Goal: Task Accomplishment & Management: Use online tool/utility

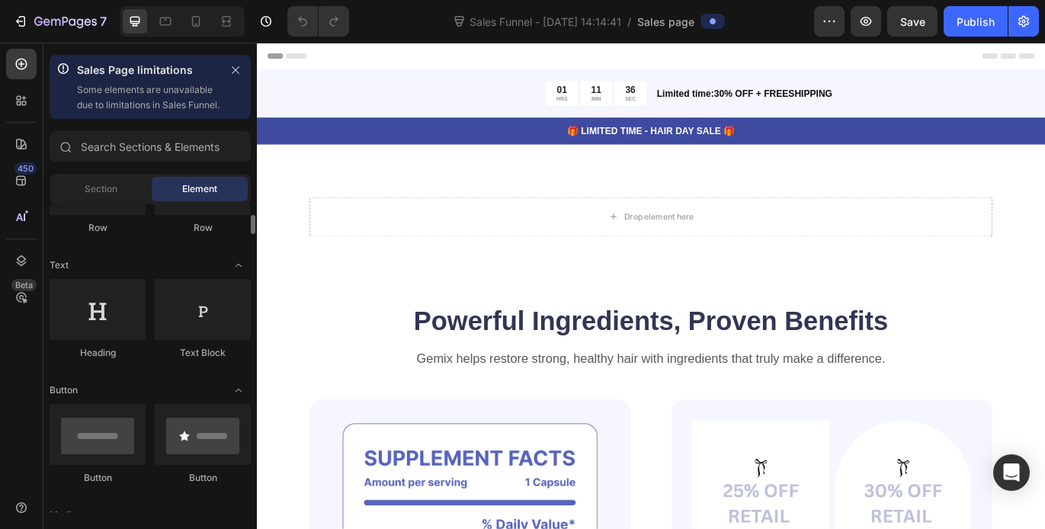
scroll to position [184, 0]
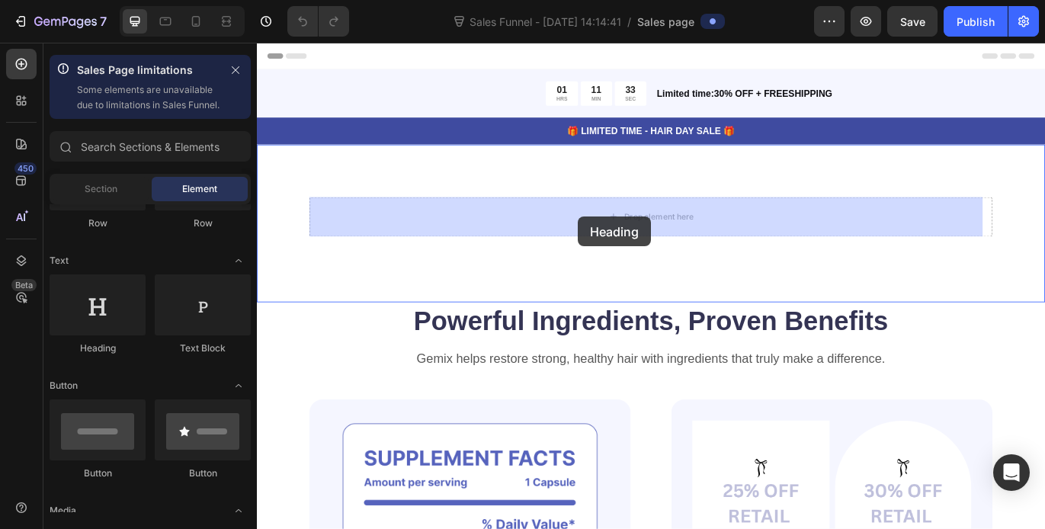
drag, startPoint x: 370, startPoint y: 374, endPoint x: 630, endPoint y: 245, distance: 290.4
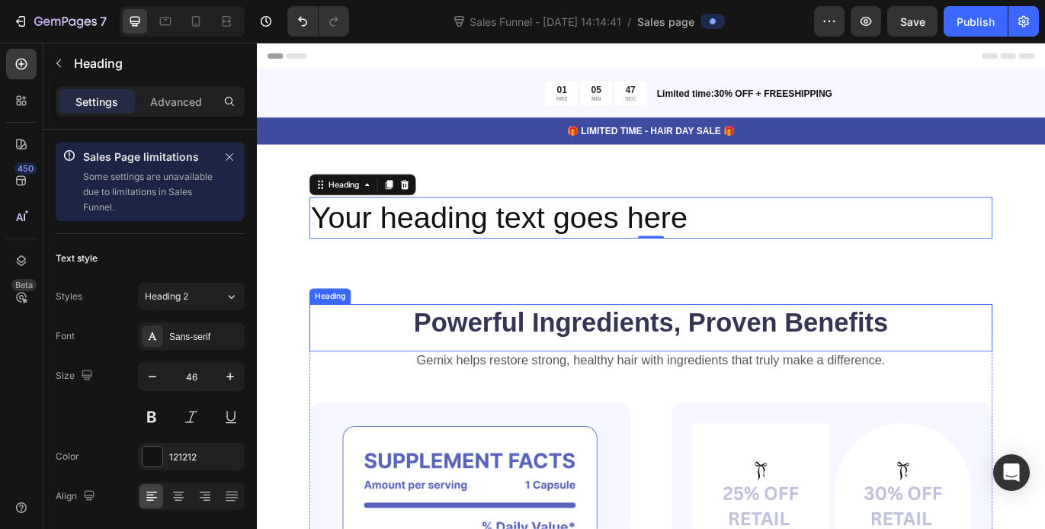
click at [839, 375] on h2 "Powerful Ingredients, Proven Benefits" at bounding box center [714, 367] width 793 height 43
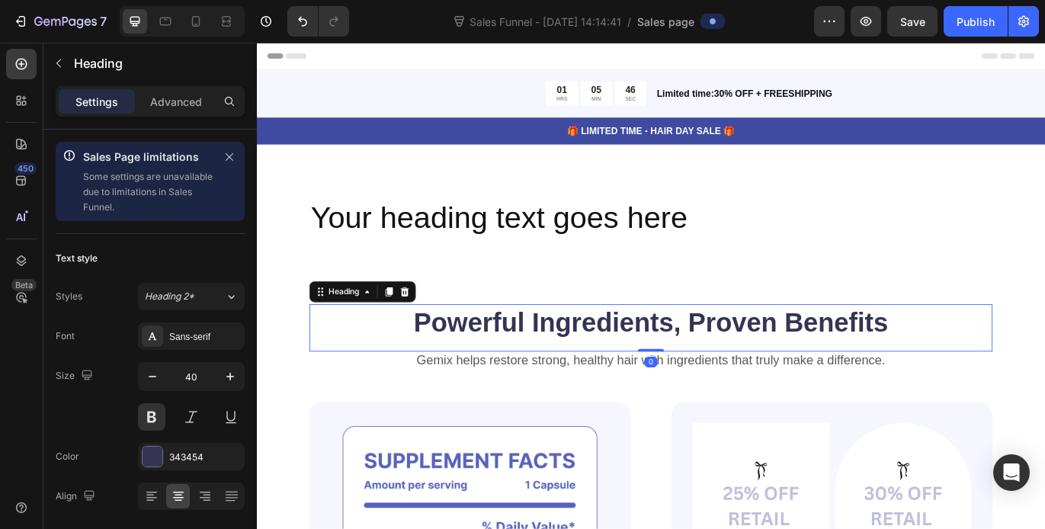
click at [995, 366] on h2 "Powerful Ingredients, Proven Benefits" at bounding box center [714, 367] width 793 height 43
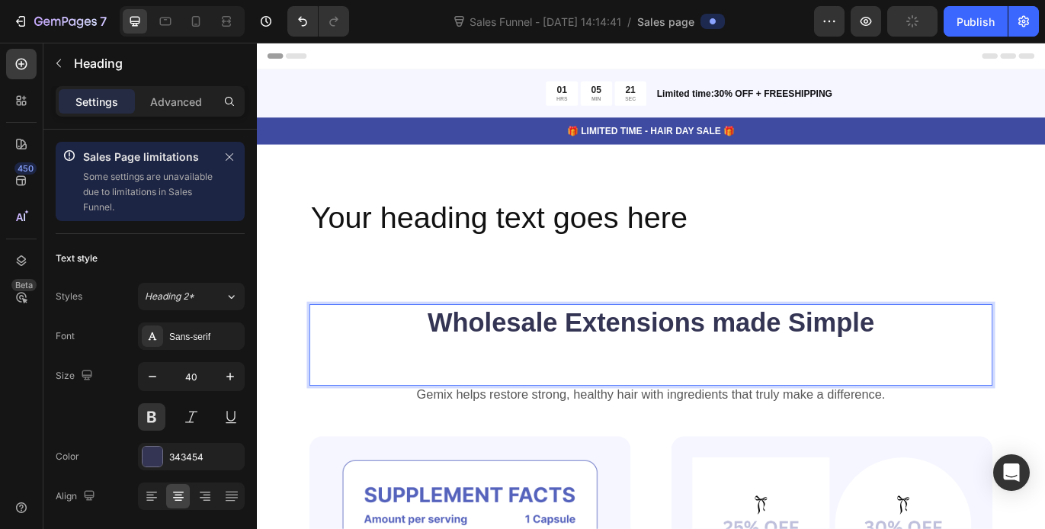
click at [808, 367] on p "Wholesale Extensions made Simple" at bounding box center [714, 387] width 790 height 79
click at [972, 371] on p "Wholesale Extensions Made Simple" at bounding box center [714, 387] width 790 height 79
click at [888, 408] on p "Wholesale Extensions Made Simple," at bounding box center [714, 387] width 790 height 79
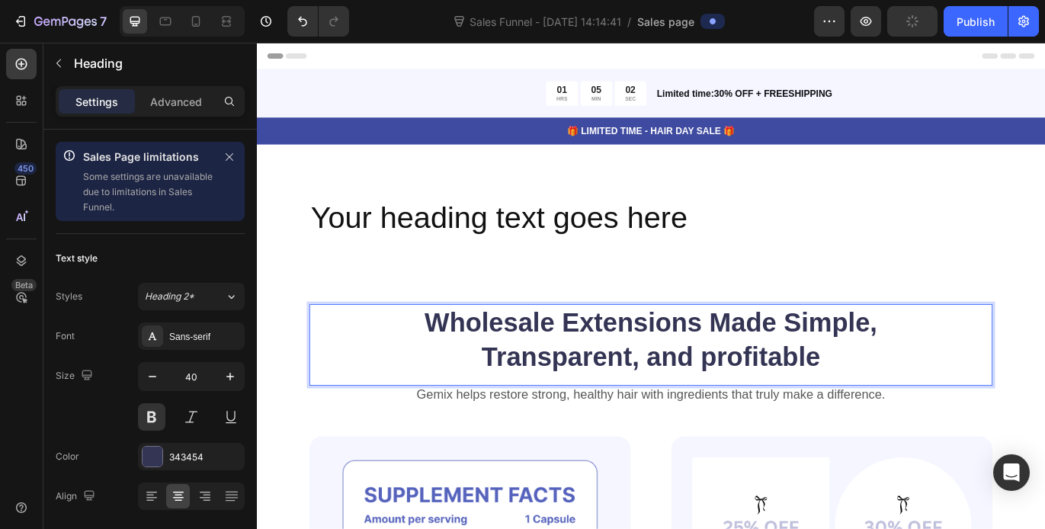
click at [779, 409] on p "Wholesale Extensions Made Simple, Transparent, and profitable" at bounding box center [714, 387] width 790 height 79
click at [914, 409] on p "Wholesale Extensions Made Simple, Transparent, and Profitable" at bounding box center [714, 387] width 790 height 79
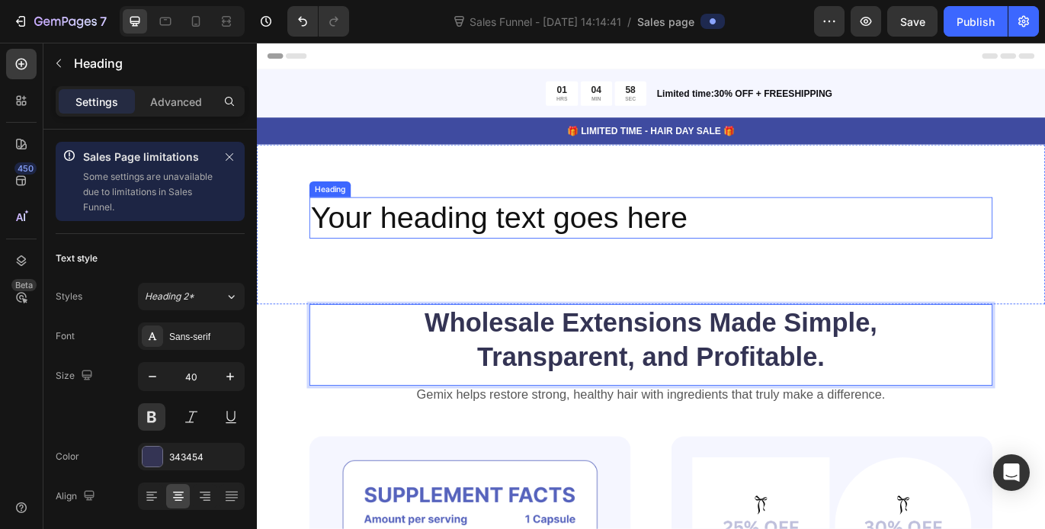
click at [807, 252] on h2 "Your heading text goes here" at bounding box center [714, 246] width 793 height 49
click at [716, 234] on h2 "Your heading text goes here" at bounding box center [714, 246] width 793 height 49
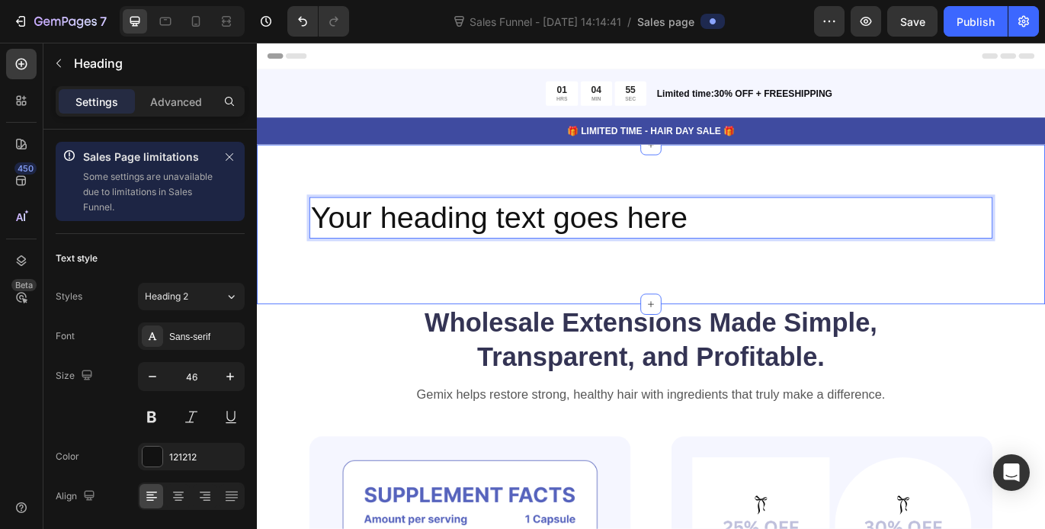
click at [444, 216] on div "Your heading text goes here Heading 0 Section 3" at bounding box center [714, 254] width 915 height 186
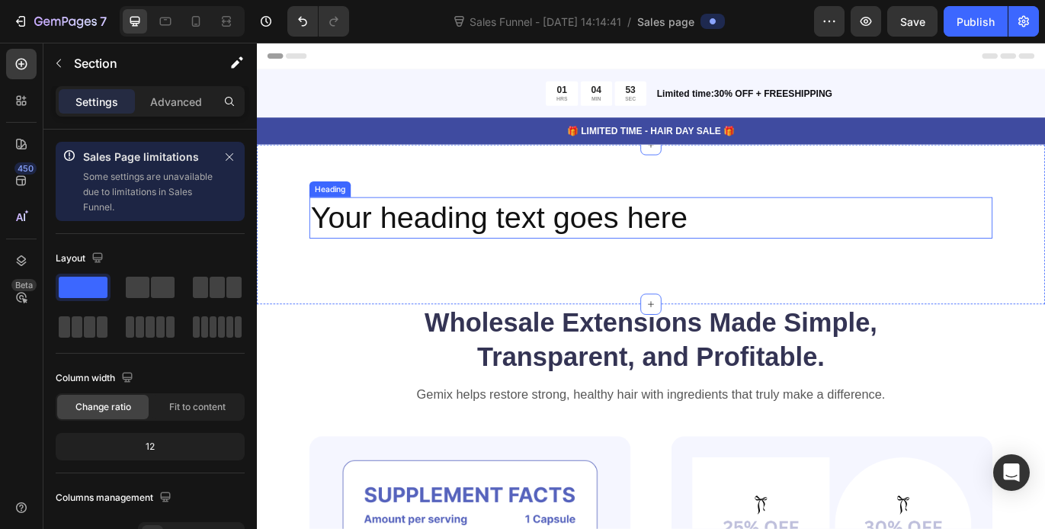
click at [547, 245] on p "Your heading text goes here" at bounding box center [714, 246] width 790 height 46
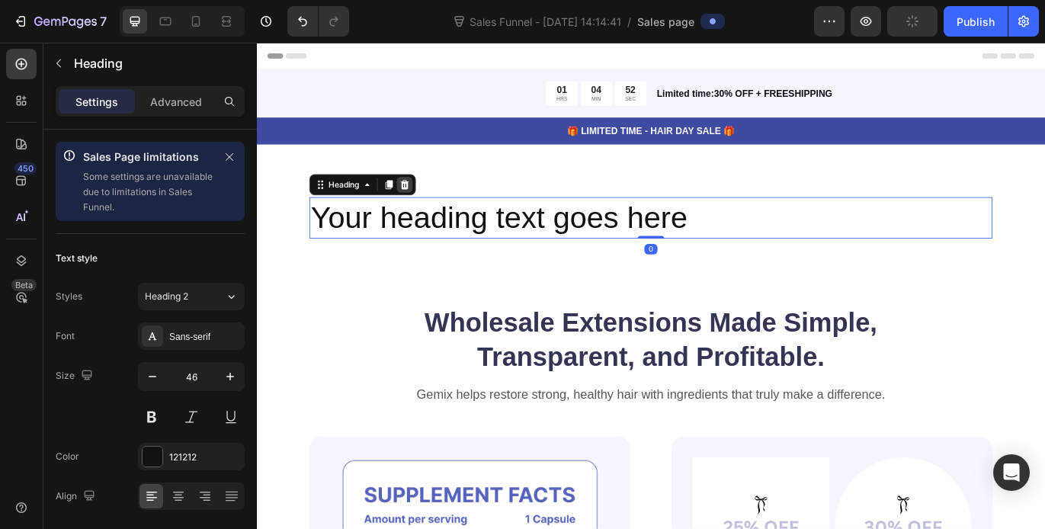
click at [428, 204] on icon at bounding box center [429, 206] width 10 height 11
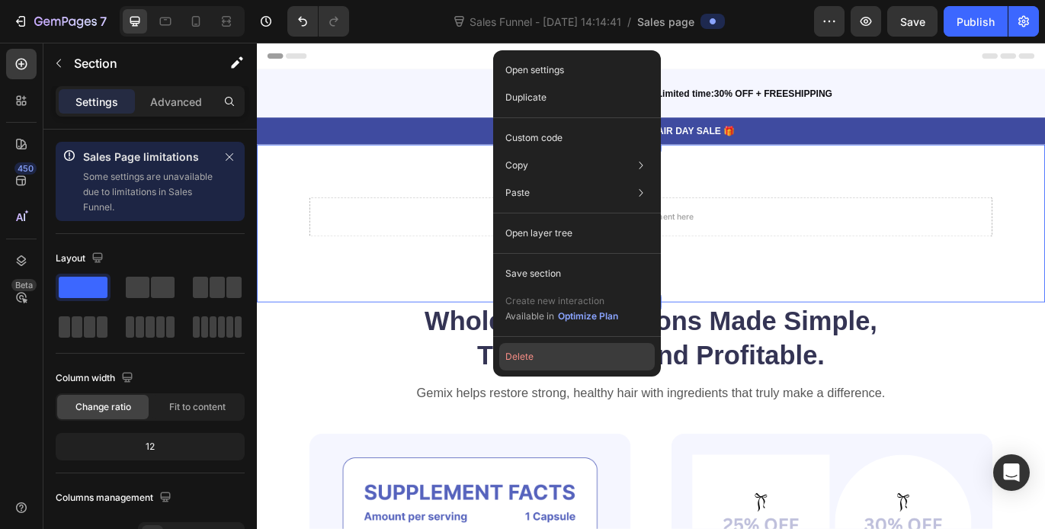
click at [547, 355] on button "Delete" at bounding box center [577, 356] width 156 height 27
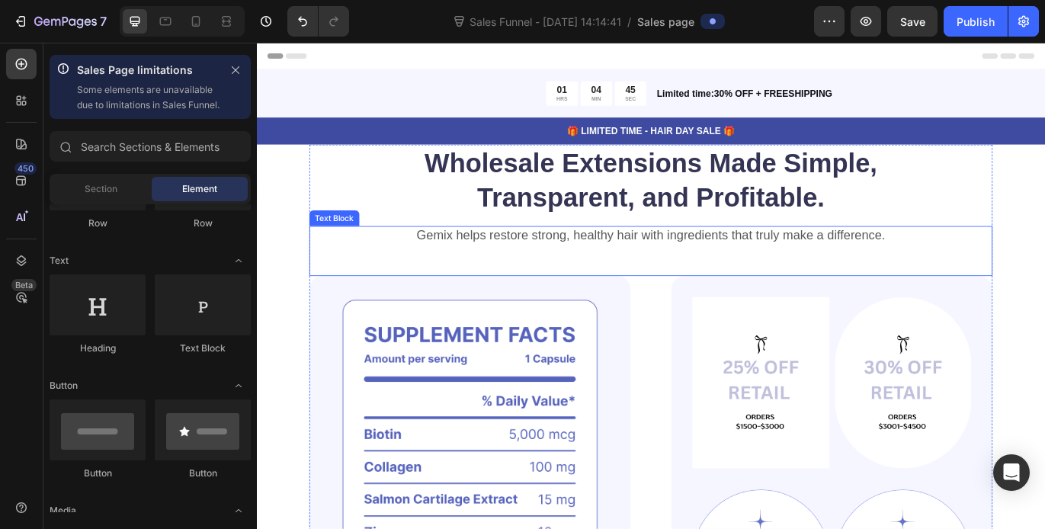
click at [802, 257] on p "Gemix helps restore strong, healthy hair with ingredients that truly make a dif…" at bounding box center [714, 266] width 790 height 19
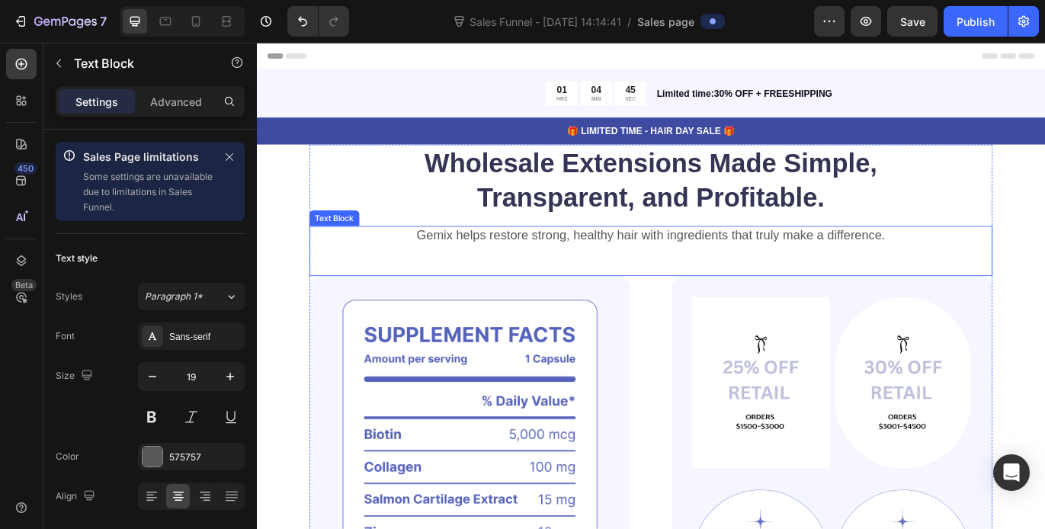
click at [803, 260] on p "Gemix helps restore strong, healthy hair with ingredients that truly make a dif…" at bounding box center [714, 266] width 790 height 19
click at [1025, 255] on div "Gemix helps restore strong, healthy hair with ingredients that truly make a dif…" at bounding box center [714, 266] width 793 height 22
click at [986, 265] on p "Gemix helps restore strong, healthy hair with ingredients that truly make a dif…" at bounding box center [714, 266] width 790 height 19
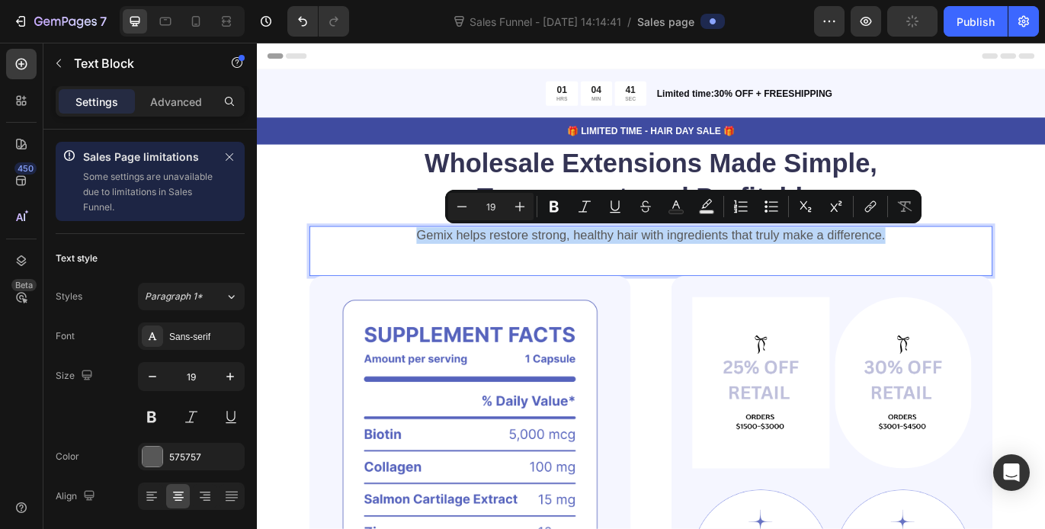
drag, startPoint x: 986, startPoint y: 264, endPoint x: 440, endPoint y: 273, distance: 546.6
click at [440, 273] on p "Gemix helps restore strong, healthy hair with ingredients that truly make a dif…" at bounding box center [714, 266] width 790 height 19
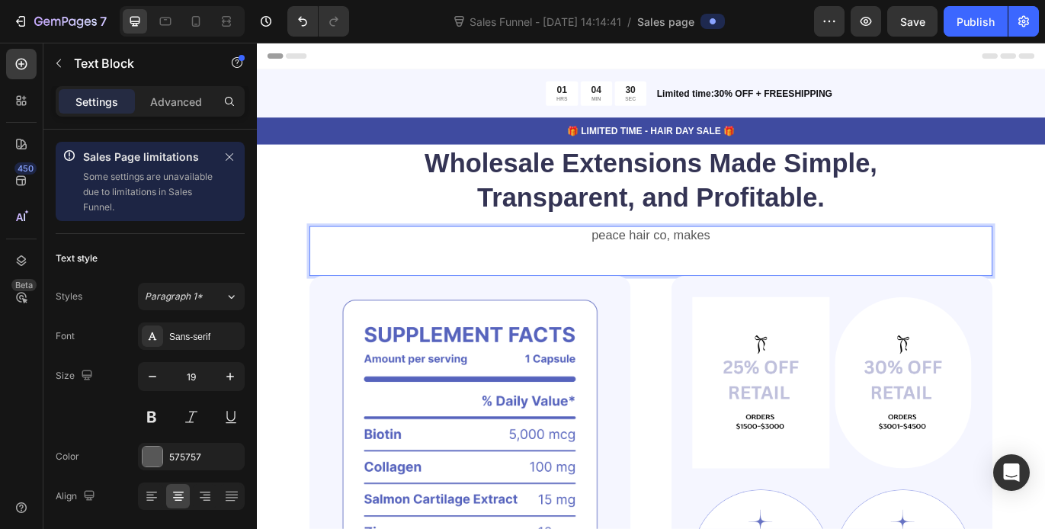
click at [649, 266] on p "peace hair co, makes" at bounding box center [714, 266] width 790 height 19
click at [691, 265] on p "Peace hair co, makes" at bounding box center [714, 266] width 790 height 19
click at [721, 265] on p "Peace Hair co, makes" at bounding box center [714, 266] width 790 height 19
click at [730, 267] on p "Peace Hair Co, makes" at bounding box center [714, 266] width 790 height 19
click at [790, 272] on p "Peace Hair Co., makes" at bounding box center [714, 266] width 790 height 19
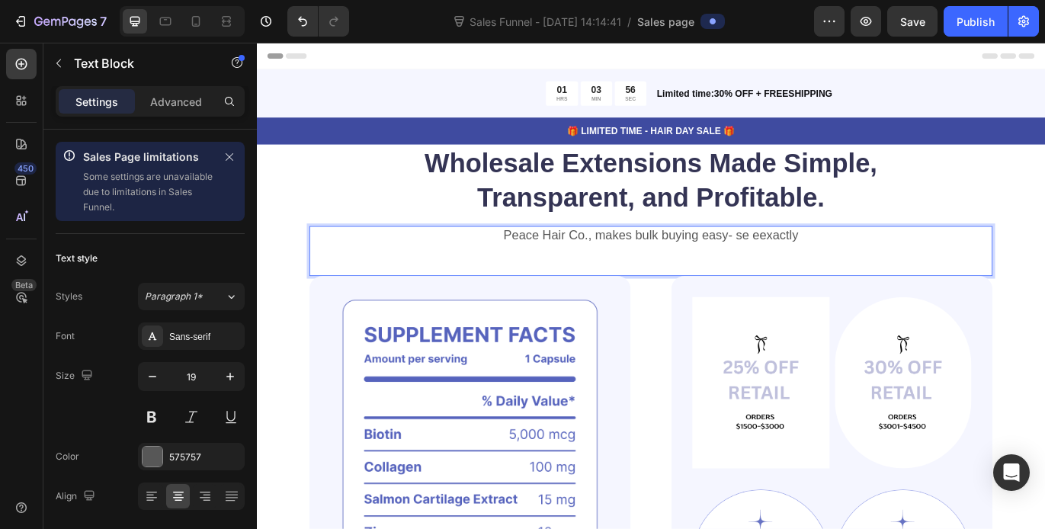
click at [835, 268] on p "Peace Hair Co., makes bulk buying easy- se eexactly" at bounding box center [714, 266] width 790 height 19
click at [925, 266] on p "Peace Hair Co., makes bulk buying easy- see exactly" at bounding box center [714, 266] width 790 height 19
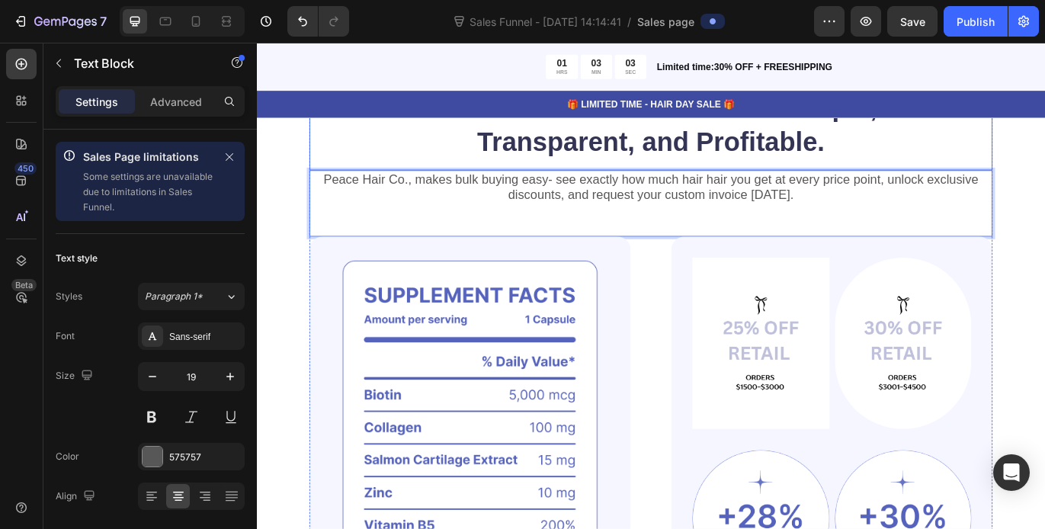
scroll to position [81, 0]
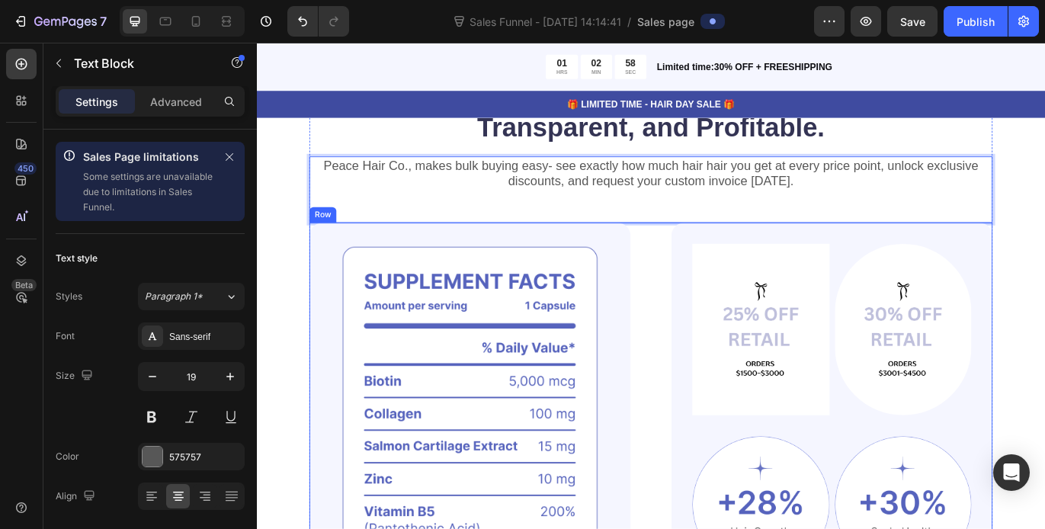
click at [713, 252] on div "Image Image Image Row Image Image Row Clinically Proven Benefits for Stronger, …" at bounding box center [714, 489] width 793 height 474
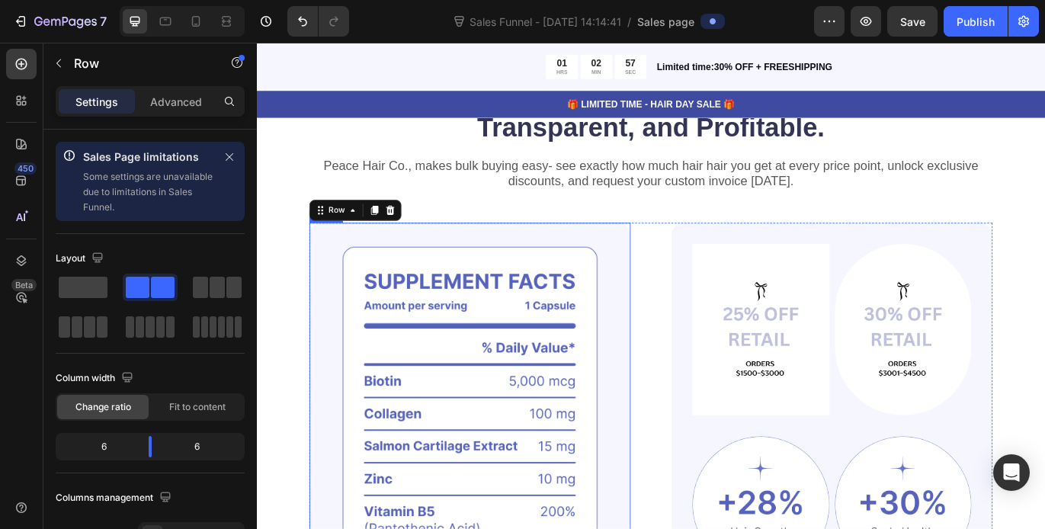
click at [713, 200] on p "Peace Hair Co., makes bulk buying easy- see exactly how much hair hair you get …" at bounding box center [714, 194] width 790 height 37
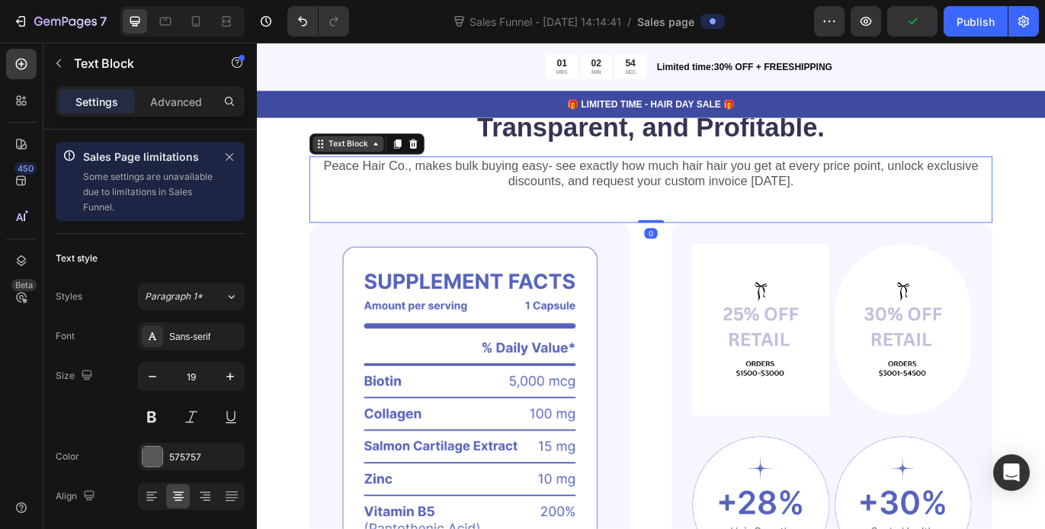
click at [332, 165] on icon at bounding box center [331, 160] width 12 height 12
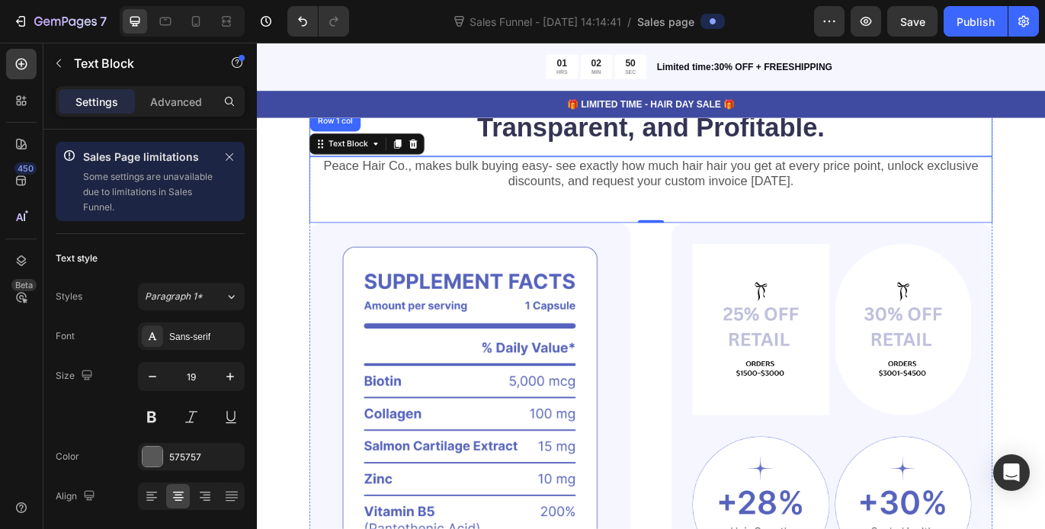
click at [864, 159] on p "Wholesale Extensions Made Simple, Transparent, and Profitable." at bounding box center [714, 121] width 790 height 79
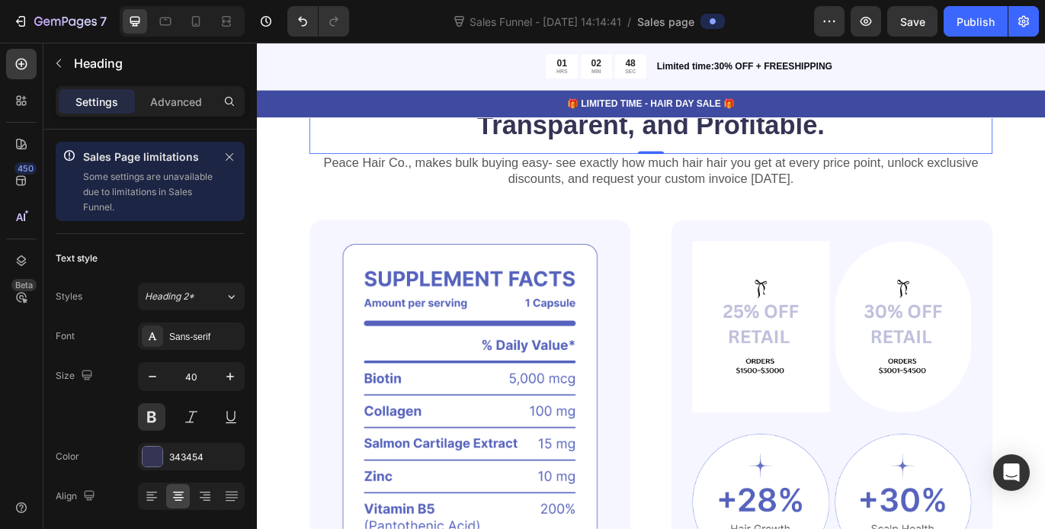
scroll to position [85, 0]
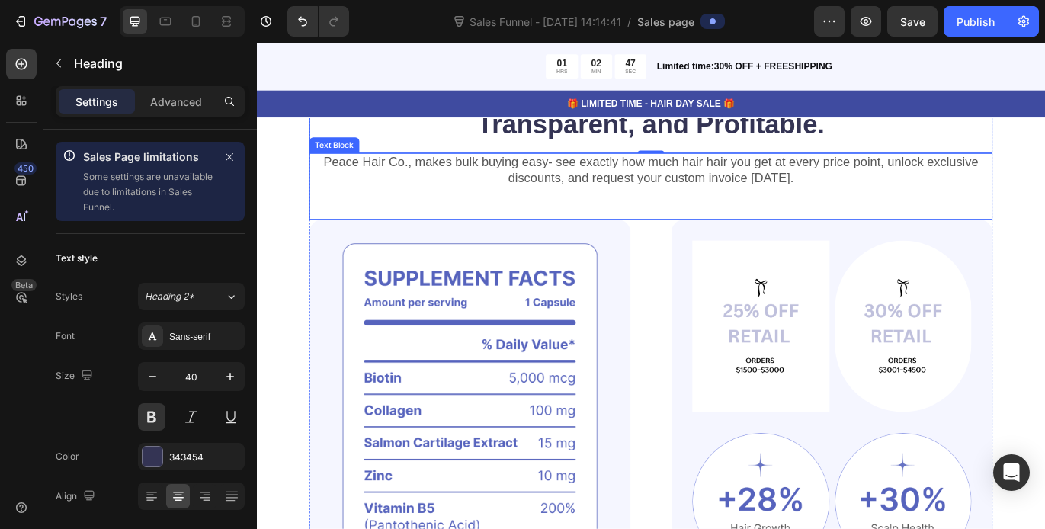
click at [708, 242] on div "Peace Hair Co., makes bulk buying easy- see exactly how much hair hair you get …" at bounding box center [714, 209] width 793 height 77
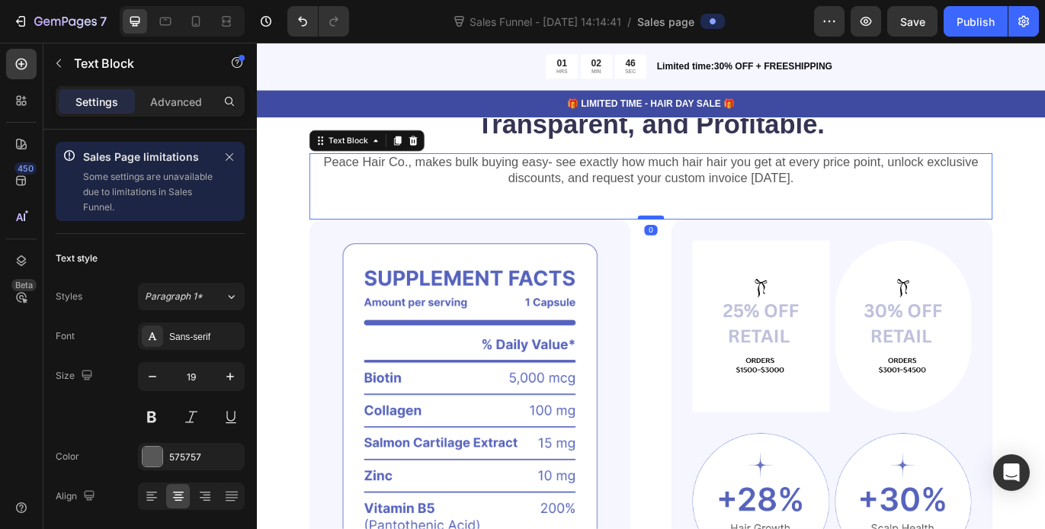
click at [708, 245] on div at bounding box center [714, 245] width 30 height 5
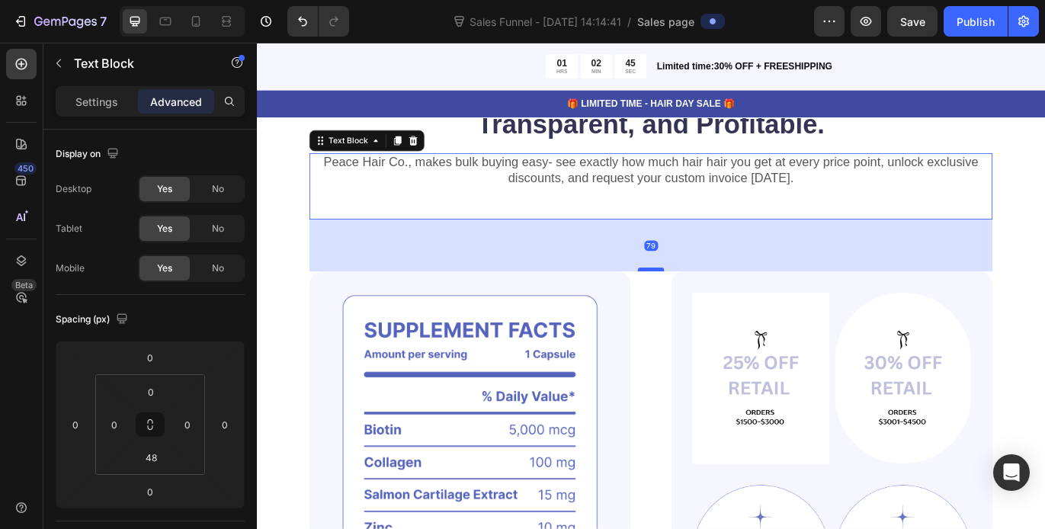
drag, startPoint x: 708, startPoint y: 245, endPoint x: 717, endPoint y: 305, distance: 60.8
click at [717, 305] on div at bounding box center [714, 305] width 30 height 5
type input "79"
click at [752, 261] on div "79" at bounding box center [714, 278] width 793 height 60
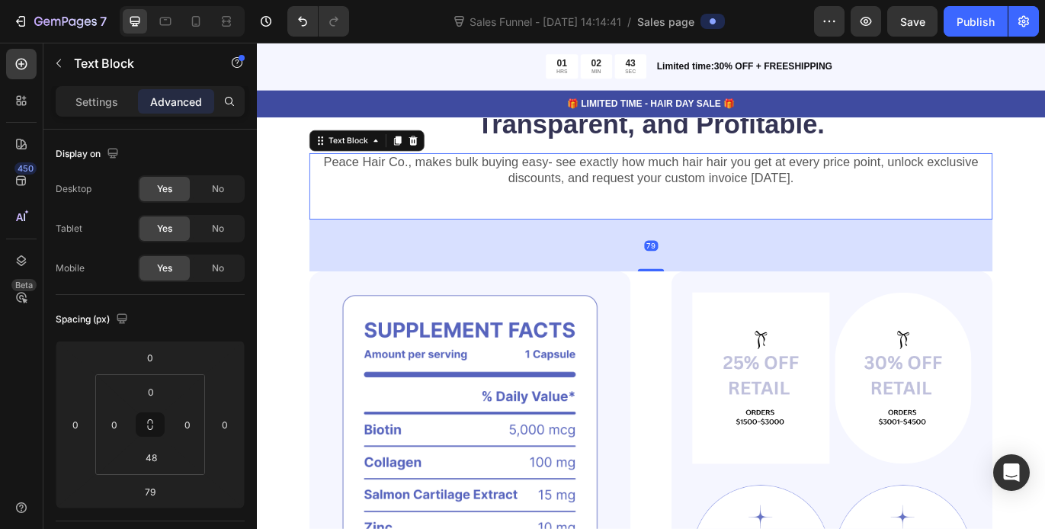
click at [566, 290] on div "79" at bounding box center [714, 278] width 793 height 60
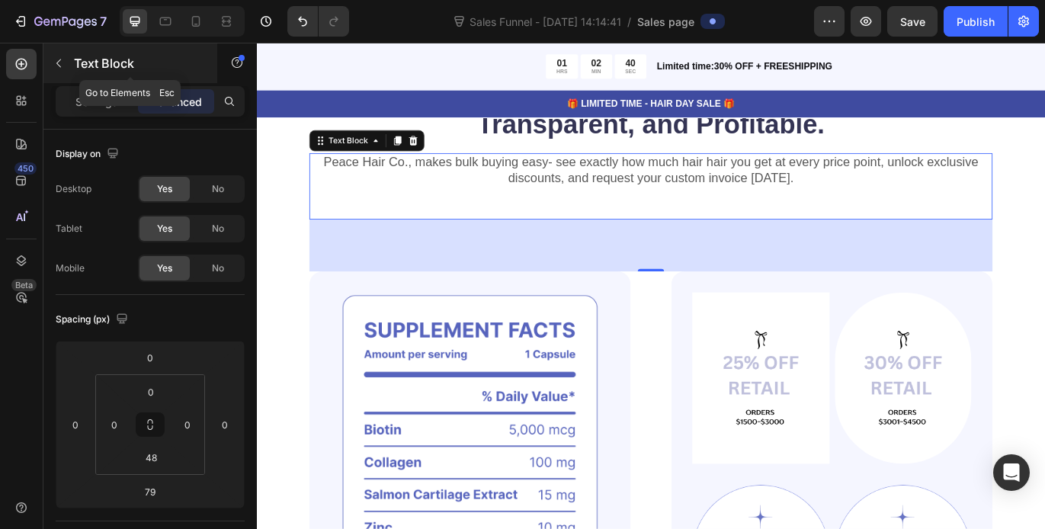
click at [57, 66] on icon "button" at bounding box center [59, 63] width 12 height 12
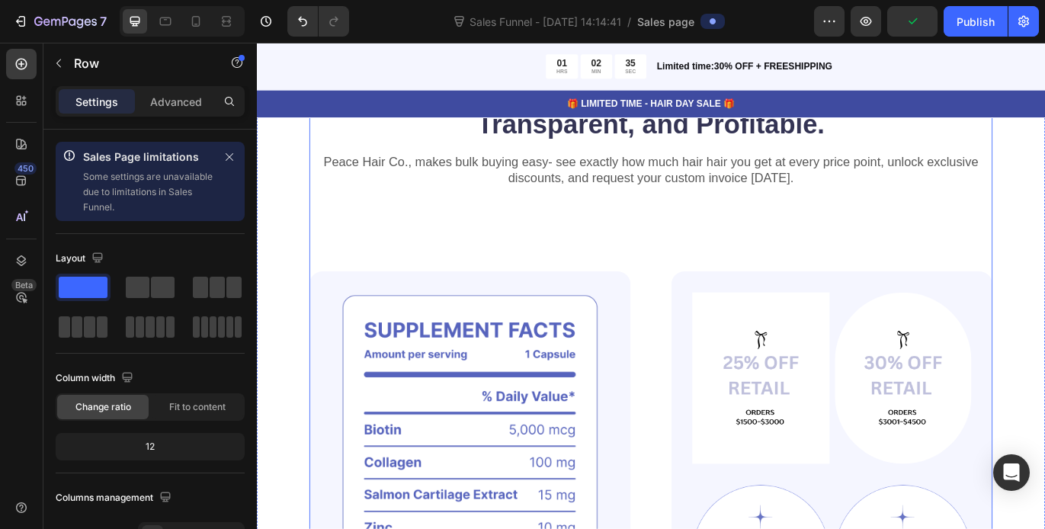
click at [714, 248] on div "Wholesale Extensions Made Simple, Transparent, and Profitable. Heading Peace Ha…" at bounding box center [714, 429] width 793 height 706
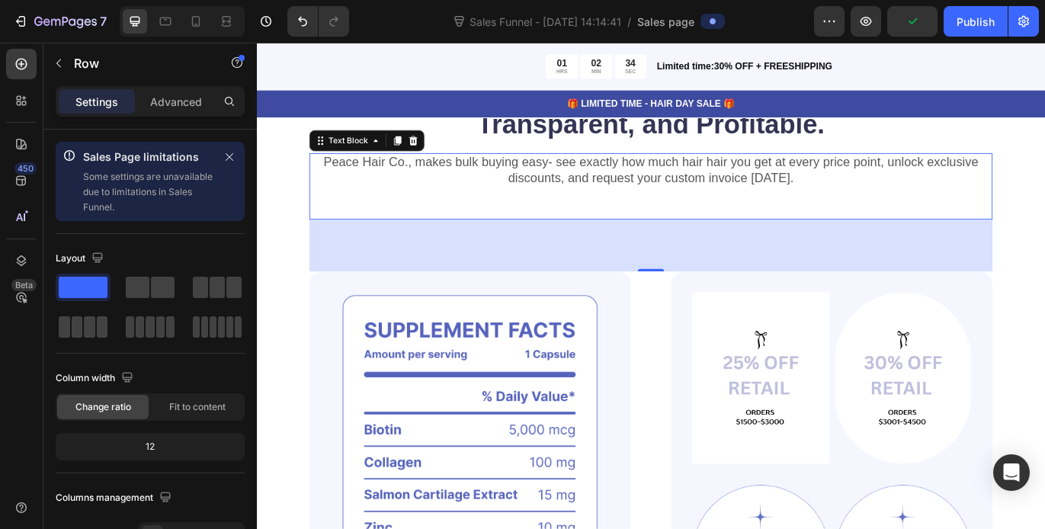
click at [722, 245] on div "Peace Hair Co., makes bulk buying easy- see exactly how much hair hair you get …" at bounding box center [714, 209] width 793 height 77
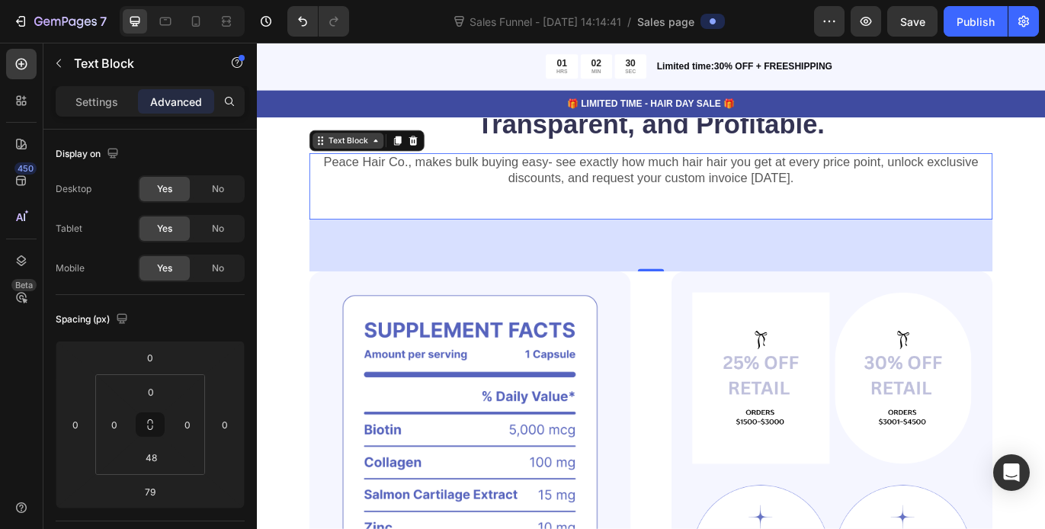
click at [393, 164] on div "Text Block" at bounding box center [363, 156] width 82 height 18
click at [713, 304] on div at bounding box center [714, 305] width 30 height 5
click at [707, 280] on div "79" at bounding box center [715, 278] width 16 height 12
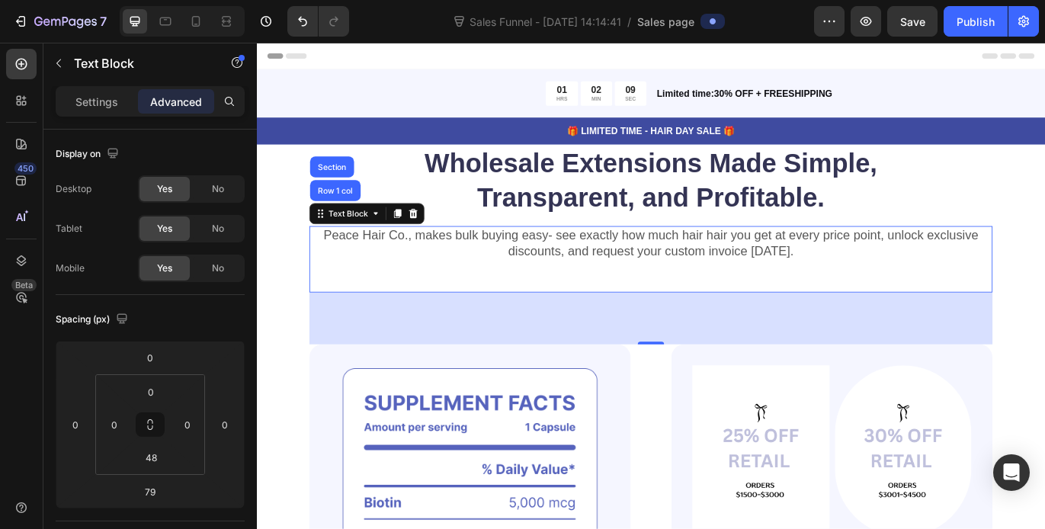
scroll to position [7, 0]
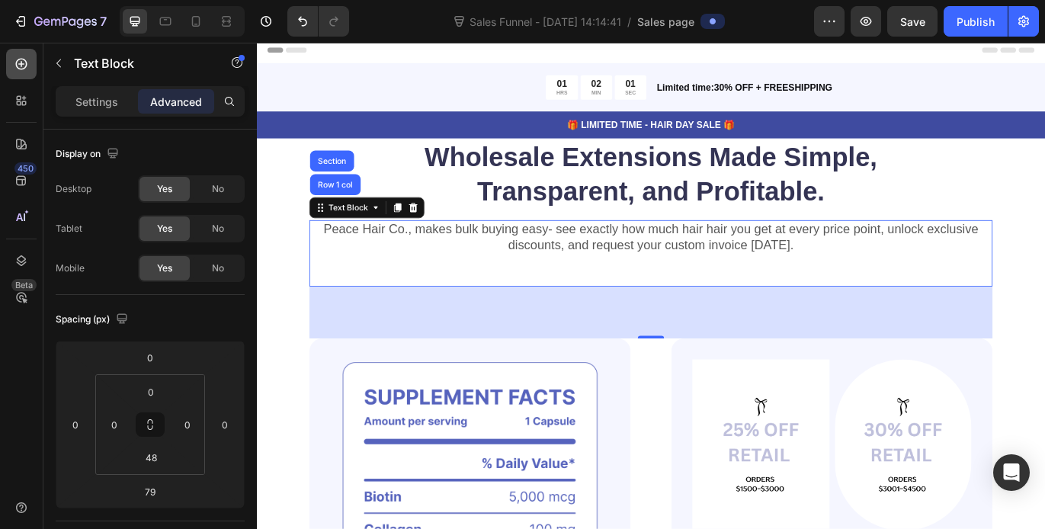
click at [27, 58] on icon at bounding box center [21, 63] width 15 height 15
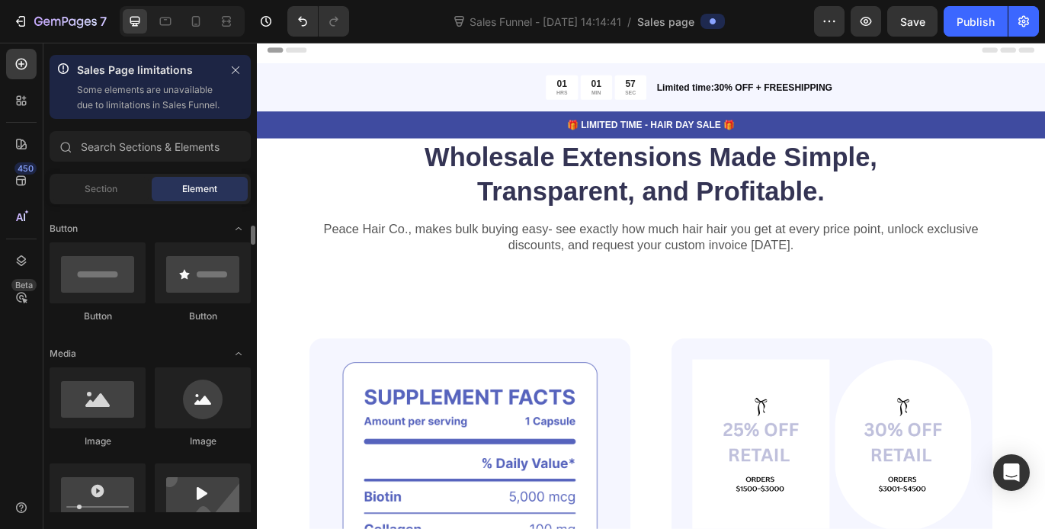
scroll to position [345, 0]
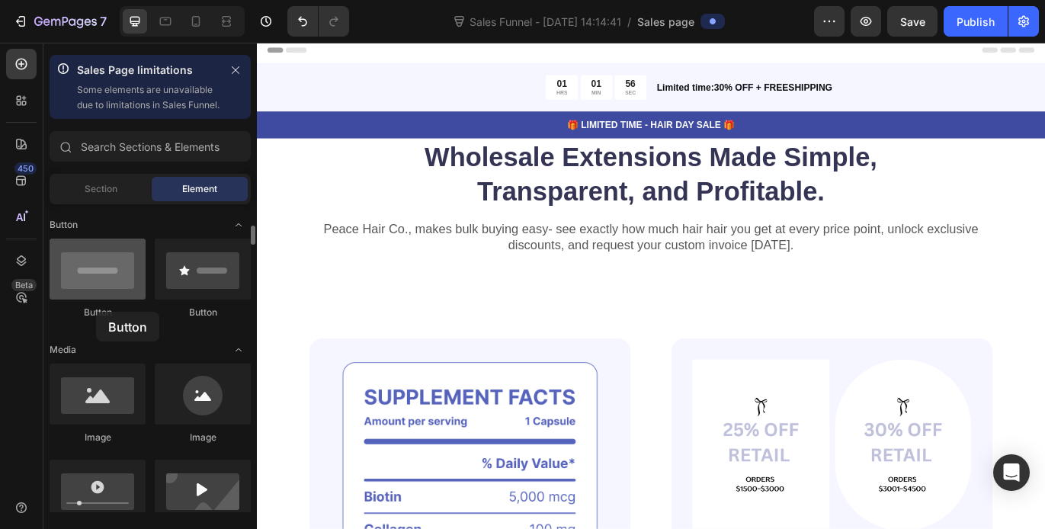
click at [96, 300] on div at bounding box center [98, 269] width 96 height 61
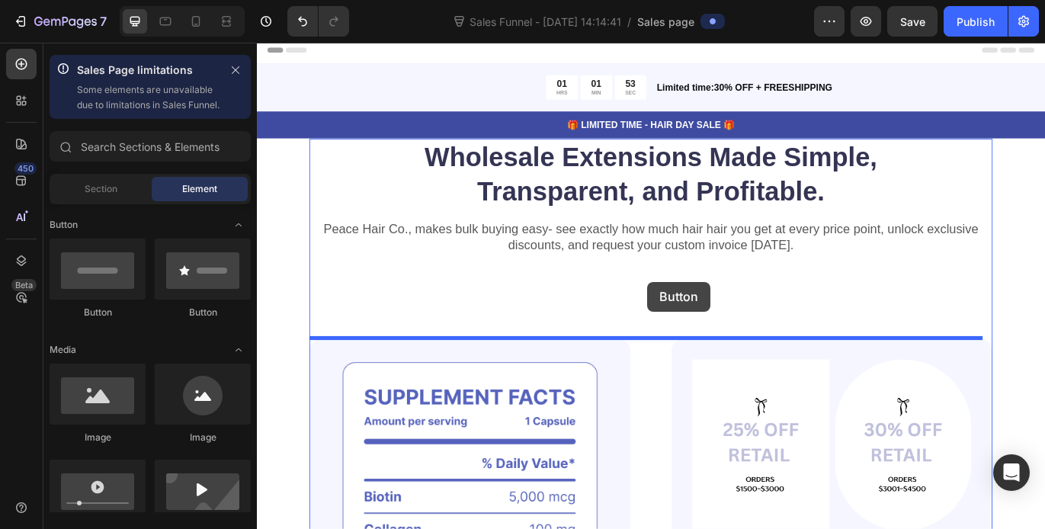
drag, startPoint x: 353, startPoint y: 354, endPoint x: 710, endPoint y: 319, distance: 358.5
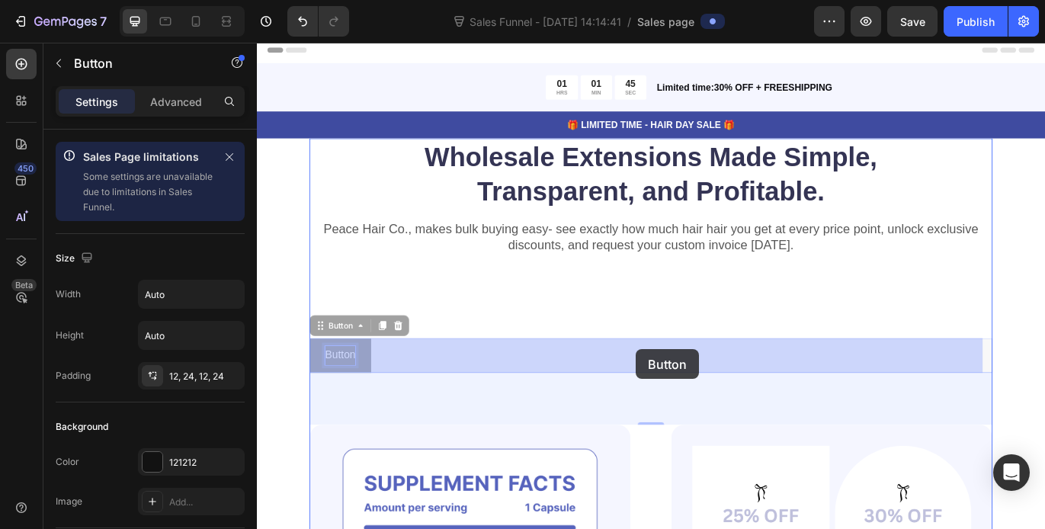
drag, startPoint x: 367, startPoint y: 410, endPoint x: 696, endPoint y: 398, distance: 328.8
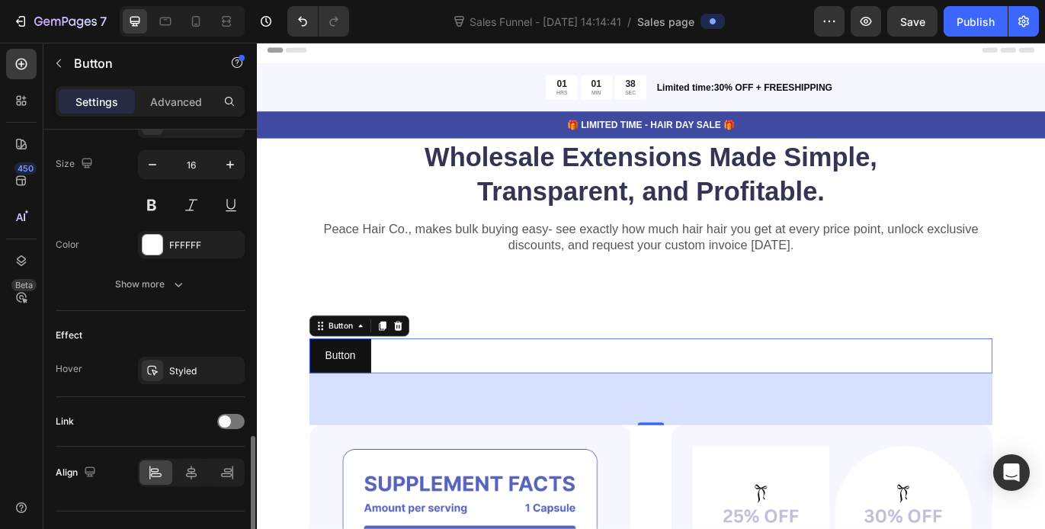
scroll to position [755, 0]
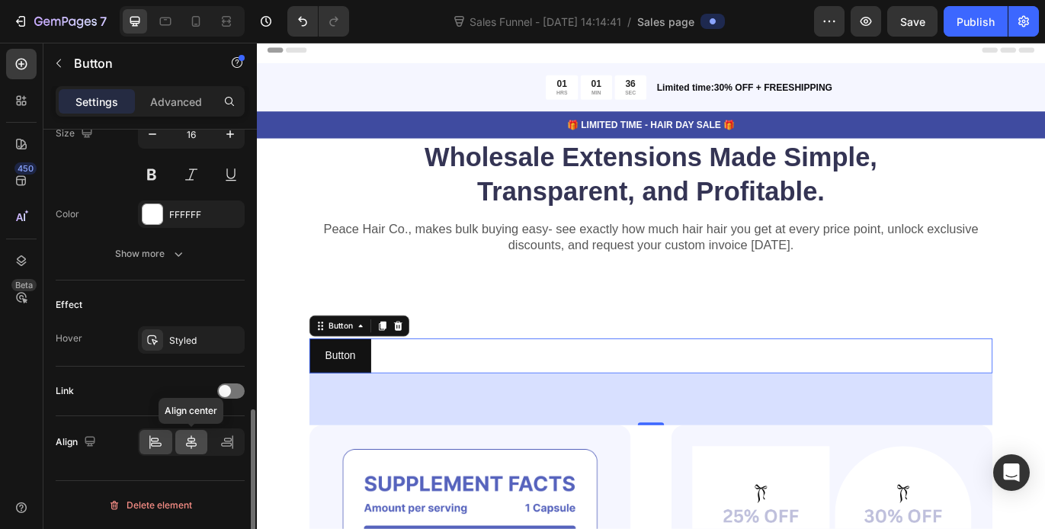
click at [194, 447] on icon at bounding box center [191, 442] width 15 height 15
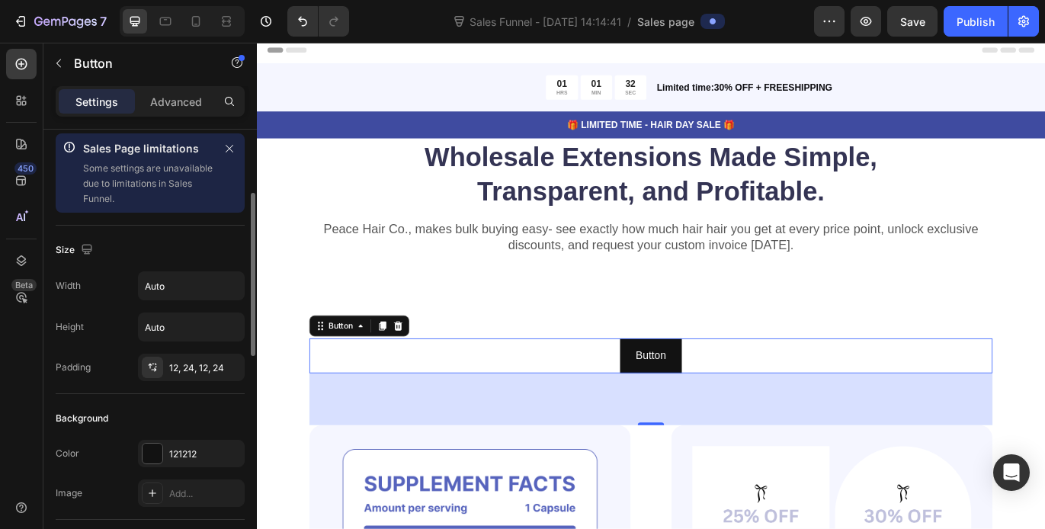
scroll to position [0, 0]
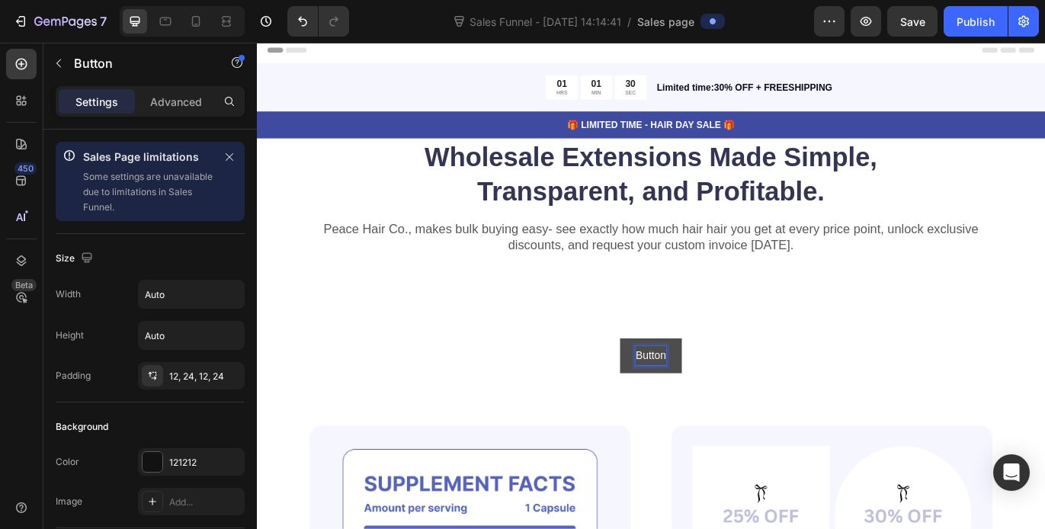
click at [704, 405] on p "Button" at bounding box center [714, 406] width 35 height 22
click at [675, 386] on button "Preview" at bounding box center [715, 406] width 80 height 40
click at [644, 386] on button "Preview Wholesale" at bounding box center [714, 406] width 140 height 40
click at [752, 409] on p "Preview Wholesale pricing" at bounding box center [714, 406] width 143 height 22
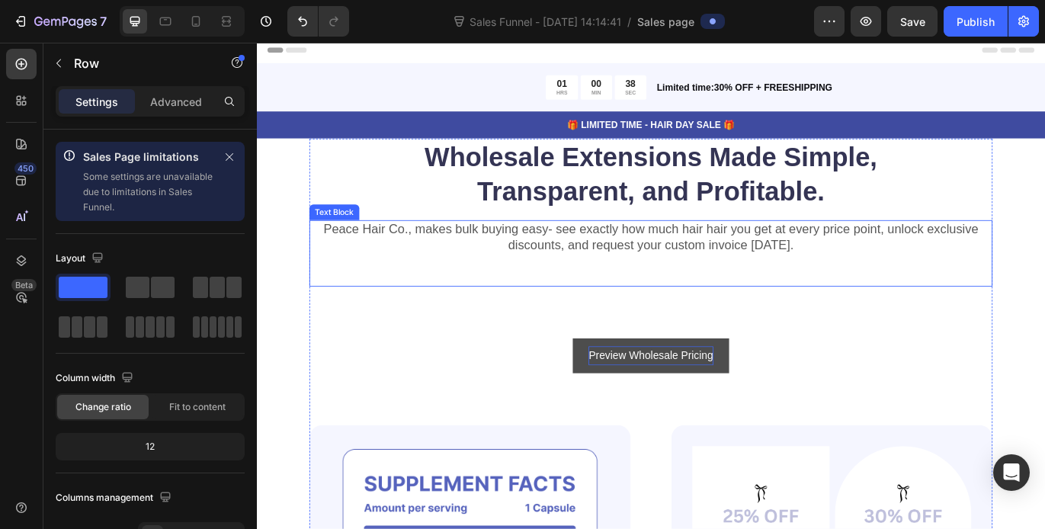
click at [720, 306] on div "Peace Hair Co., makes bulk buying easy- see exactly how much hair hair you get …" at bounding box center [714, 287] width 793 height 77
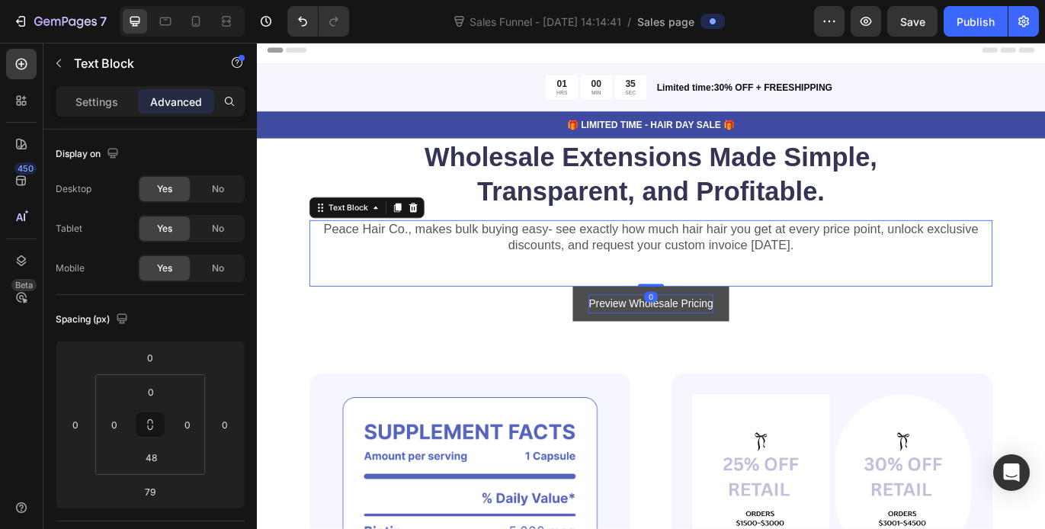
drag, startPoint x: 710, startPoint y: 381, endPoint x: 715, endPoint y: 281, distance: 100.7
click at [715, 281] on div "Peace Hair Co., makes bulk buying easy- see exactly how much hair hair you get …" at bounding box center [714, 287] width 793 height 77
type input "0"
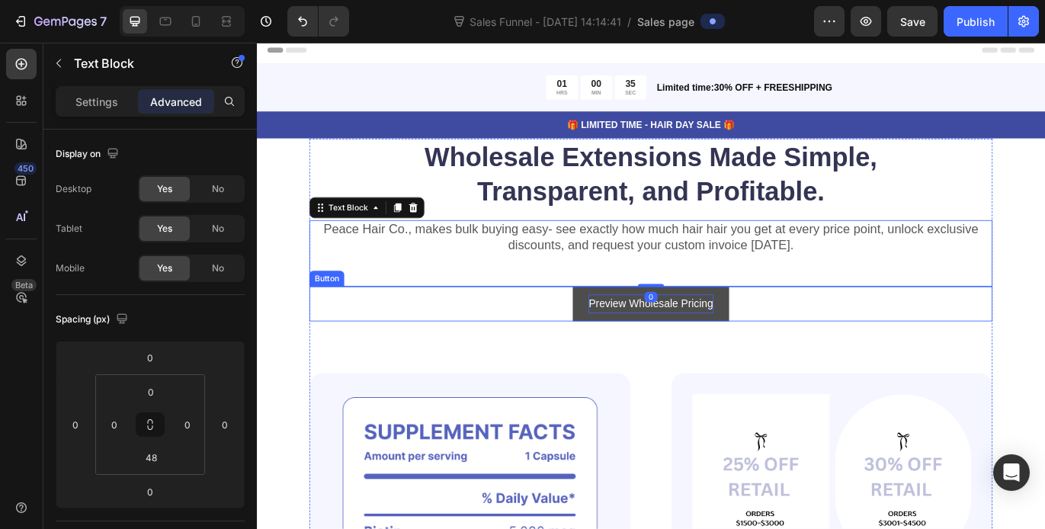
click at [874, 358] on div "Preview Wholesale Pricing Button" at bounding box center [714, 345] width 793 height 40
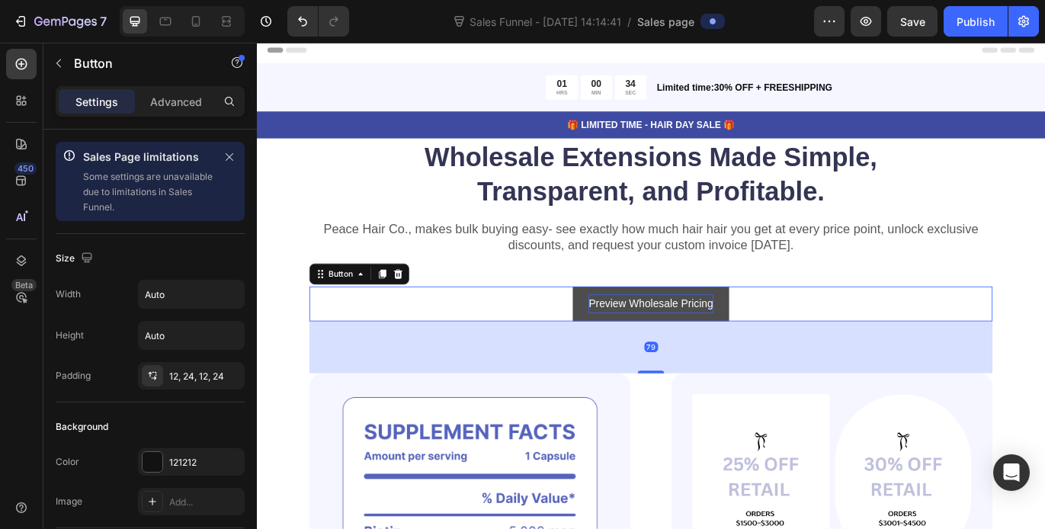
click at [794, 416] on div "79" at bounding box center [714, 396] width 793 height 60
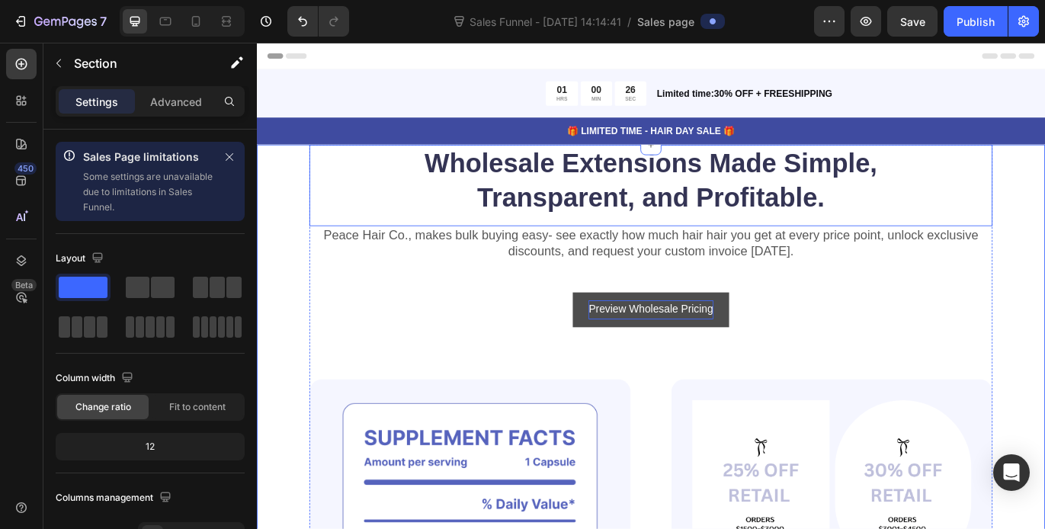
click at [575, 192] on p "Wholesale Extensions Made Simple, Transparent, and Profitable." at bounding box center [714, 201] width 790 height 79
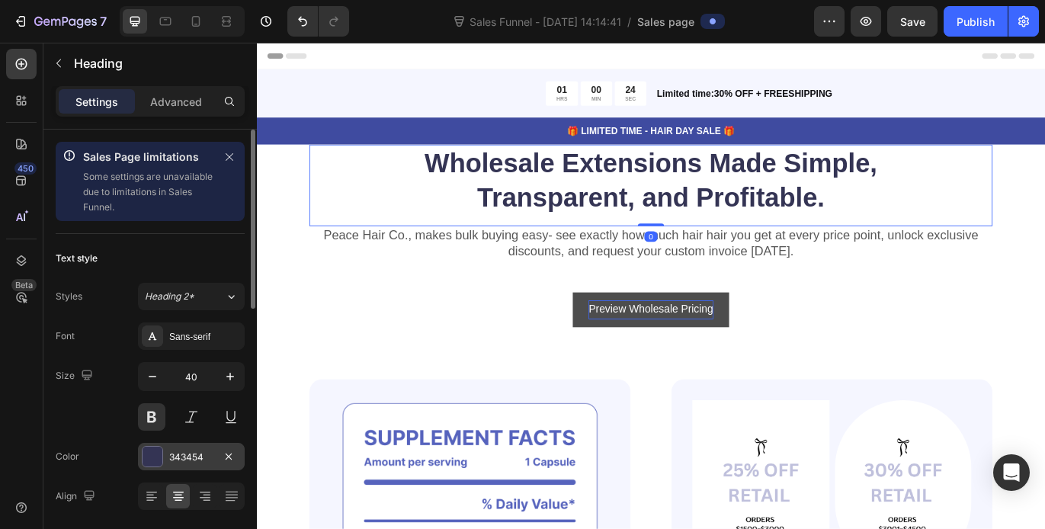
click at [151, 457] on div at bounding box center [153, 457] width 20 height 20
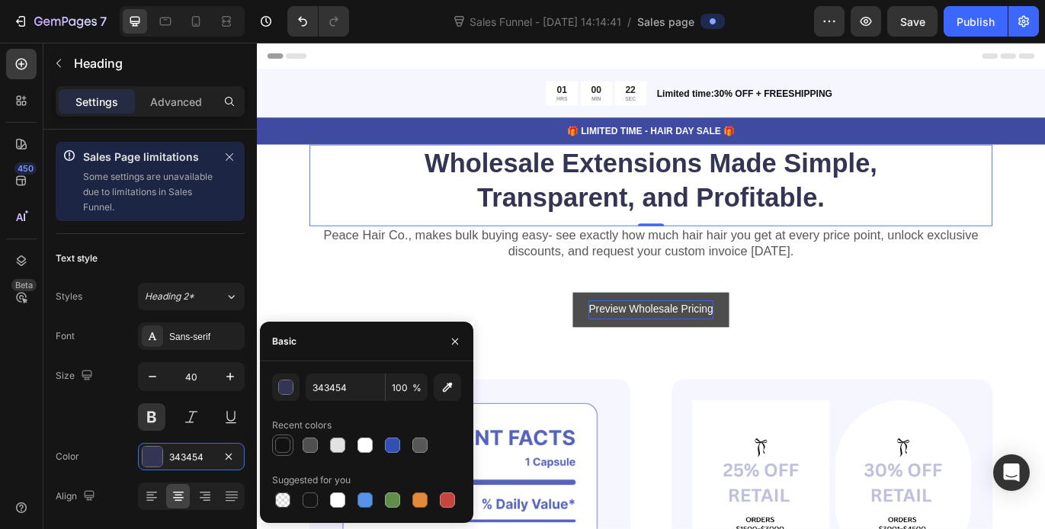
click at [285, 447] on div at bounding box center [282, 445] width 15 height 15
type input "121212"
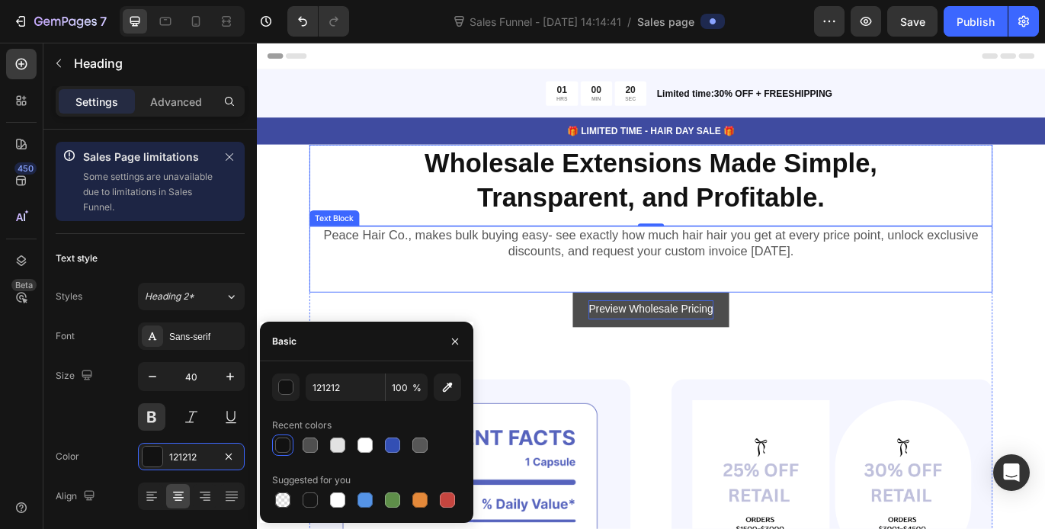
click at [562, 269] on p "Peace Hair Co., makes bulk buying easy- see exactly how much hair hair you get …" at bounding box center [714, 275] width 790 height 37
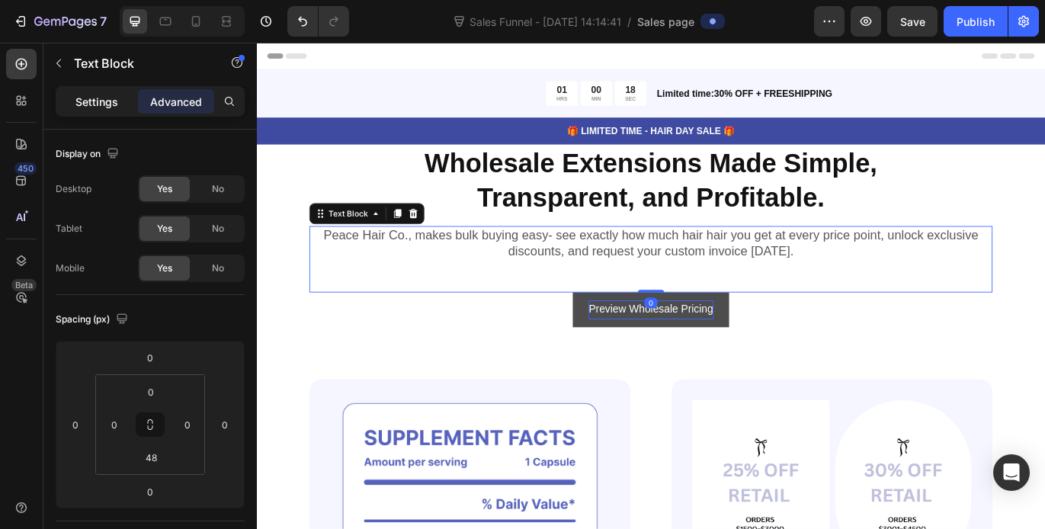
click at [104, 100] on p "Settings" at bounding box center [96, 102] width 43 height 16
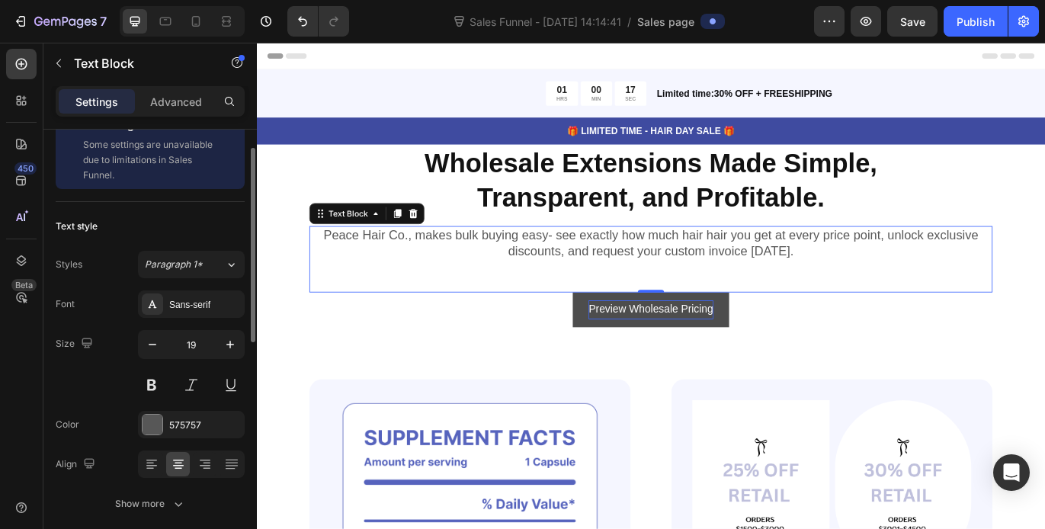
scroll to position [39, 0]
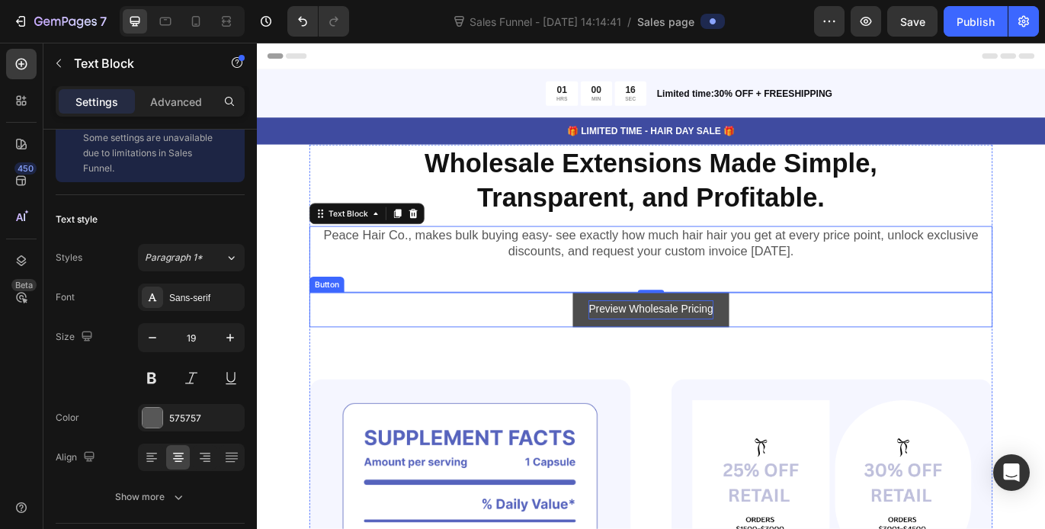
click at [456, 363] on div "Preview Wholesale Pricing Button" at bounding box center [714, 352] width 793 height 40
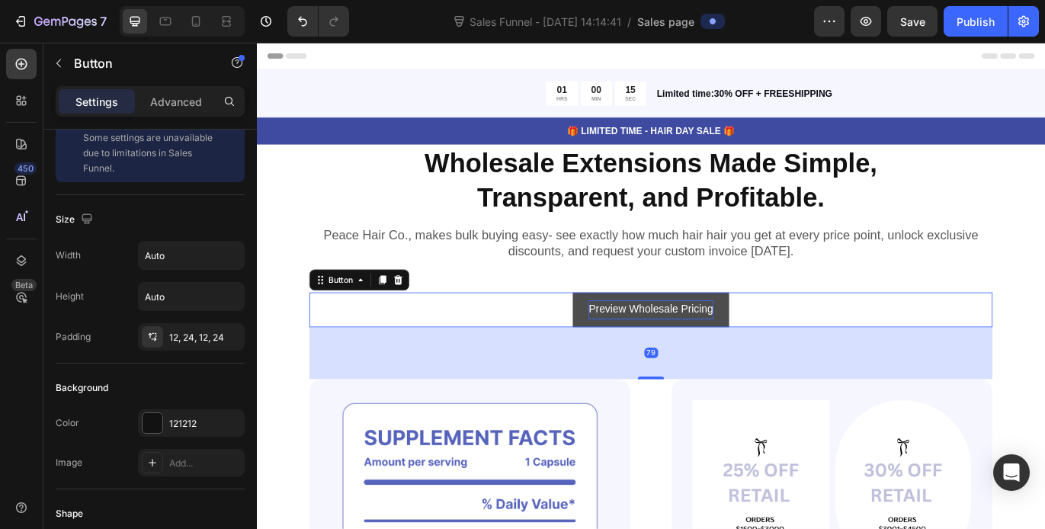
scroll to position [0, 0]
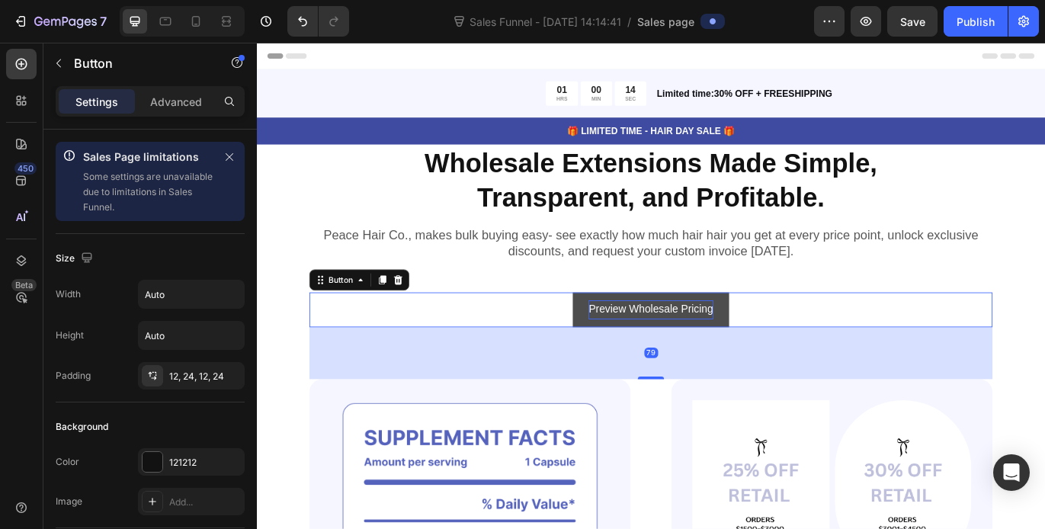
click at [627, 339] on button "Preview Wholesale Pricing" at bounding box center [714, 352] width 181 height 40
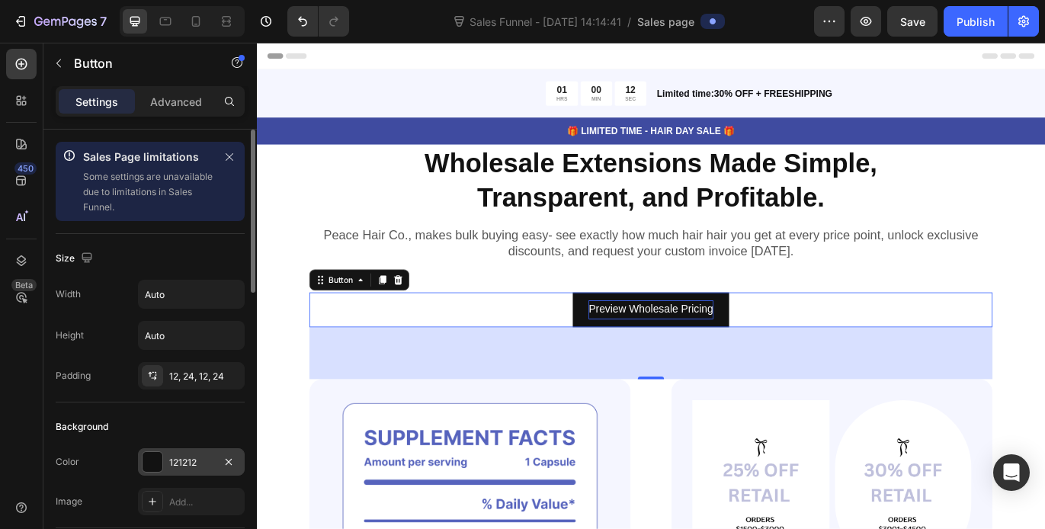
click at [157, 467] on div at bounding box center [153, 462] width 20 height 20
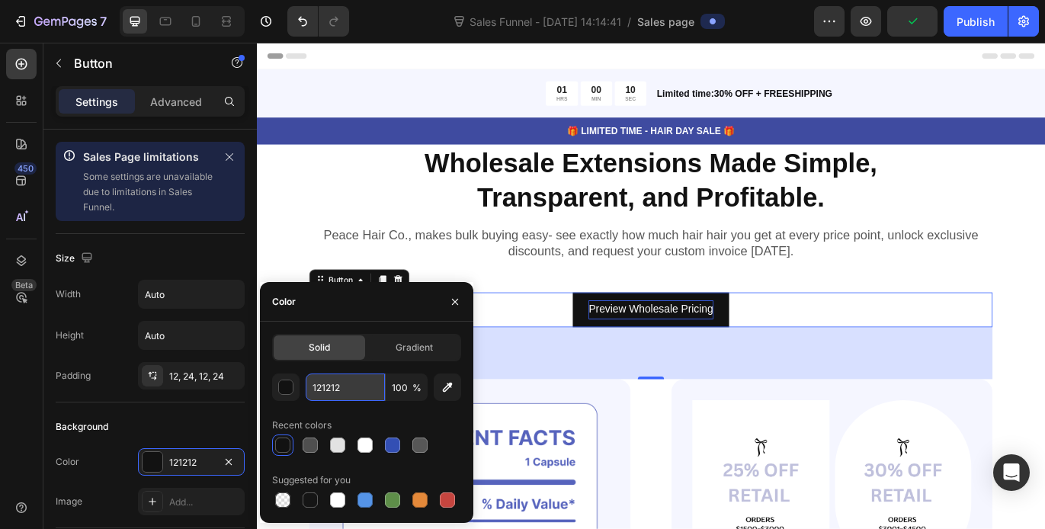
click at [353, 394] on input "121212" at bounding box center [345, 387] width 79 height 27
type input "121212"
paste input "#BFC0DC"
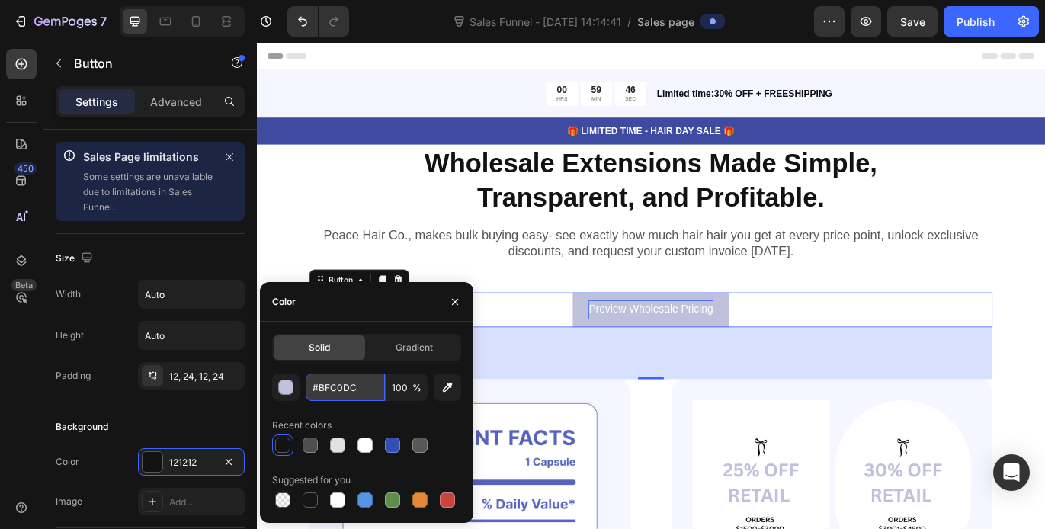
type input "BFC0DC"
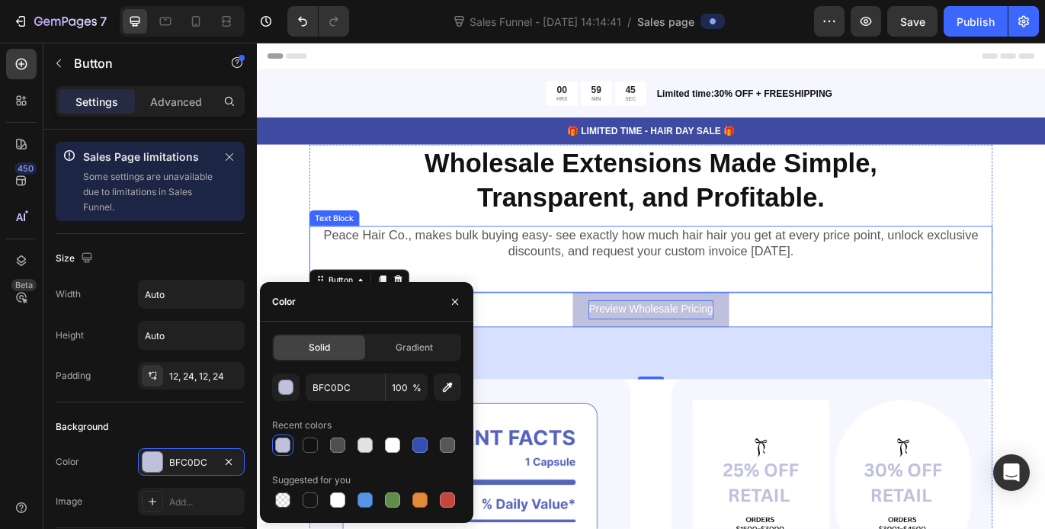
click at [437, 287] on p "Peace Hair Co., makes bulk buying easy- see exactly how much hair hair you get …" at bounding box center [714, 275] width 790 height 37
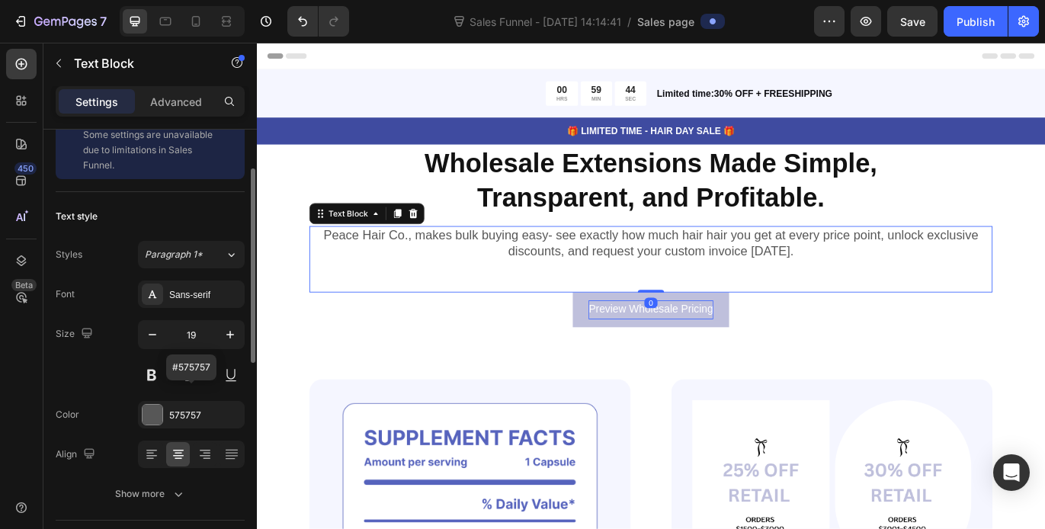
scroll to position [59, 0]
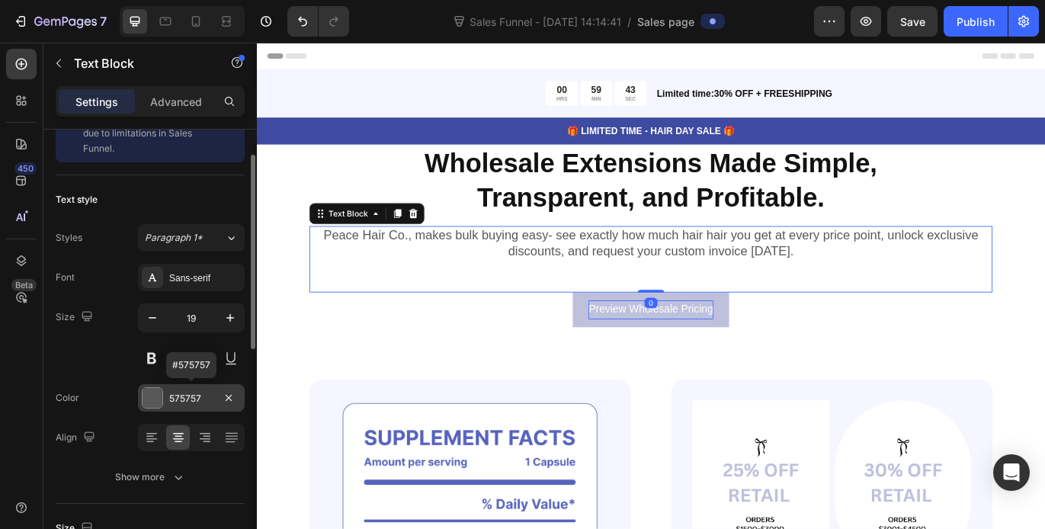
click at [184, 396] on div "575757" at bounding box center [191, 399] width 44 height 14
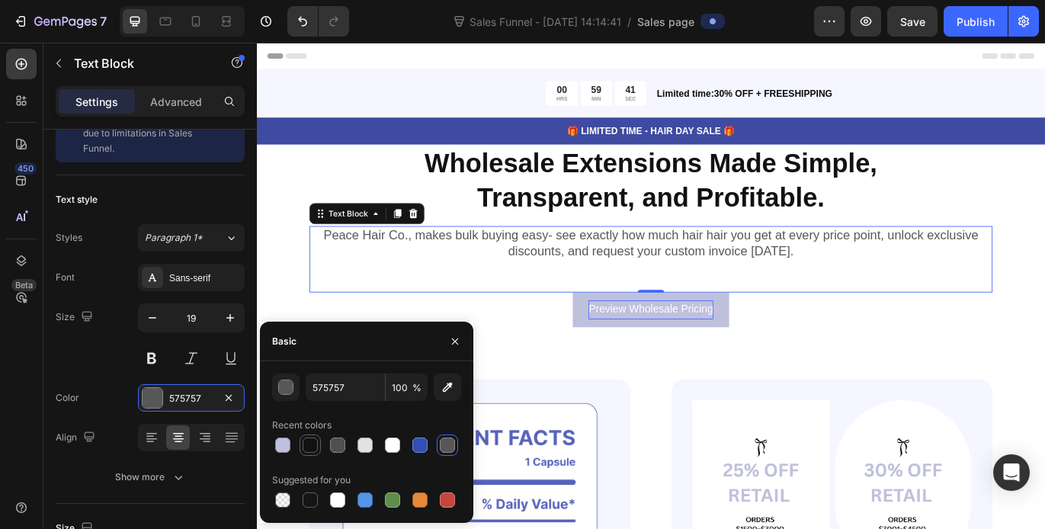
click at [307, 451] on div at bounding box center [310, 445] width 15 height 15
type input "121212"
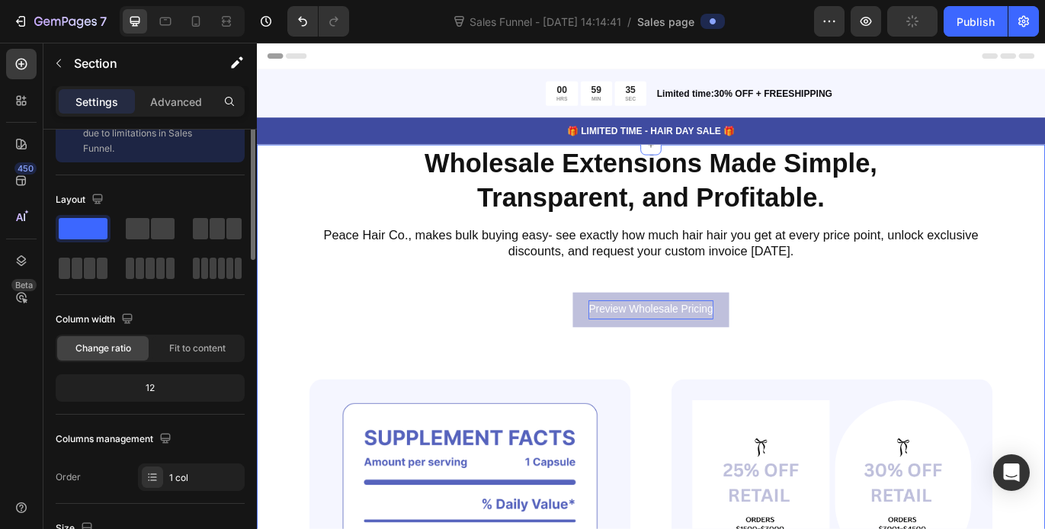
scroll to position [0, 0]
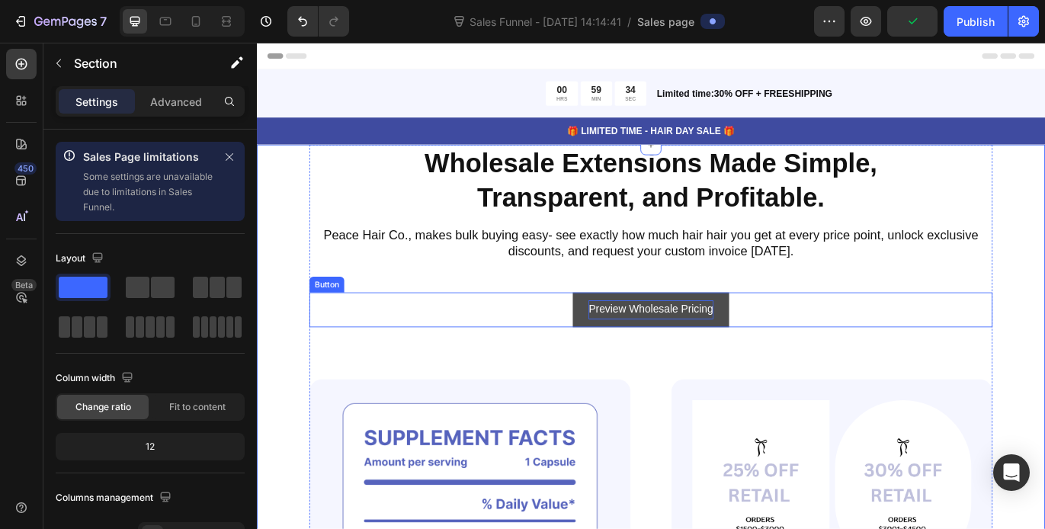
click at [681, 364] on button "Preview Wholesale Pricing" at bounding box center [714, 352] width 181 height 40
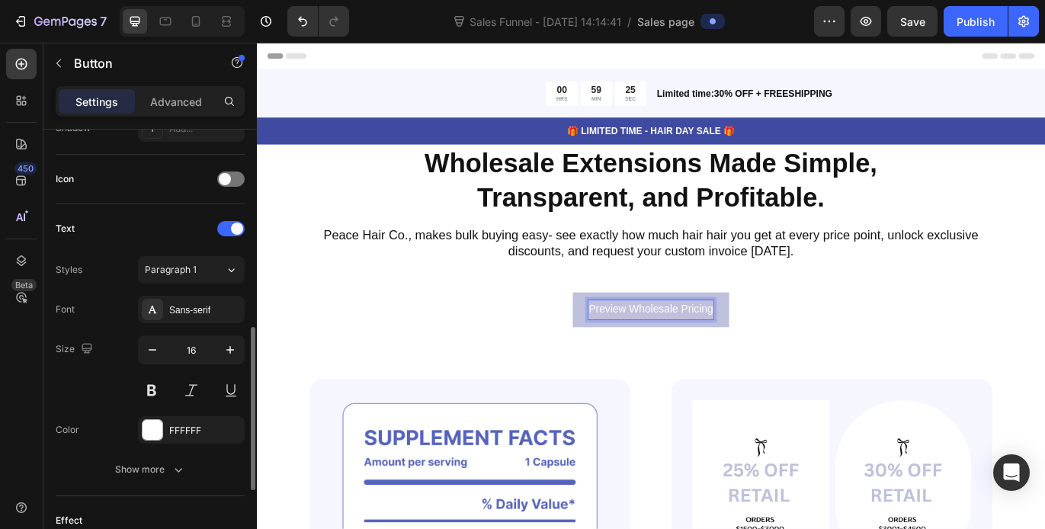
scroll to position [540, 0]
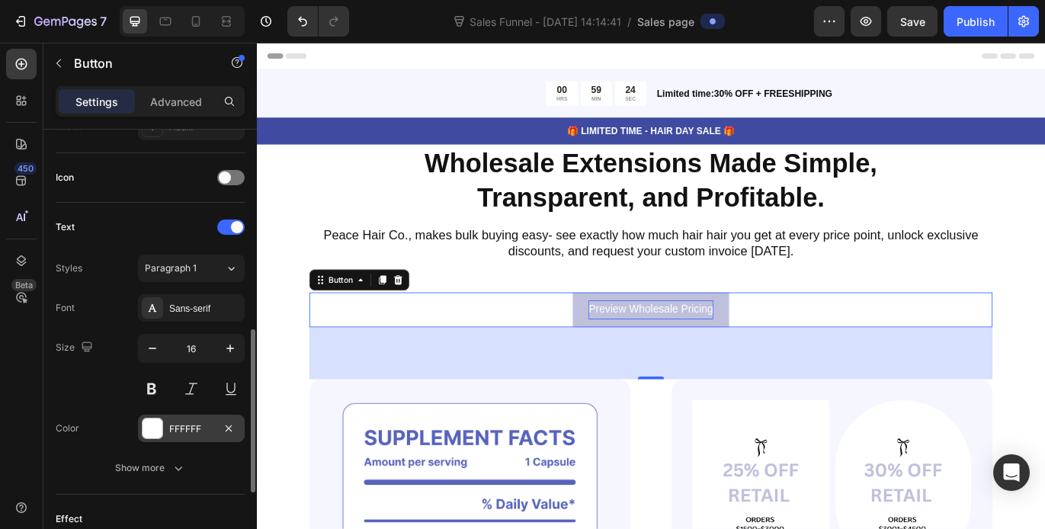
click at [148, 430] on div at bounding box center [153, 428] width 20 height 20
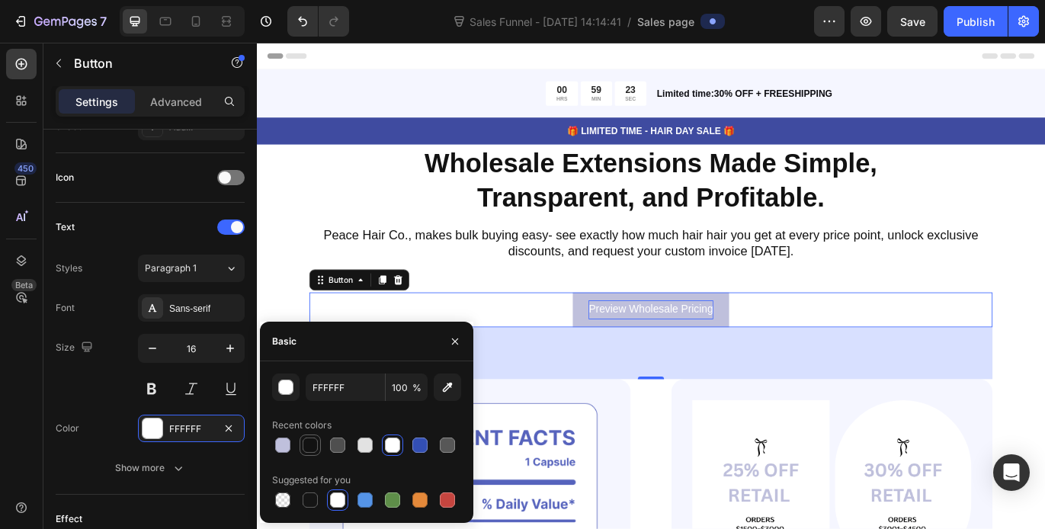
click at [309, 450] on div at bounding box center [310, 445] width 15 height 15
type input "121212"
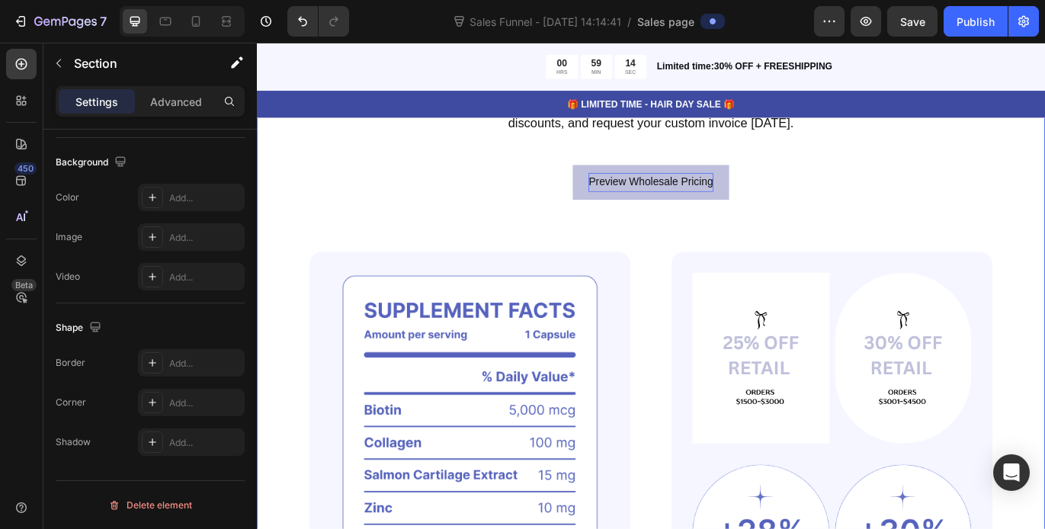
scroll to position [179, 0]
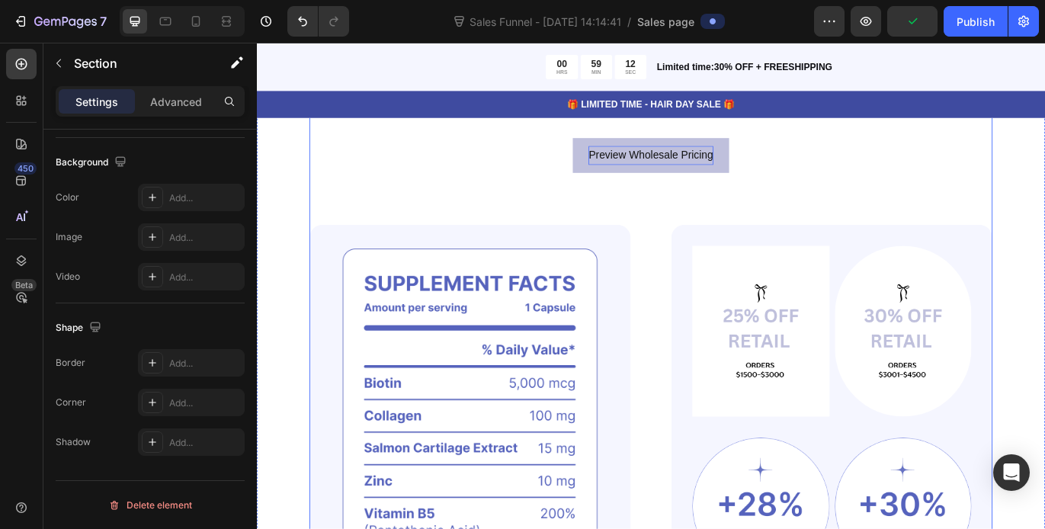
click at [863, 187] on div "Preview Wholesale Pricing Button" at bounding box center [714, 173] width 793 height 40
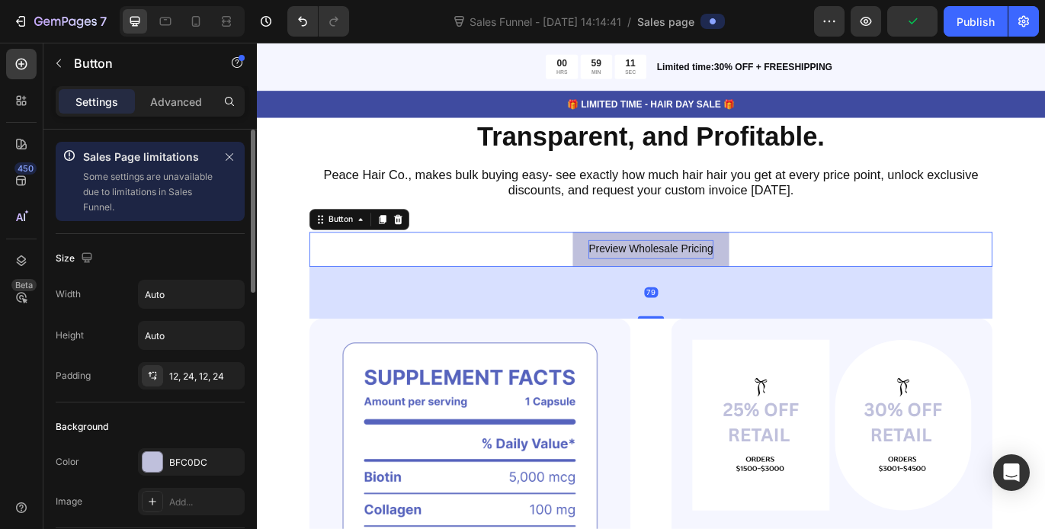
scroll to position [0, 0]
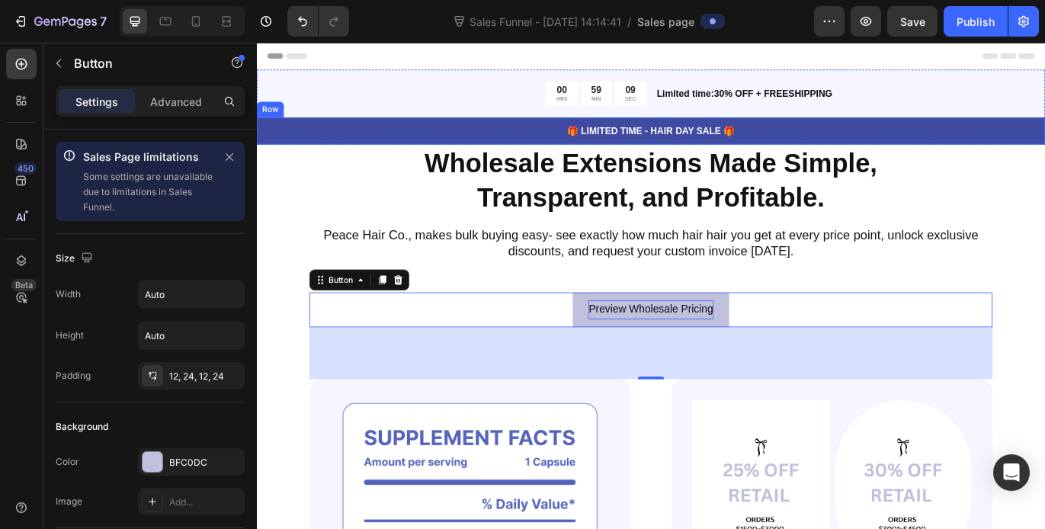
click at [839, 137] on p "🎁 LIMITED TIME - HAIR DAY SALE 🎁" at bounding box center [714, 145] width 912 height 16
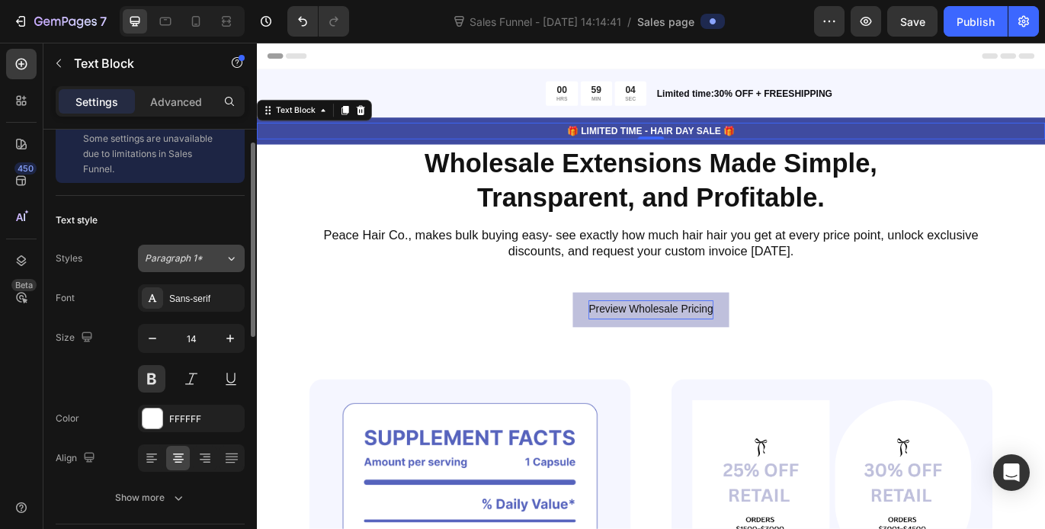
scroll to position [40, 0]
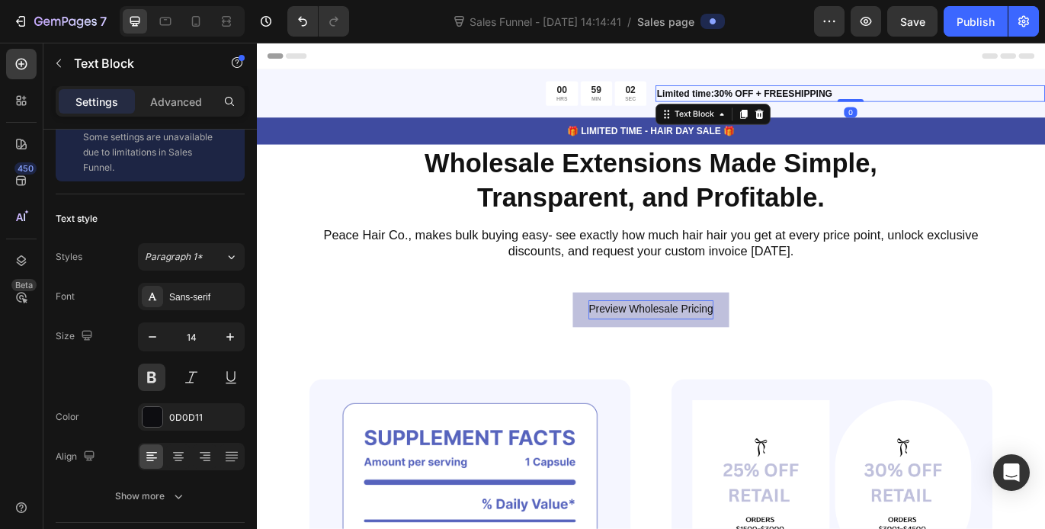
click at [800, 95] on p "Limited time:30% OFF + FREESHIPPING" at bounding box center [945, 102] width 449 height 16
click at [839, 132] on div at bounding box center [840, 126] width 18 height 18
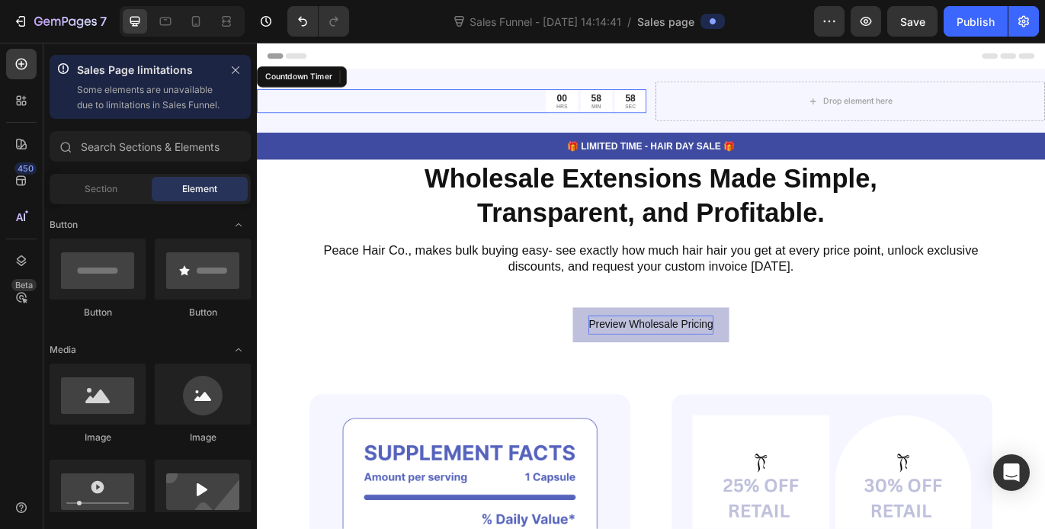
click at [444, 118] on div "00 HRS 58 MIN 58 SEC" at bounding box center [483, 111] width 452 height 28
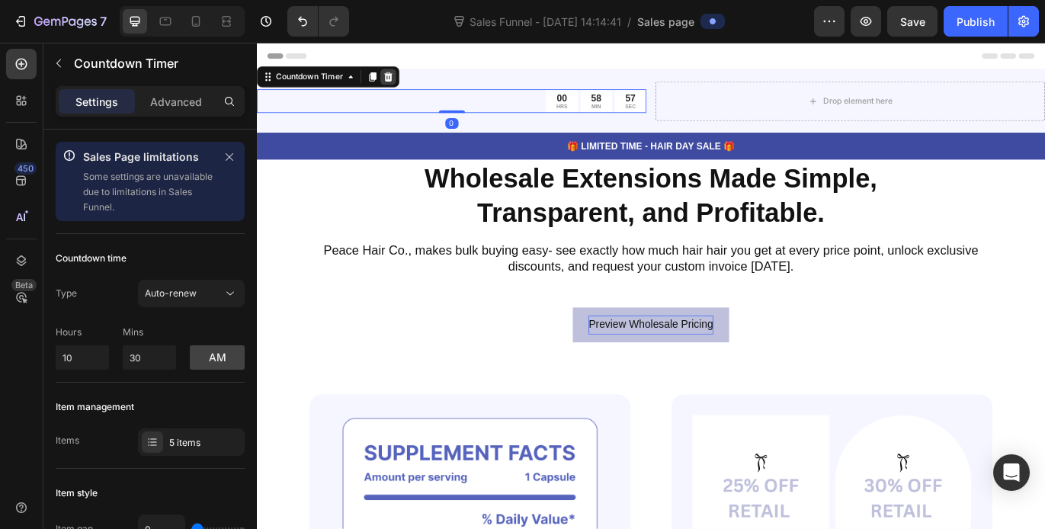
click at [412, 82] on icon at bounding box center [410, 82] width 10 height 11
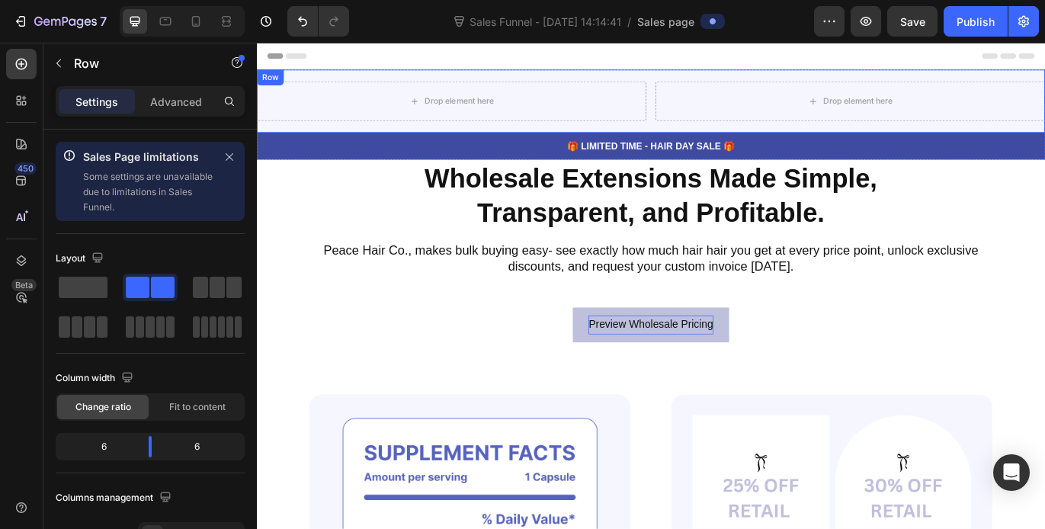
click at [515, 82] on div "Drop element here Drop element here Row" at bounding box center [714, 110] width 915 height 73
click at [350, 94] on icon at bounding box center [351, 89] width 10 height 11
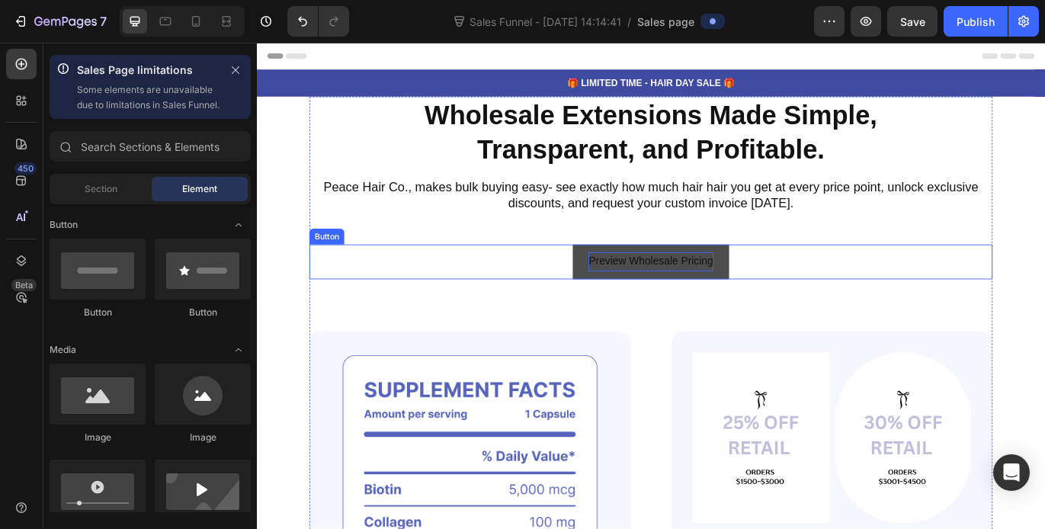
click at [633, 301] on button "Preview Wholesale Pricing" at bounding box center [714, 297] width 181 height 40
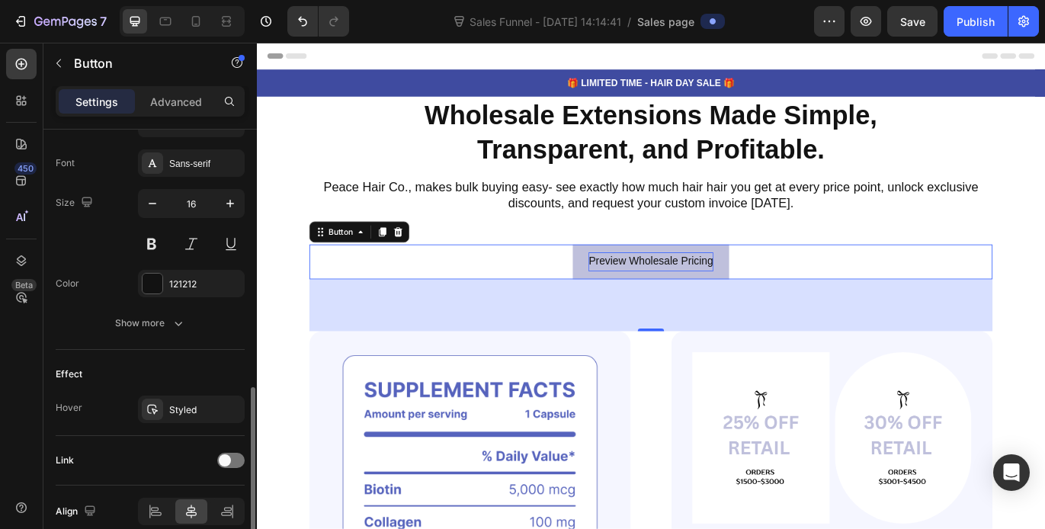
scroll to position [688, 0]
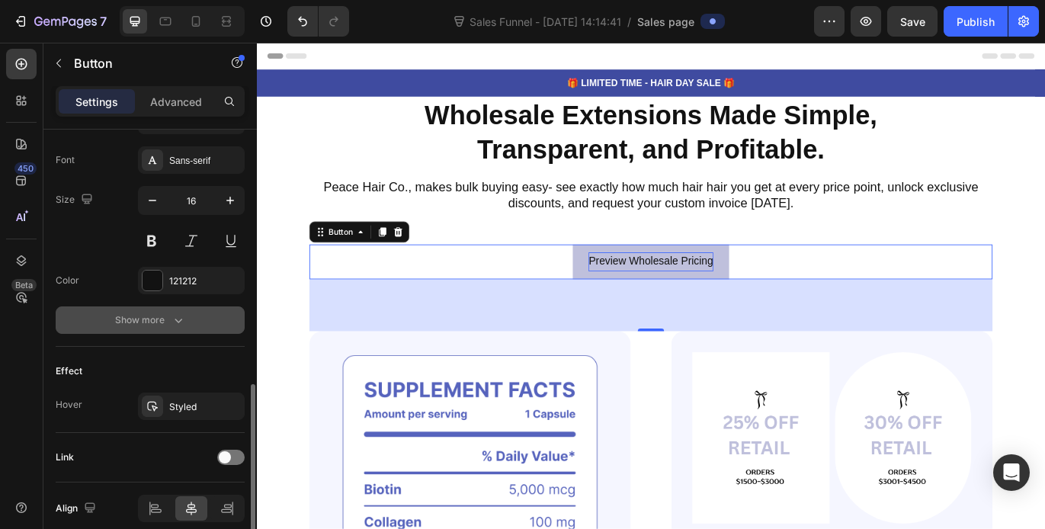
click at [140, 327] on div "Show more" at bounding box center [150, 320] width 71 height 15
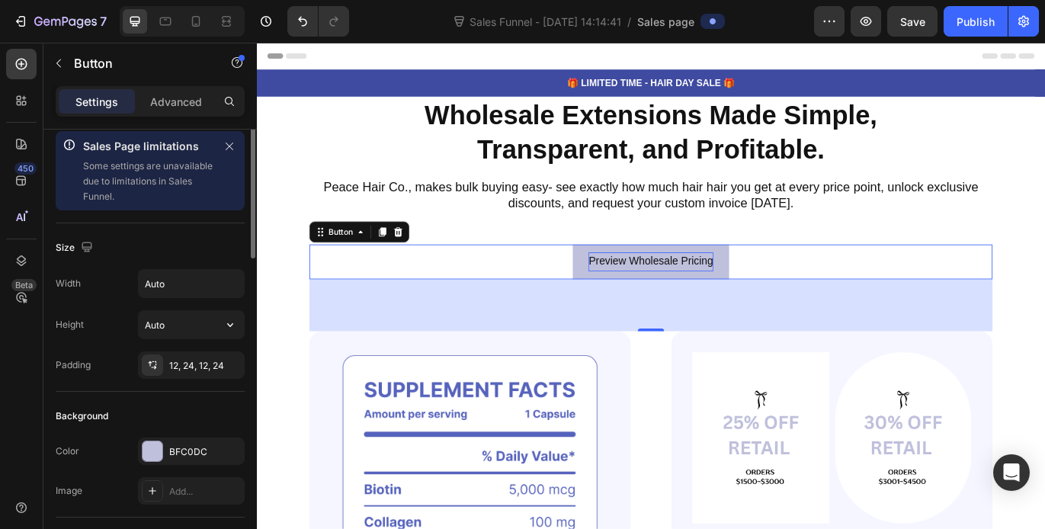
scroll to position [0, 0]
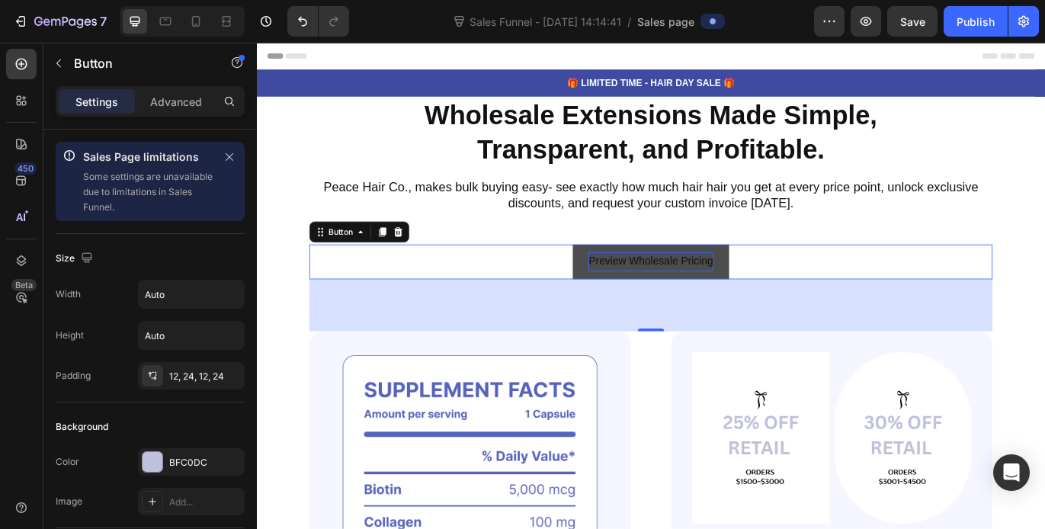
click at [634, 299] on button "Preview Wholesale Pricing" at bounding box center [714, 297] width 181 height 40
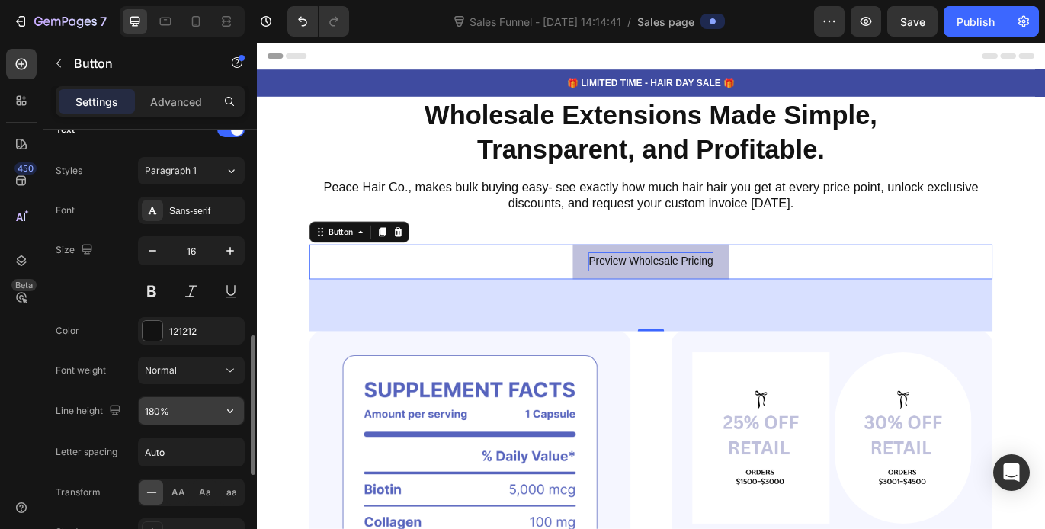
scroll to position [646, 0]
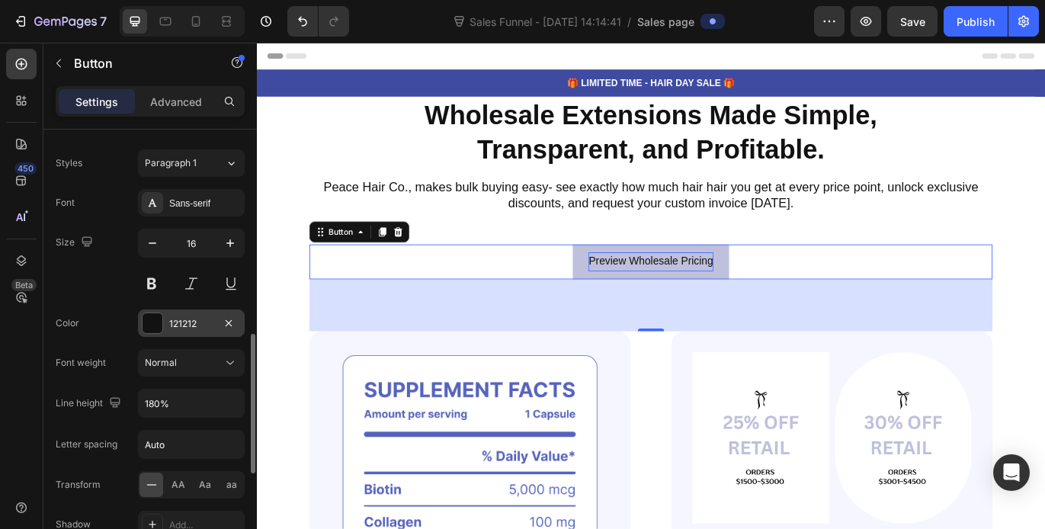
click at [152, 323] on div at bounding box center [153, 323] width 20 height 20
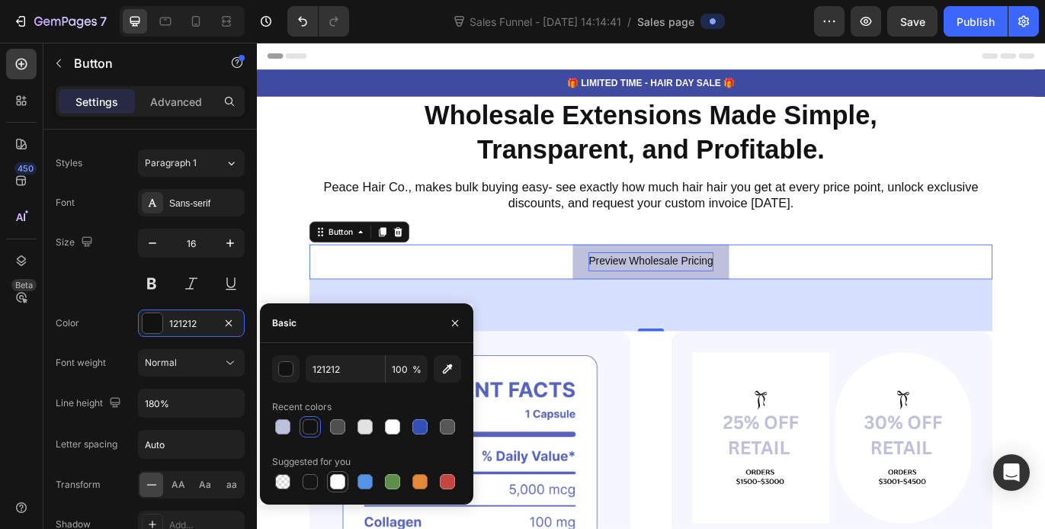
click at [338, 483] on div at bounding box center [337, 481] width 15 height 15
type input "FFFFFF"
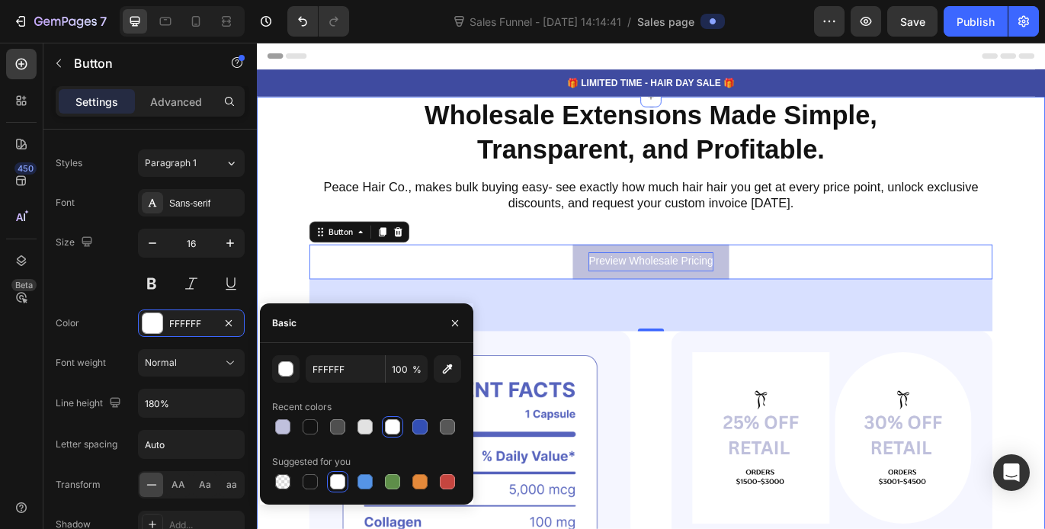
click at [303, 269] on div "Wholesale Extensions Made Simple, Transparent, and Profitable. Heading Peace Ha…" at bounding box center [714, 516] width 915 height 823
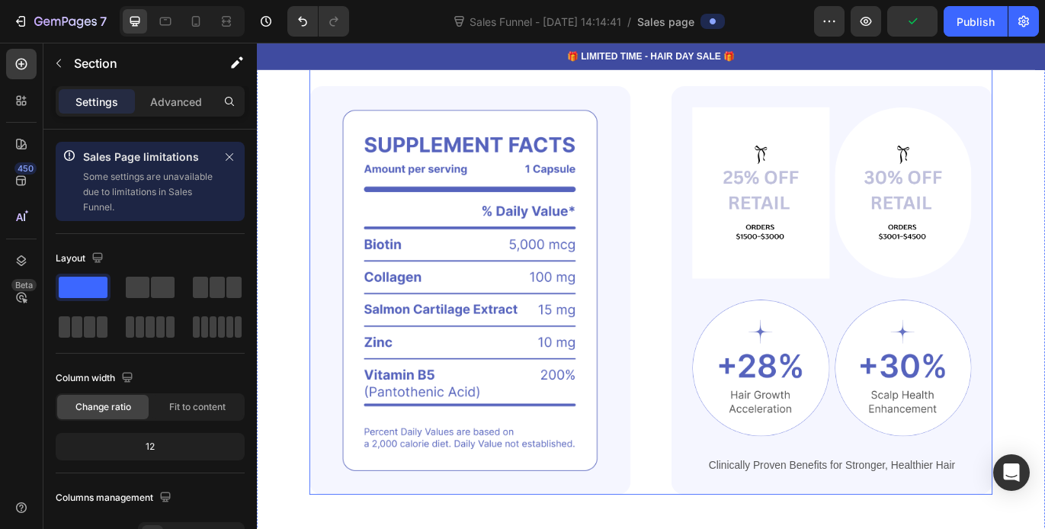
scroll to position [287, 0]
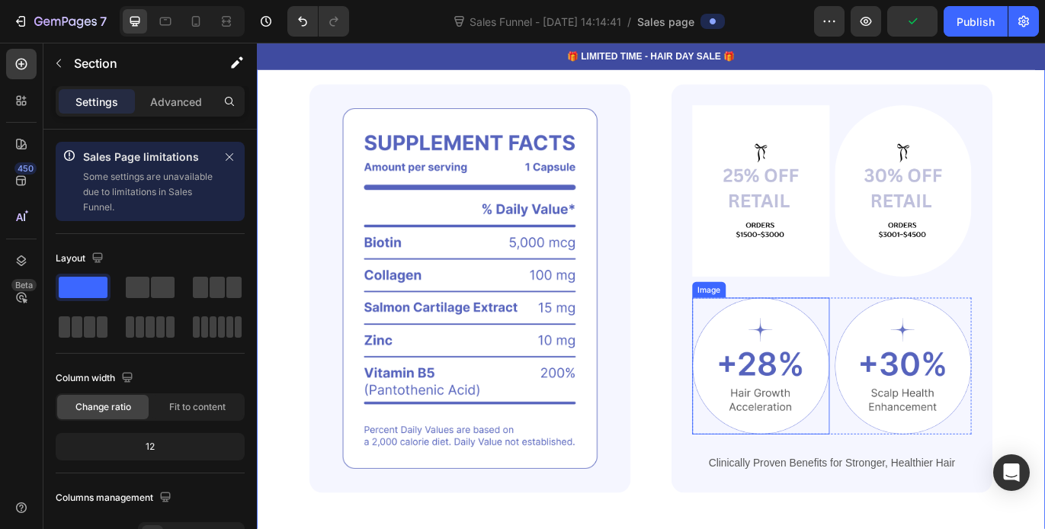
click at [828, 397] on img at bounding box center [841, 417] width 159 height 159
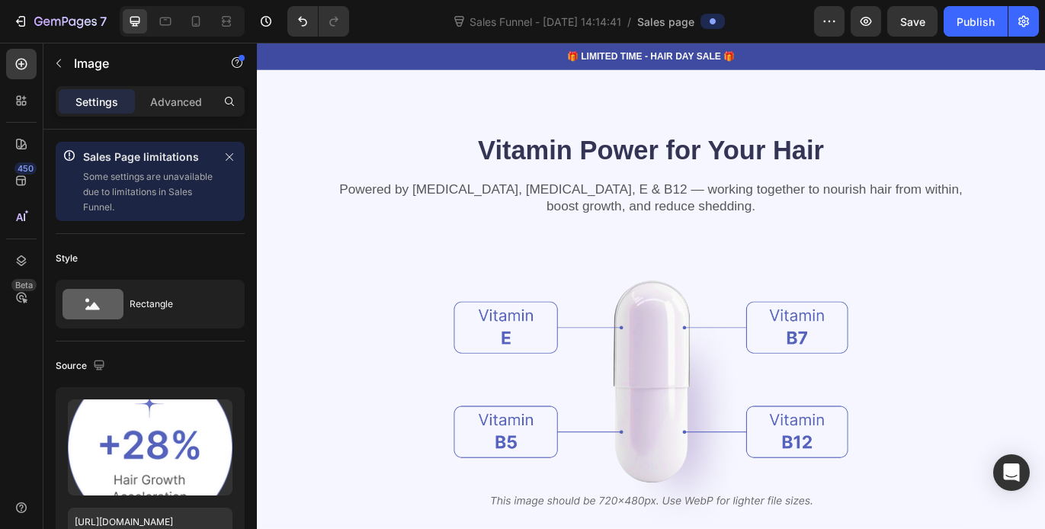
scroll to position [865, 0]
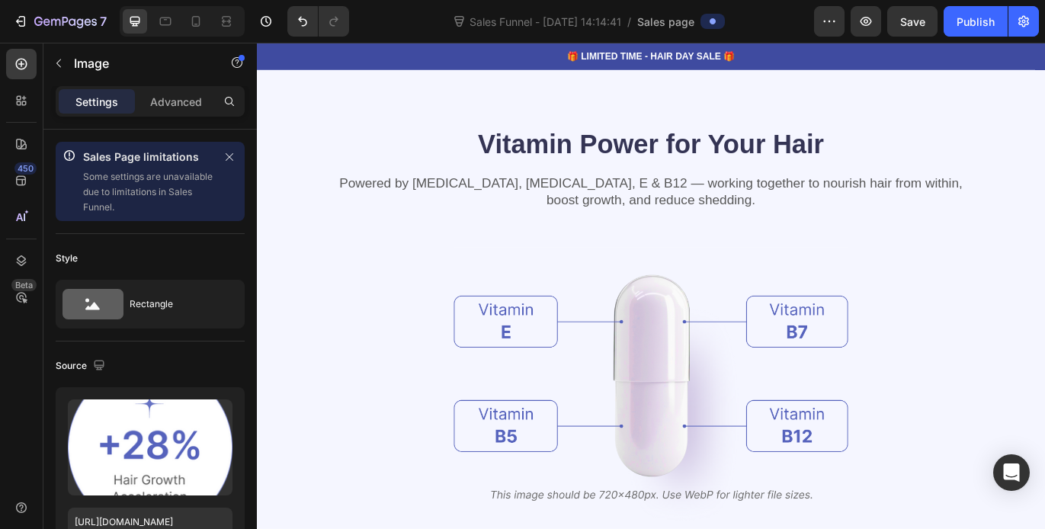
click at [708, 366] on img at bounding box center [714, 440] width 457 height 334
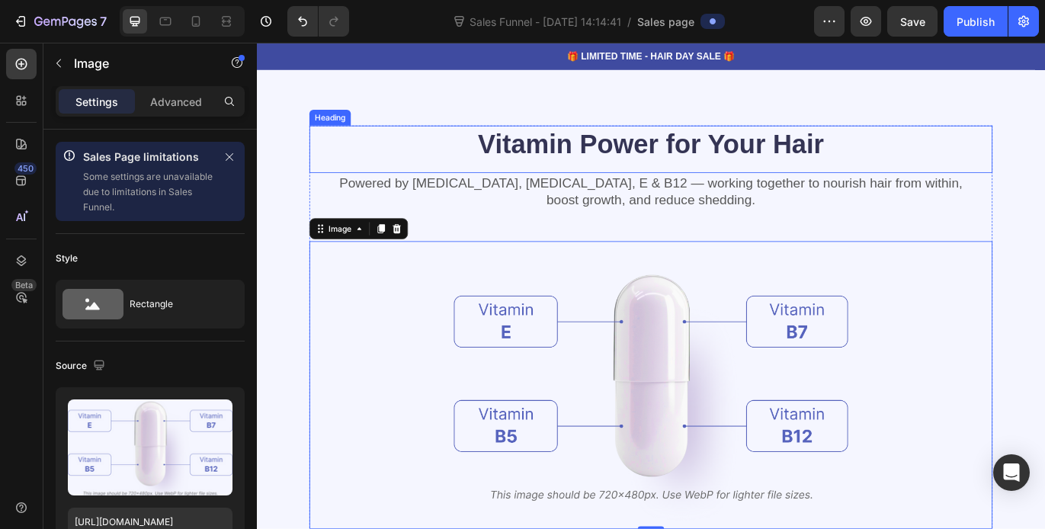
click at [857, 157] on h2 "Vitamin Power for Your Hair" at bounding box center [714, 160] width 793 height 43
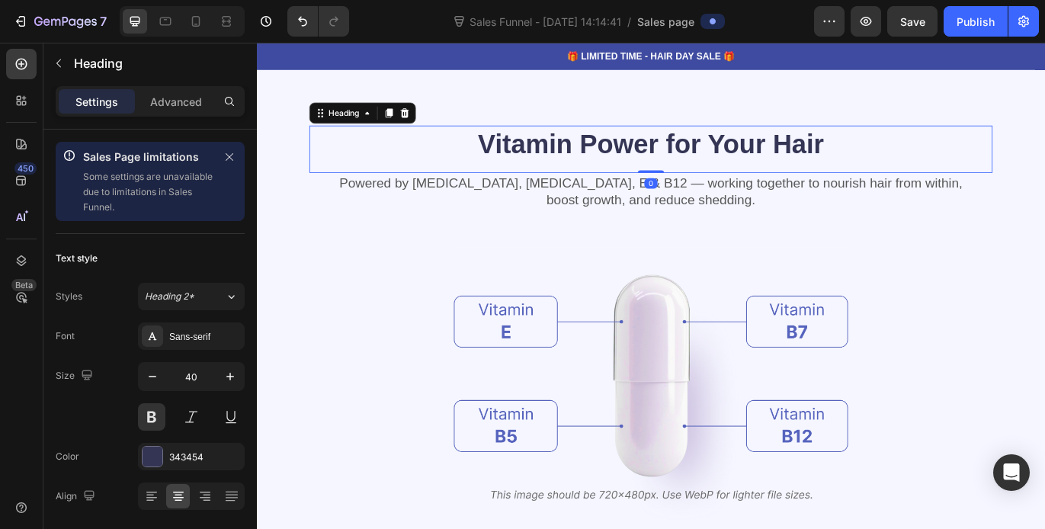
click at [881, 148] on h2 "Vitamin Power for Your Hair" at bounding box center [714, 160] width 793 height 43
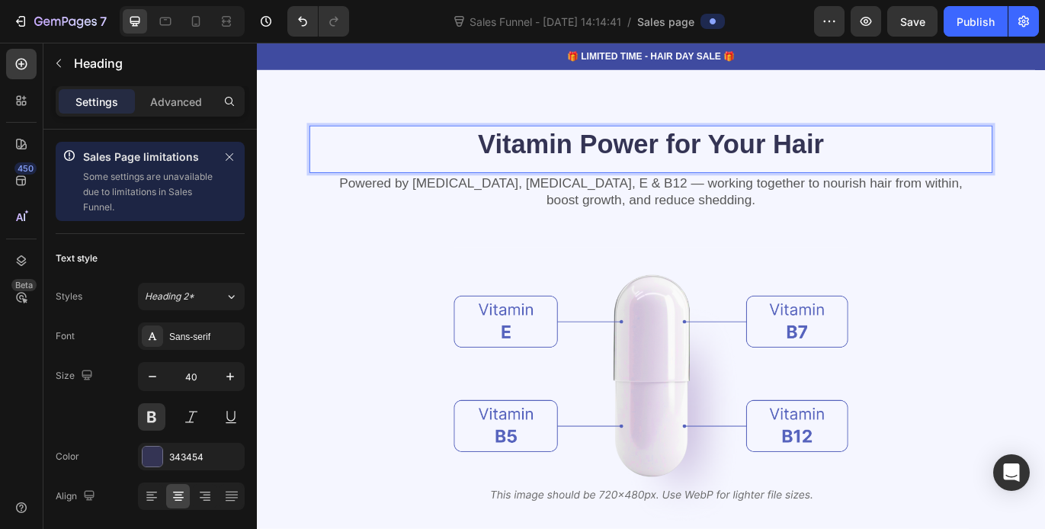
click at [891, 152] on p "Vitamin Power for Your Hair" at bounding box center [714, 160] width 790 height 40
click at [899, 159] on p "Vitamin Power for Your Hair" at bounding box center [714, 160] width 790 height 40
click at [919, 162] on p "Vitamin Power for Your Hair" at bounding box center [714, 160] width 790 height 40
click at [790, 149] on p "Why Buy Wholesale with Peace" at bounding box center [714, 160] width 790 height 40
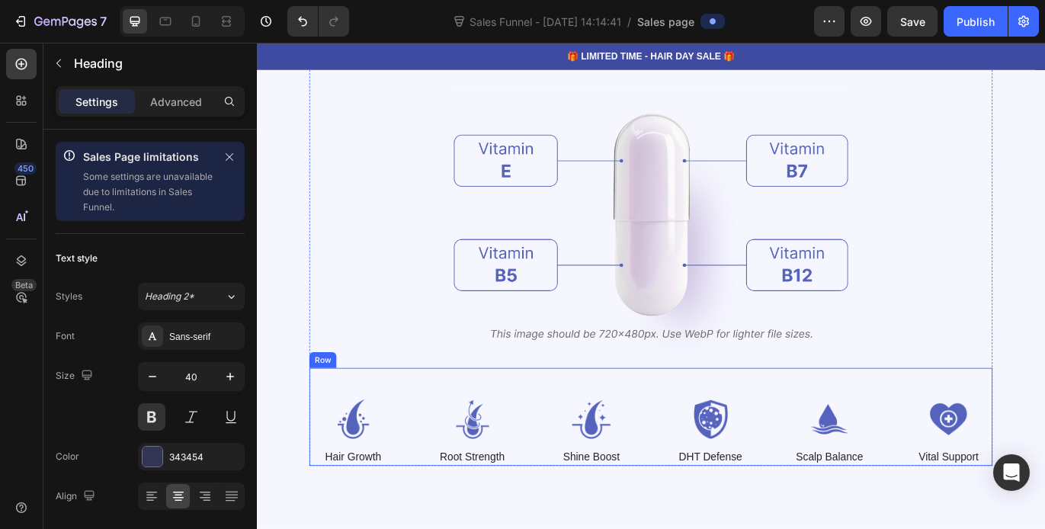
scroll to position [1044, 0]
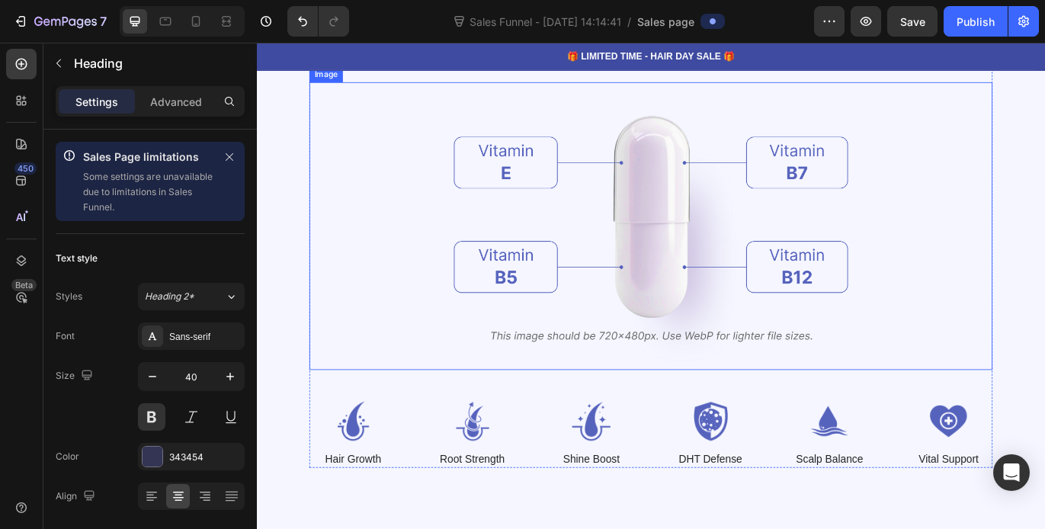
click at [685, 351] on img at bounding box center [714, 255] width 457 height 334
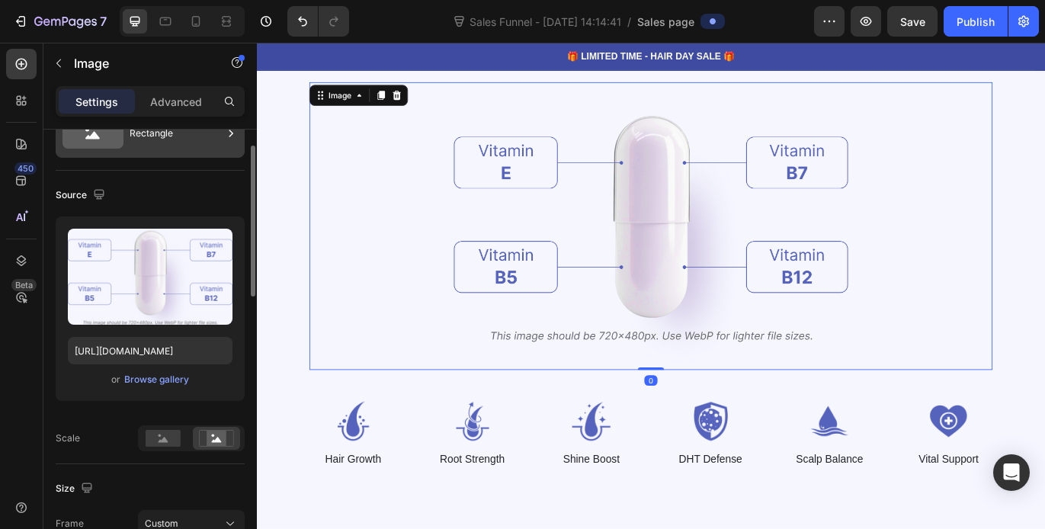
scroll to position [175, 0]
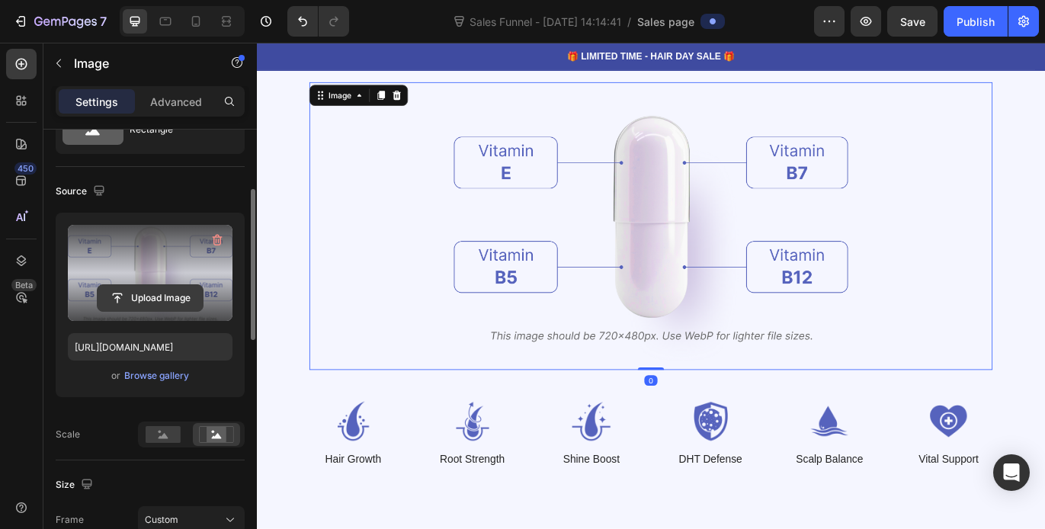
click at [161, 301] on input "file" at bounding box center [150, 298] width 105 height 26
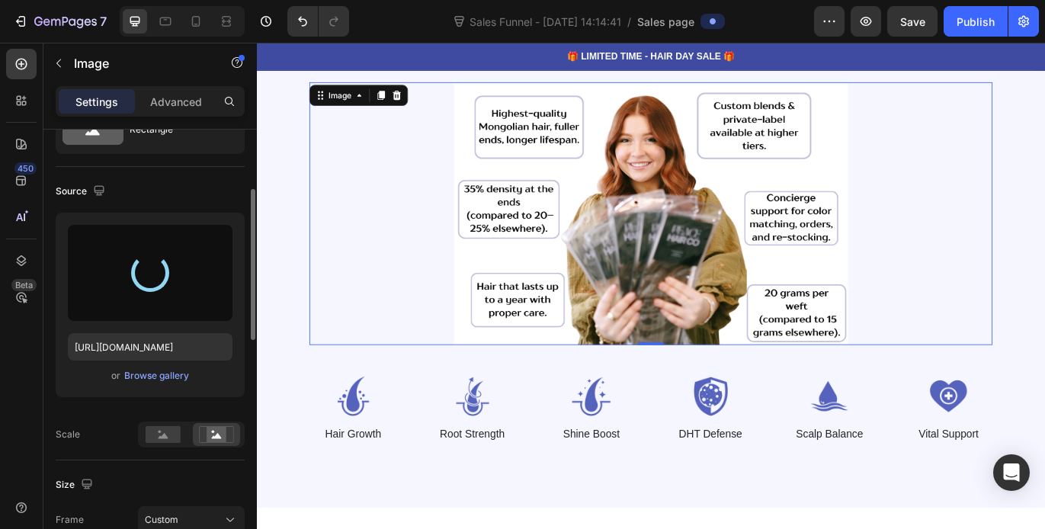
type input "[URL][DOMAIN_NAME]"
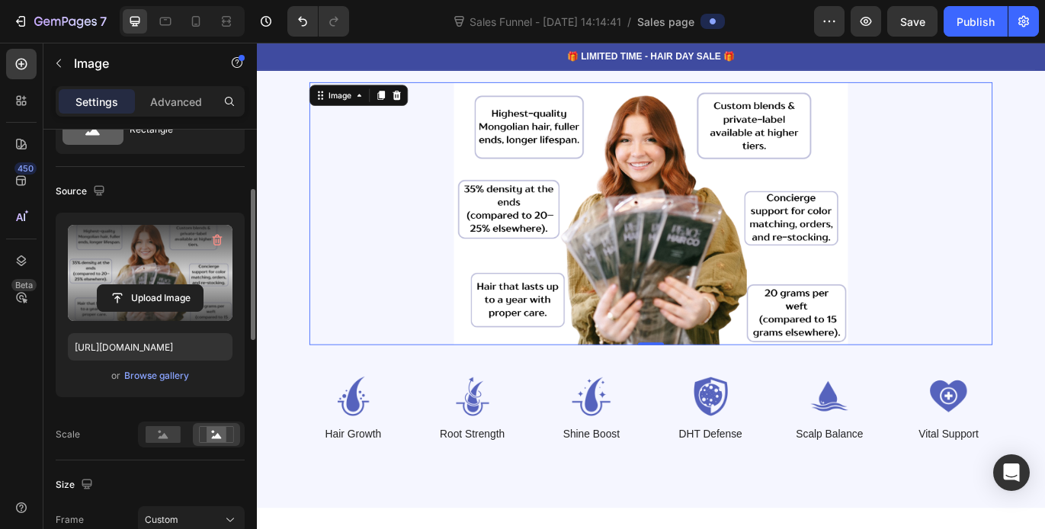
scroll to position [985, 0]
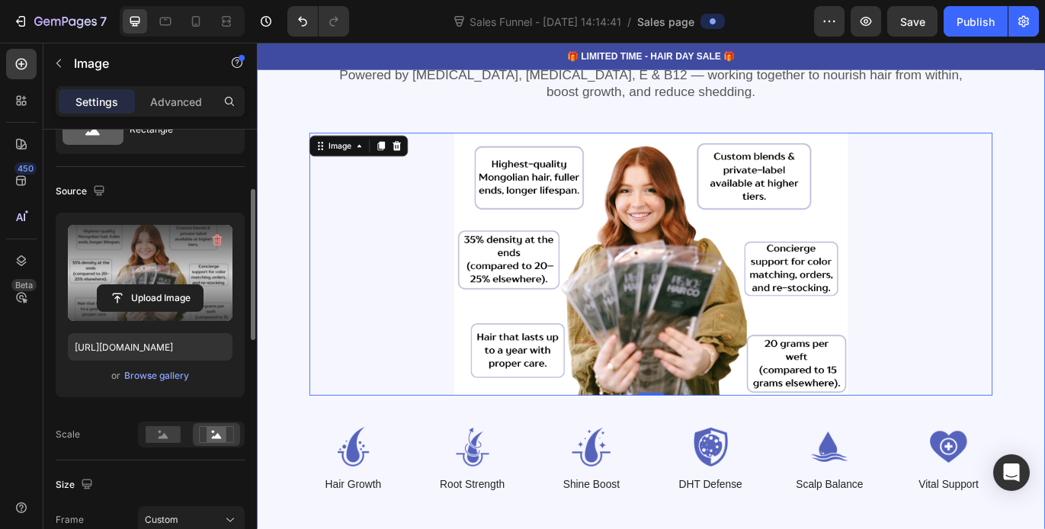
click at [1044, 153] on div "Why Buy Wholesale With Peace Heading Powered by [MEDICAL_DATA], [MEDICAL_DATA],…" at bounding box center [714, 289] width 915 height 705
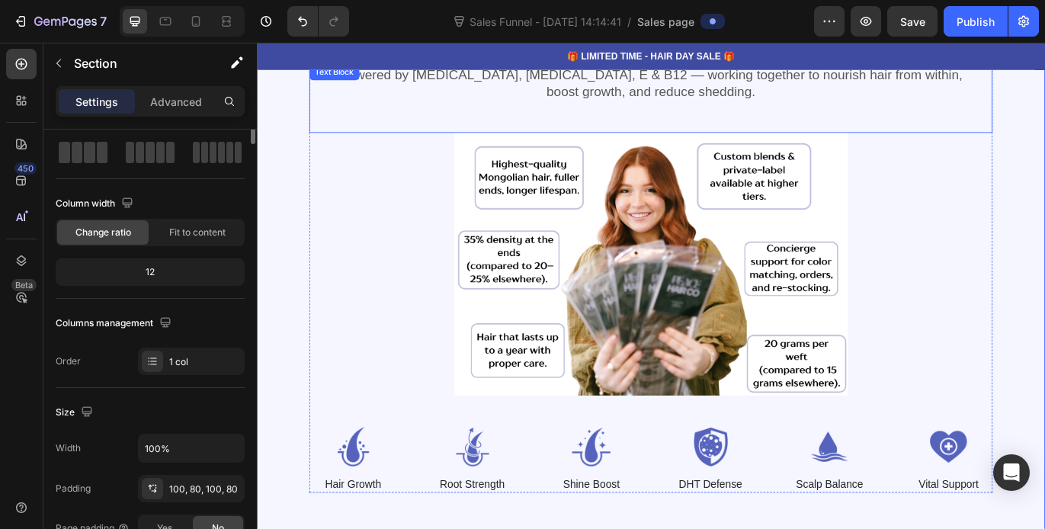
scroll to position [518, 0]
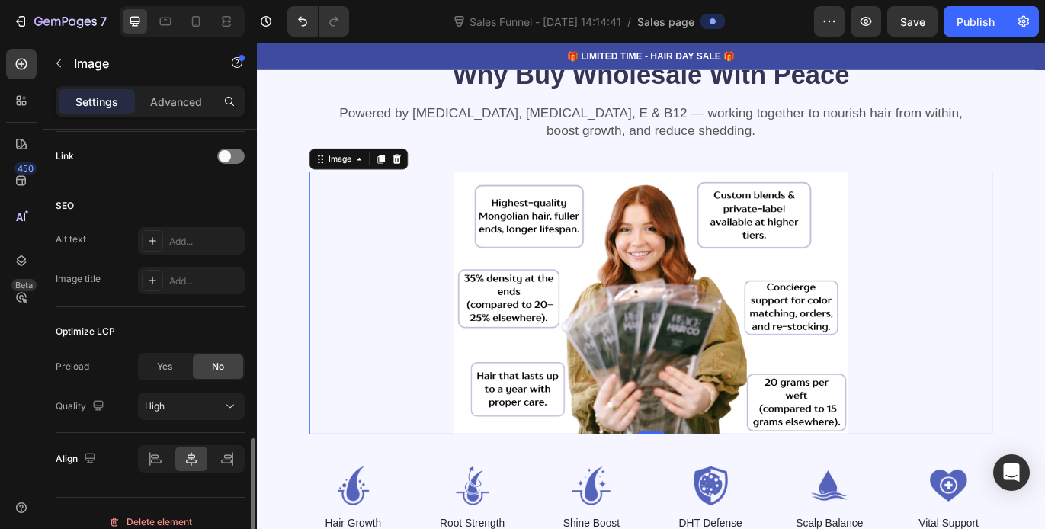
scroll to position [851, 0]
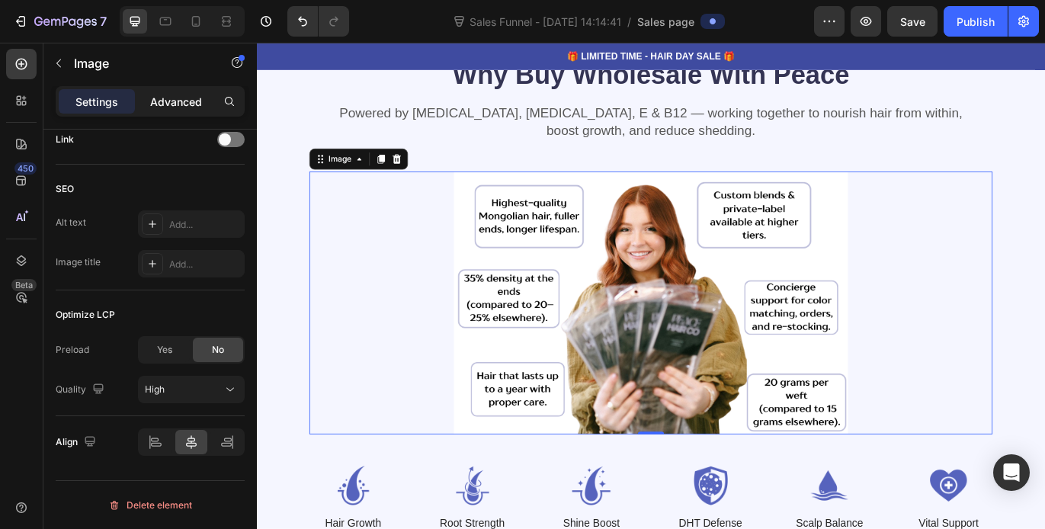
click at [184, 106] on p "Advanced" at bounding box center [176, 102] width 52 height 16
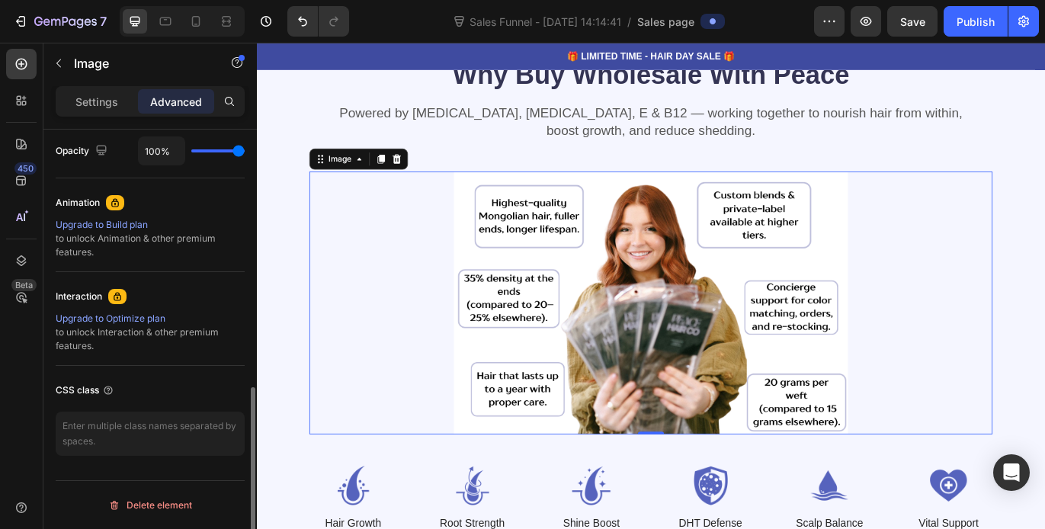
scroll to position [615, 0]
click at [99, 101] on p "Settings" at bounding box center [96, 102] width 43 height 16
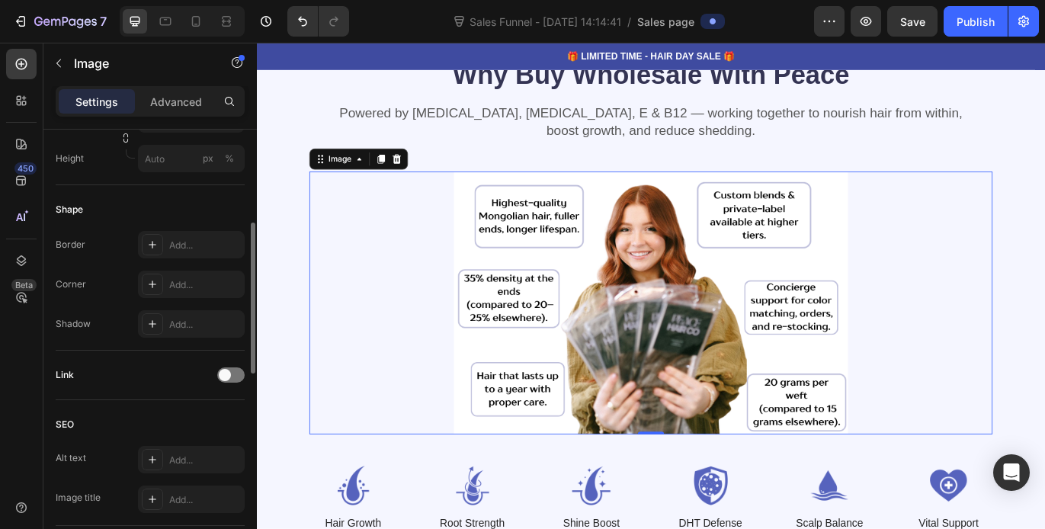
scroll to position [527, 0]
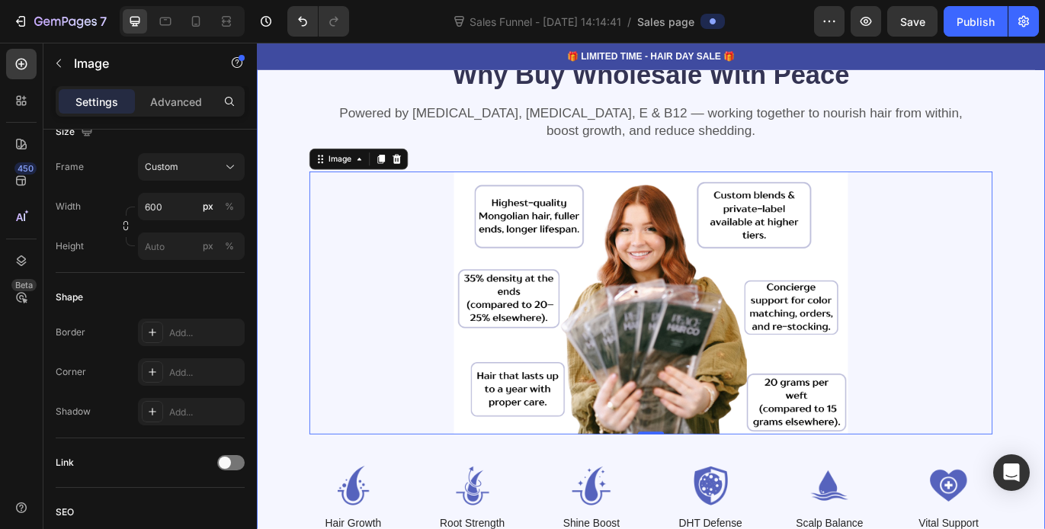
click at [286, 249] on div "Why Buy Wholesale With Peace Heading Powered by [MEDICAL_DATA], [MEDICAL_DATA],…" at bounding box center [714, 334] width 915 height 705
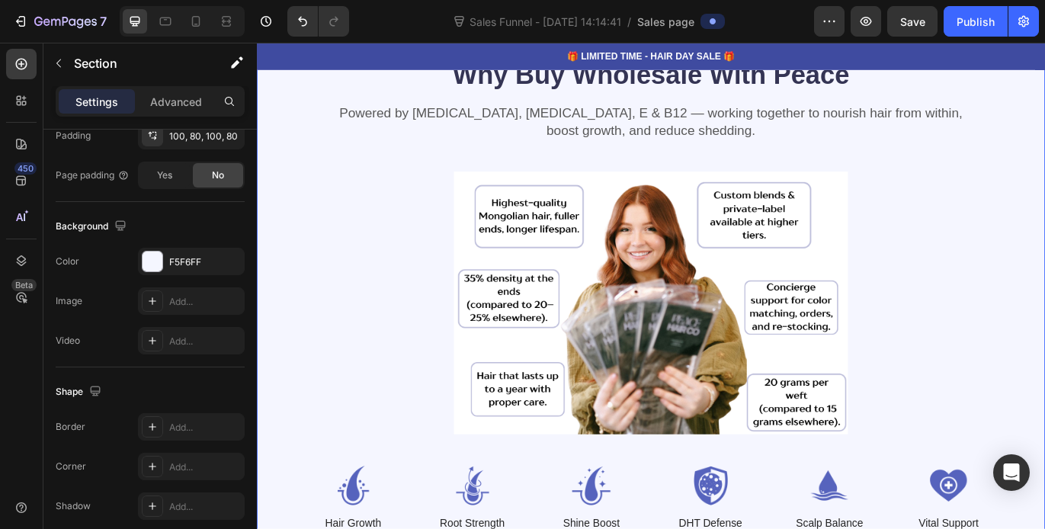
click at [287, 157] on div "Why Buy Wholesale With Peace Heading Powered by [MEDICAL_DATA], [MEDICAL_DATA],…" at bounding box center [714, 334] width 915 height 705
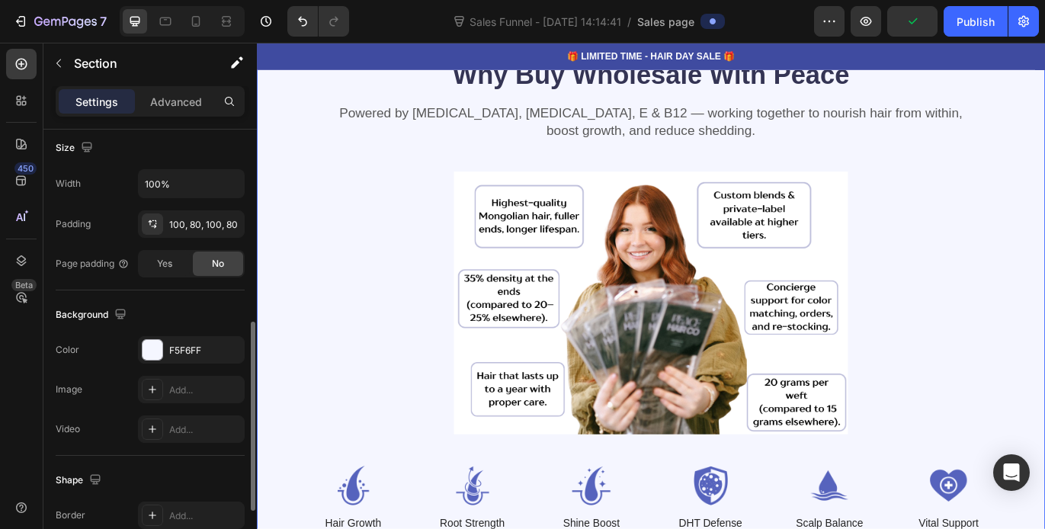
scroll to position [442, 0]
click at [156, 349] on div at bounding box center [153, 347] width 20 height 20
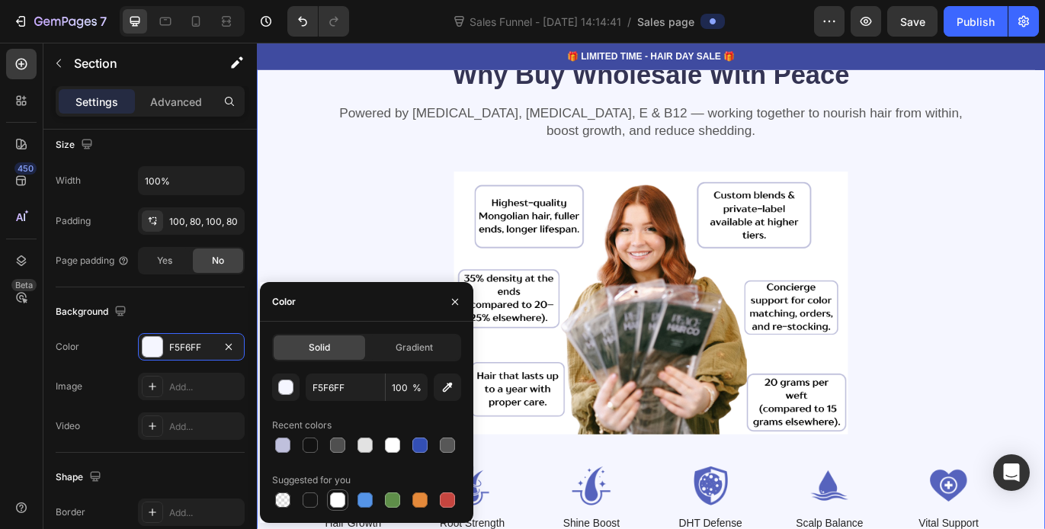
click at [336, 499] on div at bounding box center [337, 499] width 15 height 15
type input "FFFFFF"
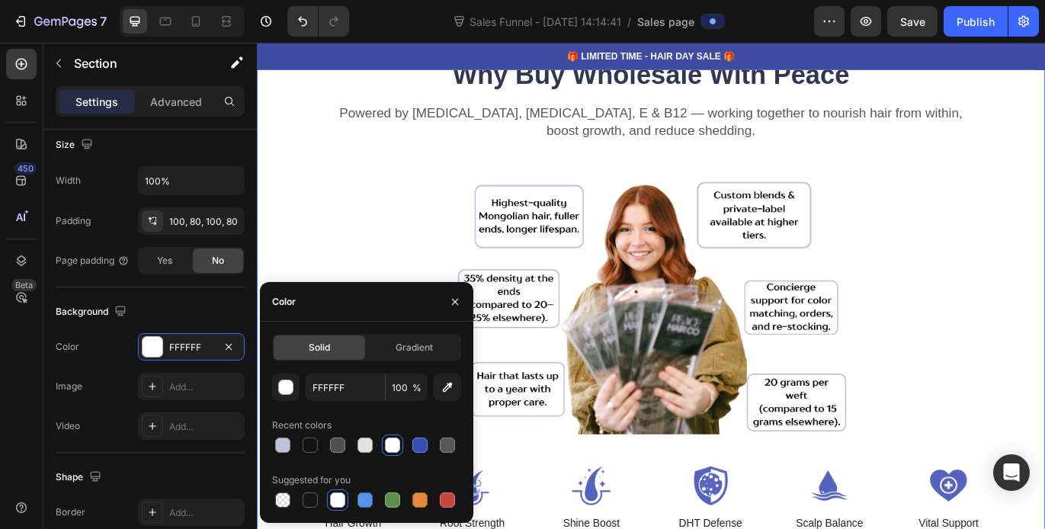
click at [270, 239] on div "Why Buy Wholesale With Peace Heading Powered by [MEDICAL_DATA], [MEDICAL_DATA],…" at bounding box center [714, 334] width 915 height 705
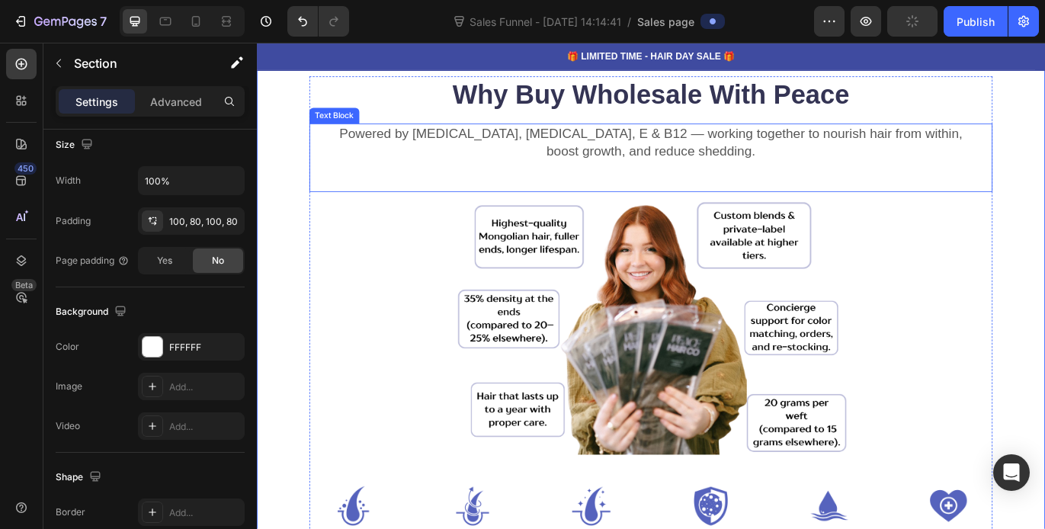
scroll to position [906, 0]
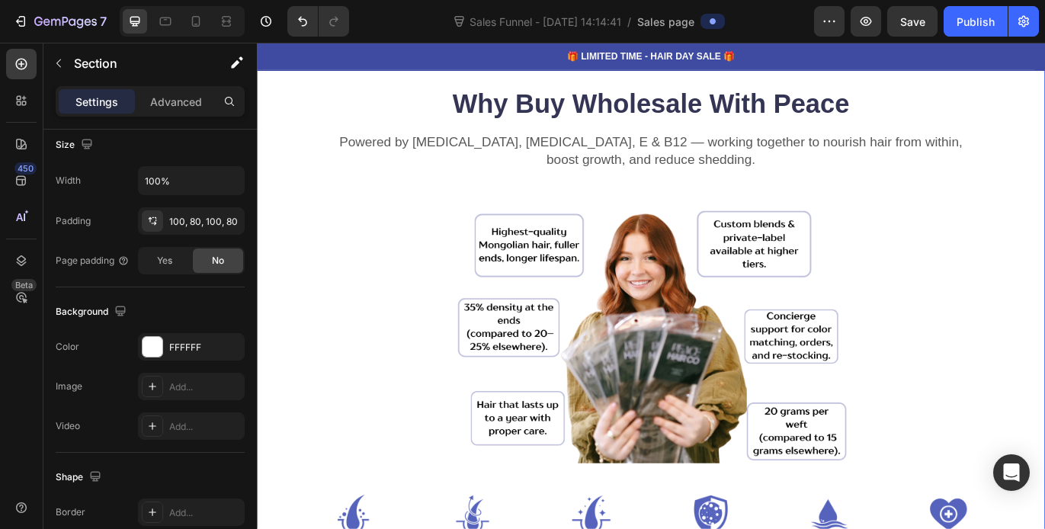
click at [1044, 286] on div "Why Buy Wholesale With Peace Heading Powered by [MEDICAL_DATA], [MEDICAL_DATA],…" at bounding box center [714, 367] width 915 height 705
click at [1044, 269] on div "Why Buy Wholesale With Peace Heading Powered by [MEDICAL_DATA], [MEDICAL_DATA],…" at bounding box center [714, 367] width 915 height 705
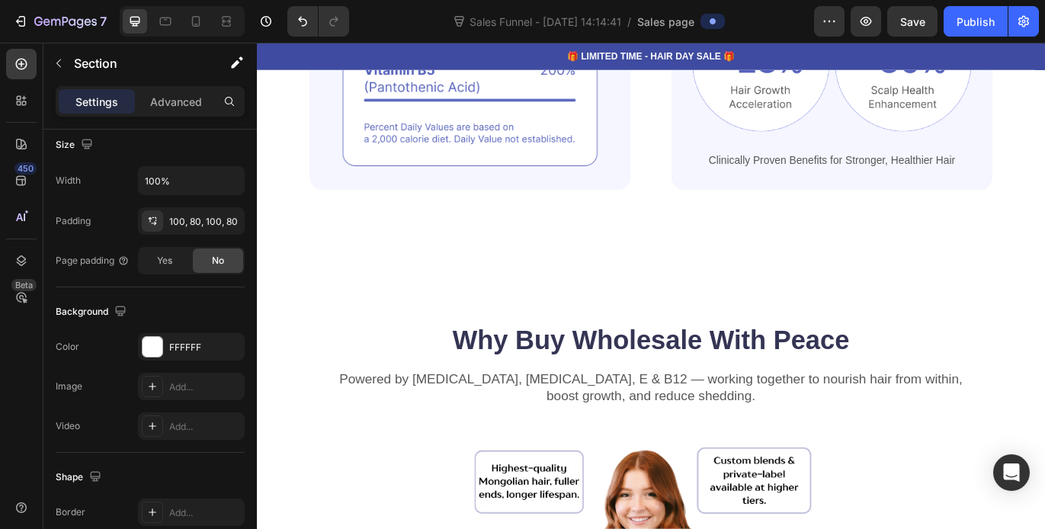
scroll to position [731, 0]
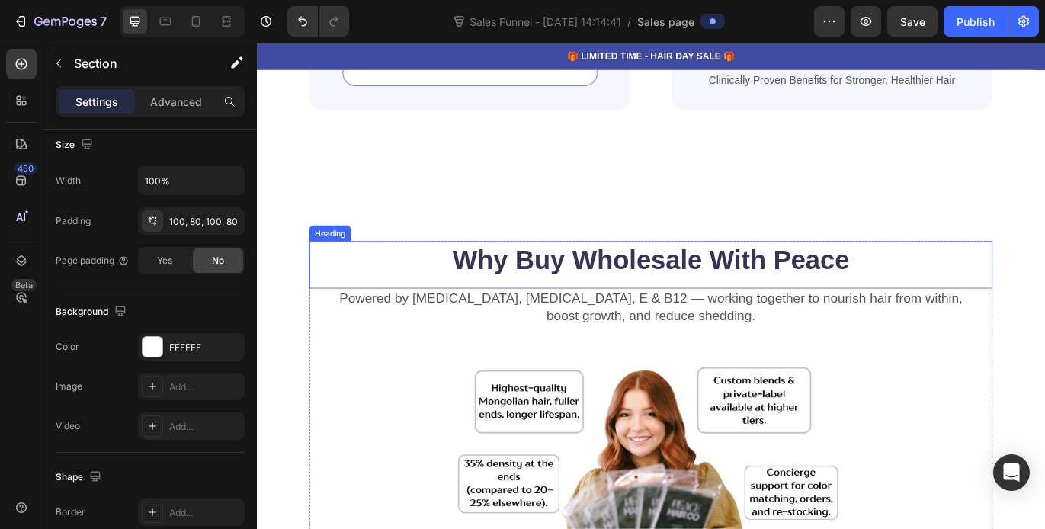
click at [716, 273] on h2 "Why Buy Wholesale With Peace" at bounding box center [714, 294] width 793 height 43
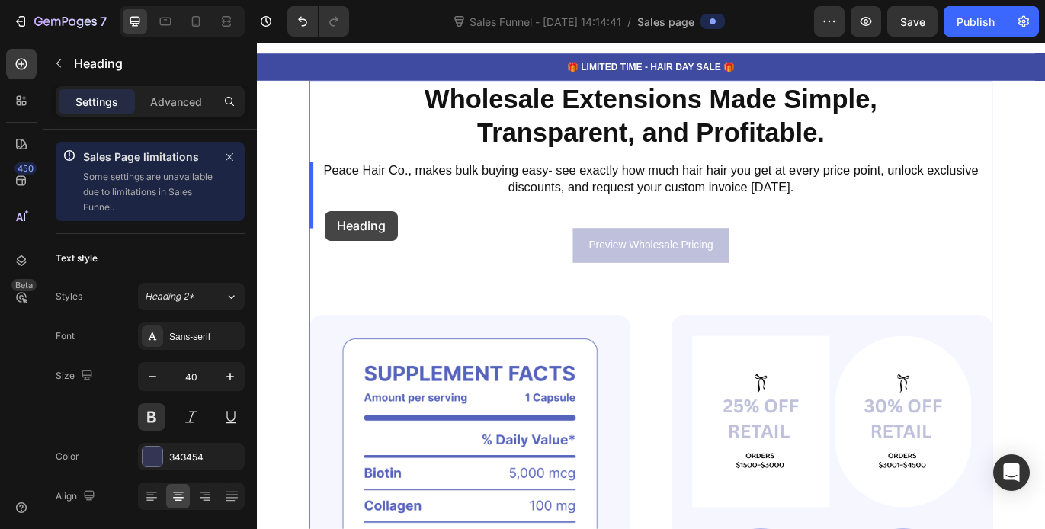
scroll to position [4, 0]
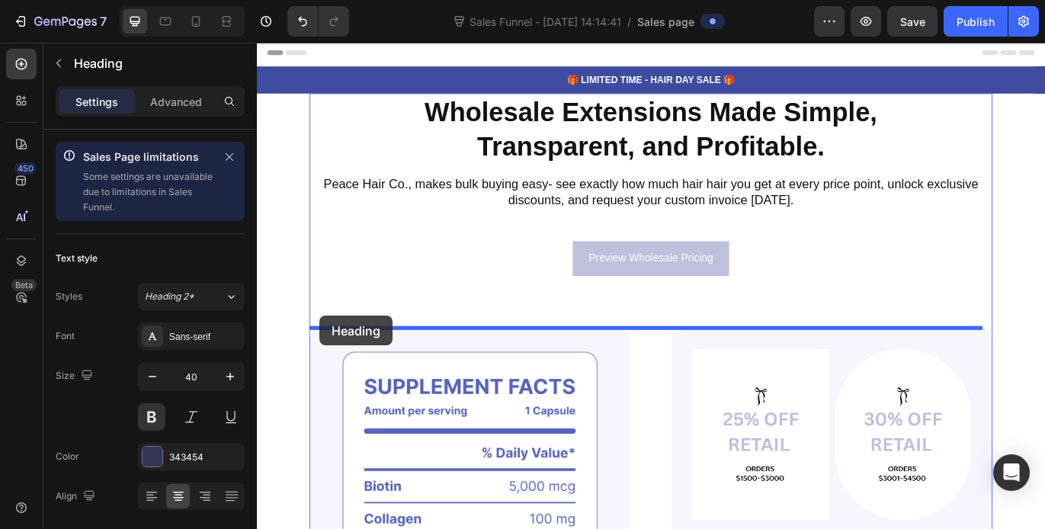
drag, startPoint x: 328, startPoint y: 256, endPoint x: 329, endPoint y: 360, distance: 103.7
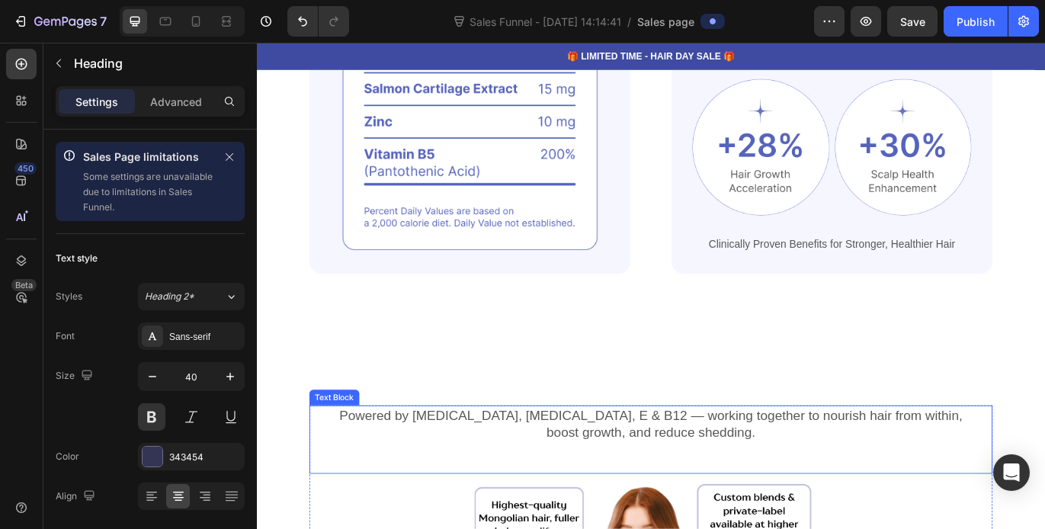
scroll to position [869, 0]
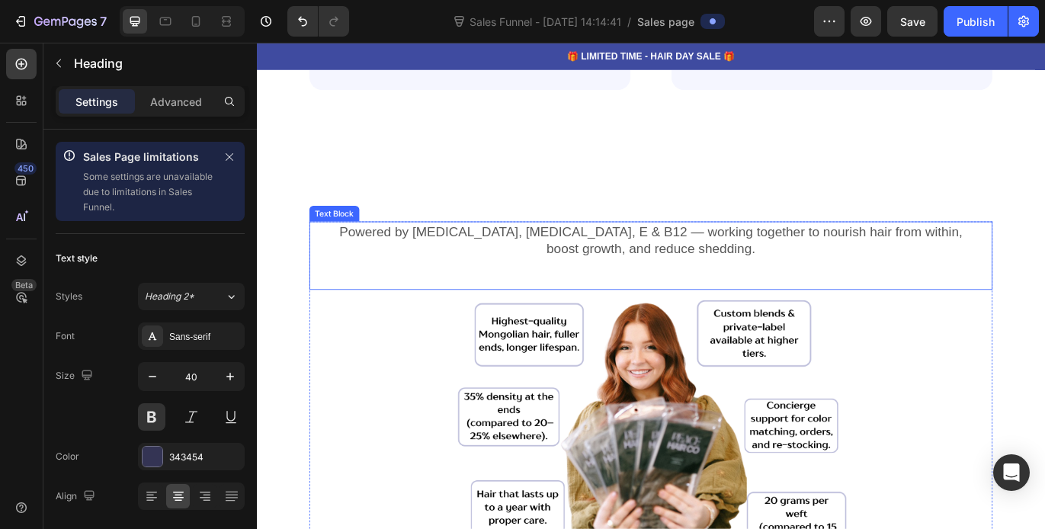
drag, startPoint x: 329, startPoint y: 240, endPoint x: 337, endPoint y: 159, distance: 81.2
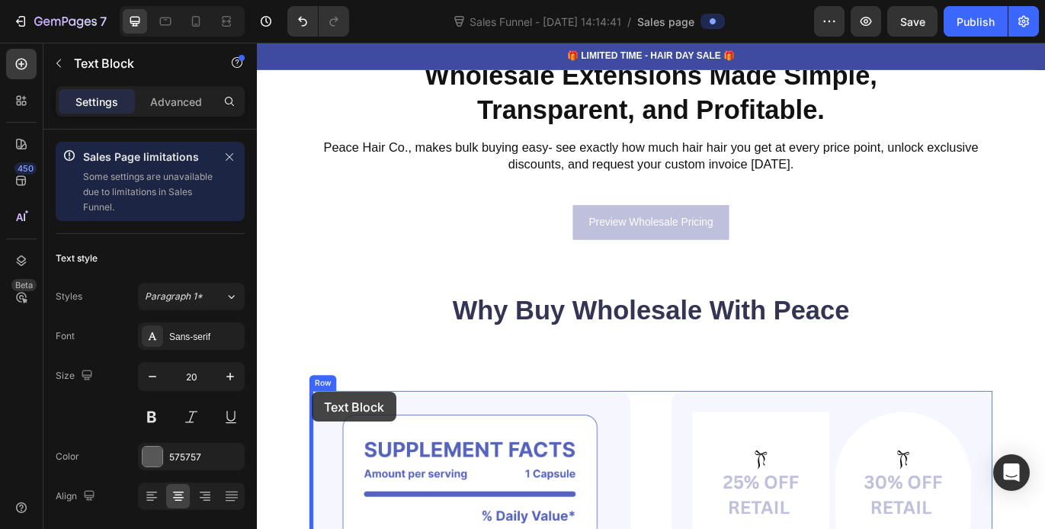
scroll to position [61, 0]
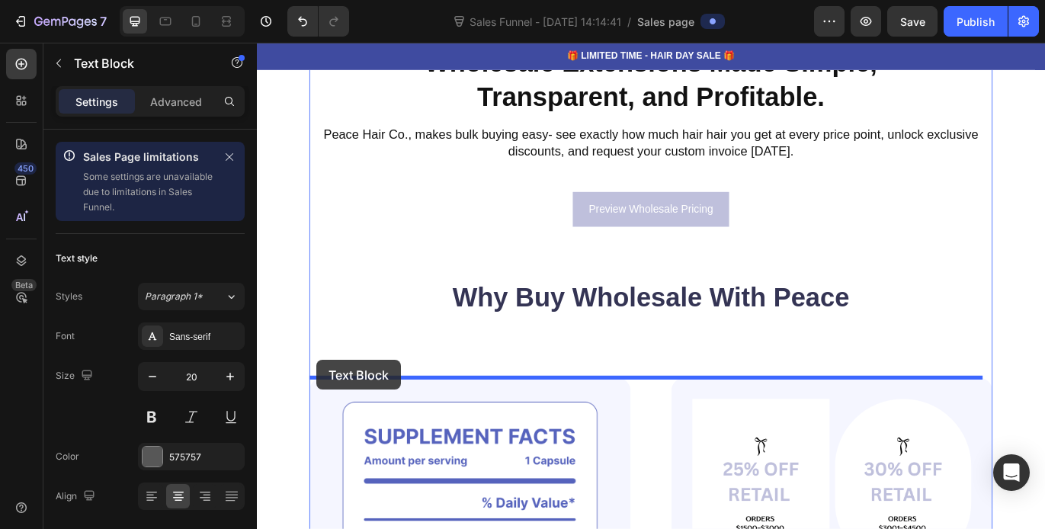
drag, startPoint x: 329, startPoint y: 232, endPoint x: 327, endPoint y: 406, distance: 173.8
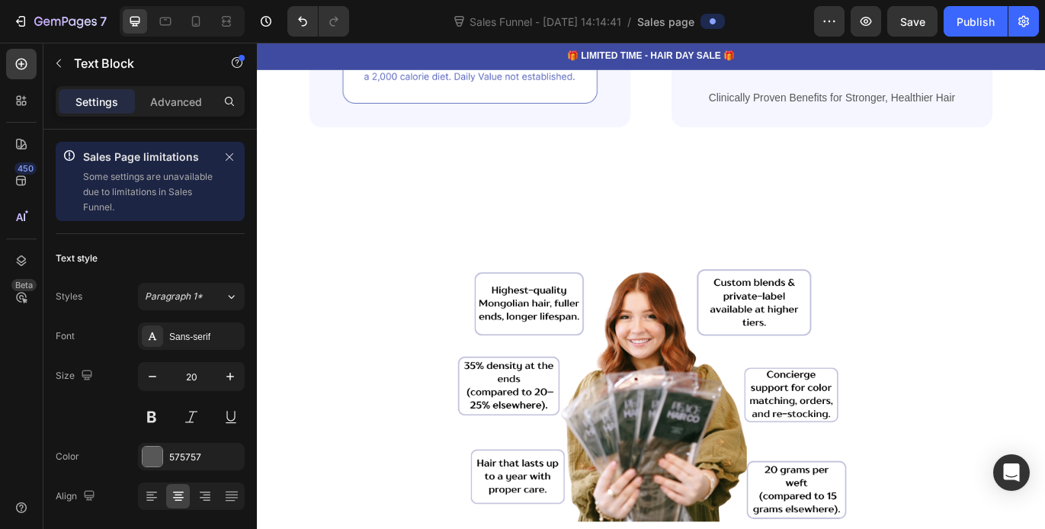
scroll to position [962, 0]
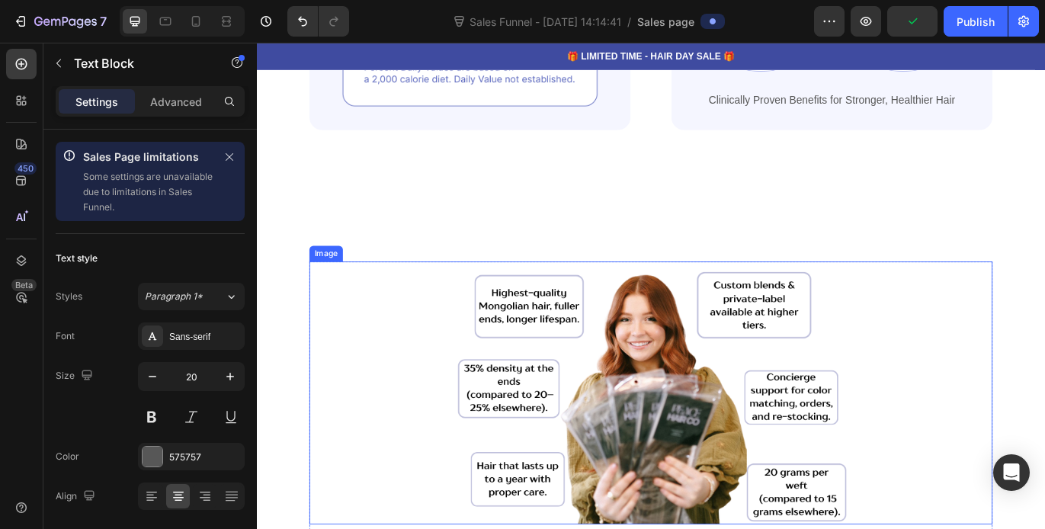
click at [332, 282] on div "Image" at bounding box center [337, 288] width 33 height 14
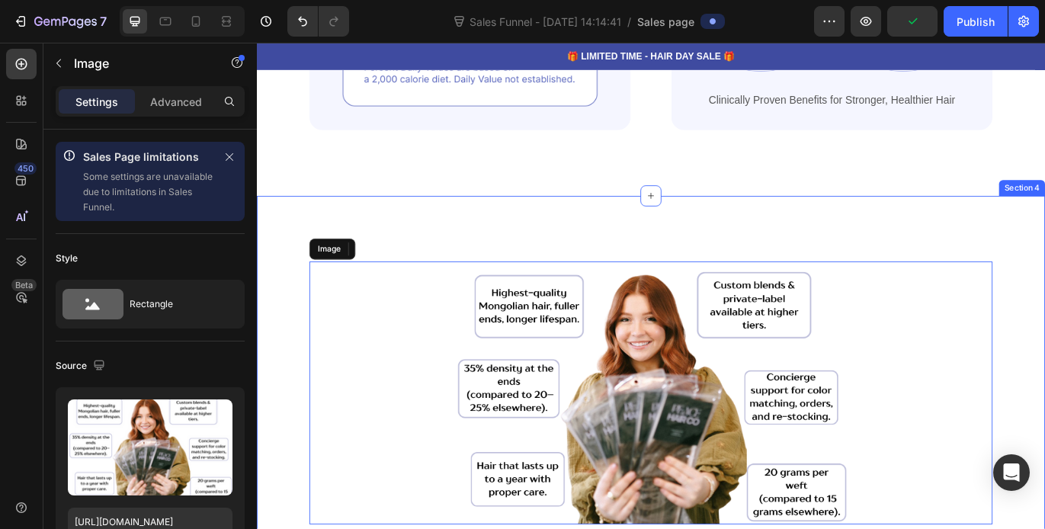
click at [392, 252] on div "Image Image Hair Growth Text Block Image Root Strength Text Block Image Shine B…" at bounding box center [714, 505] width 915 height 571
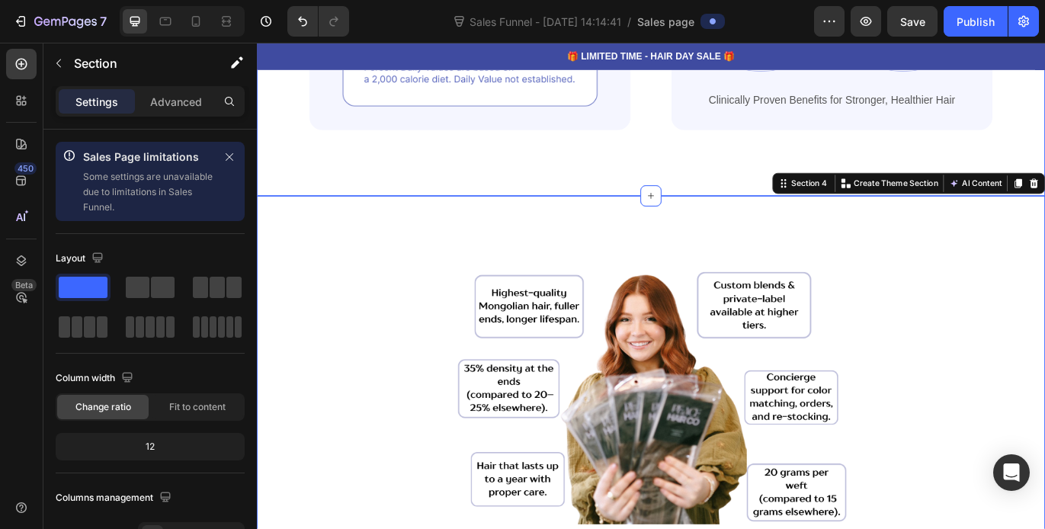
click at [449, 269] on div "Image Image Hair Growth Text Block Image Root Strength Text Block Image Shine B…" at bounding box center [714, 505] width 915 height 571
click at [377, 271] on div "Image Image Hair Growth Text Block Image Root Strength Text Block Image Shine B…" at bounding box center [714, 505] width 915 height 571
click at [428, 256] on div "Image Image Hair Growth Text Block Image Root Strength Text Block Image Shine B…" at bounding box center [714, 505] width 915 height 571
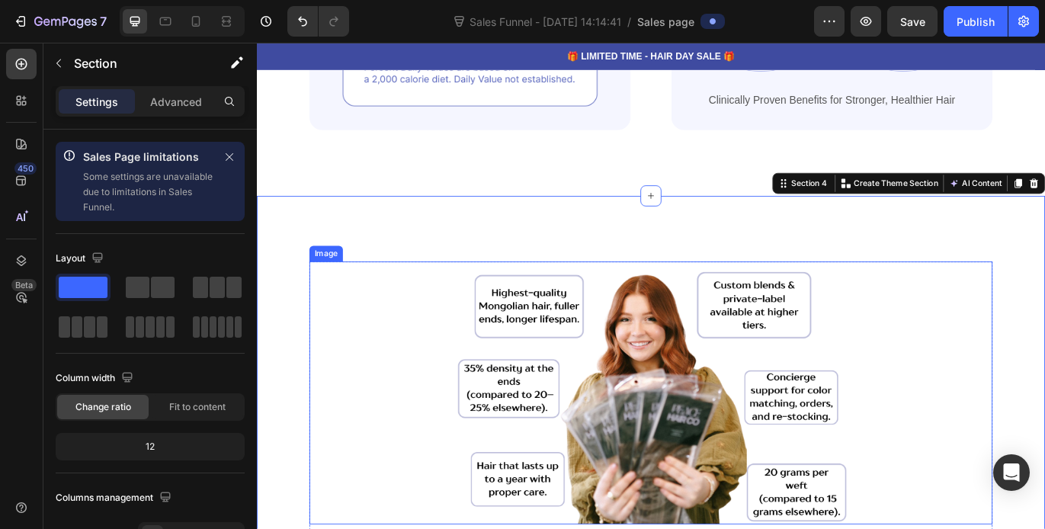
click at [338, 287] on div "Image" at bounding box center [337, 287] width 39 height 18
click at [319, 278] on div "Image" at bounding box center [337, 287] width 39 height 18
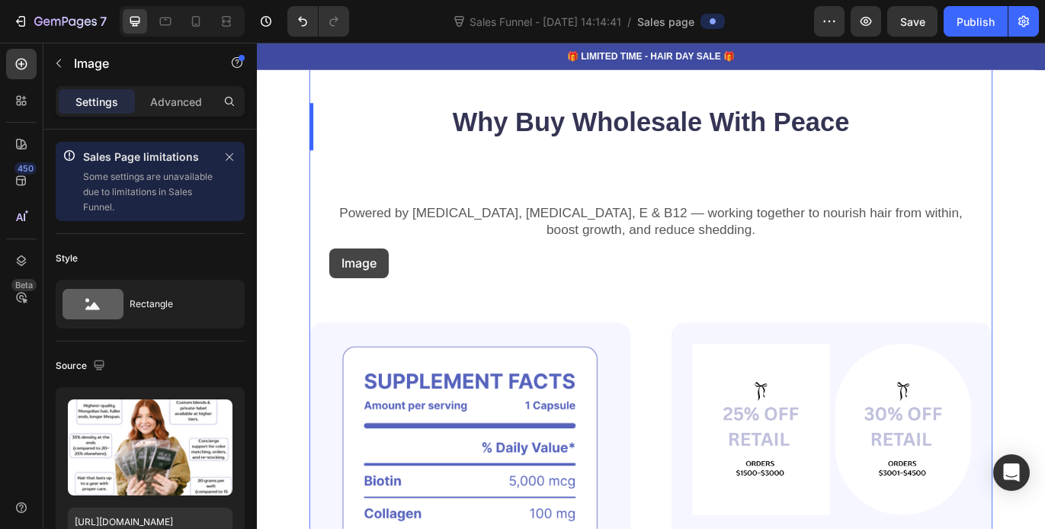
scroll to position [240, 0]
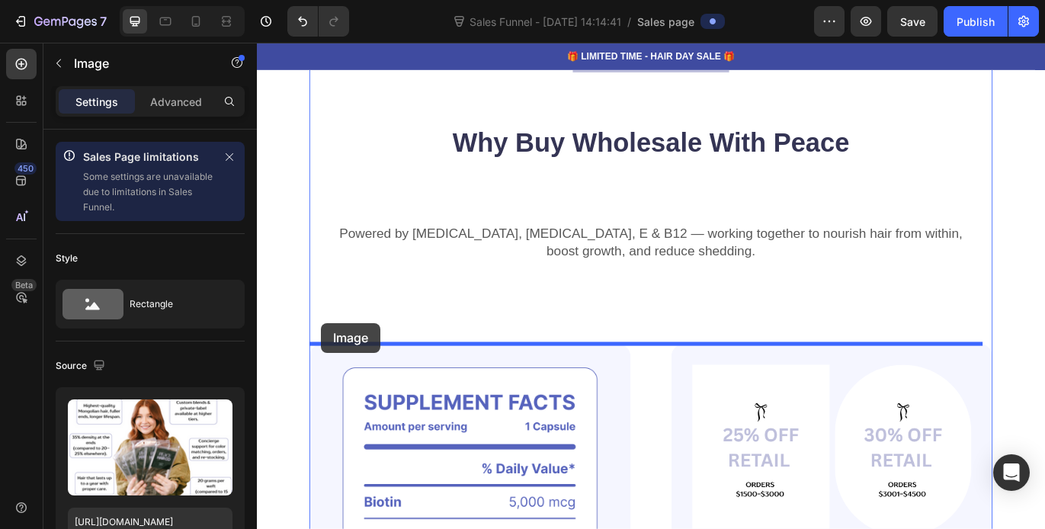
drag, startPoint x: 329, startPoint y: 277, endPoint x: 331, endPoint y: 368, distance: 90.7
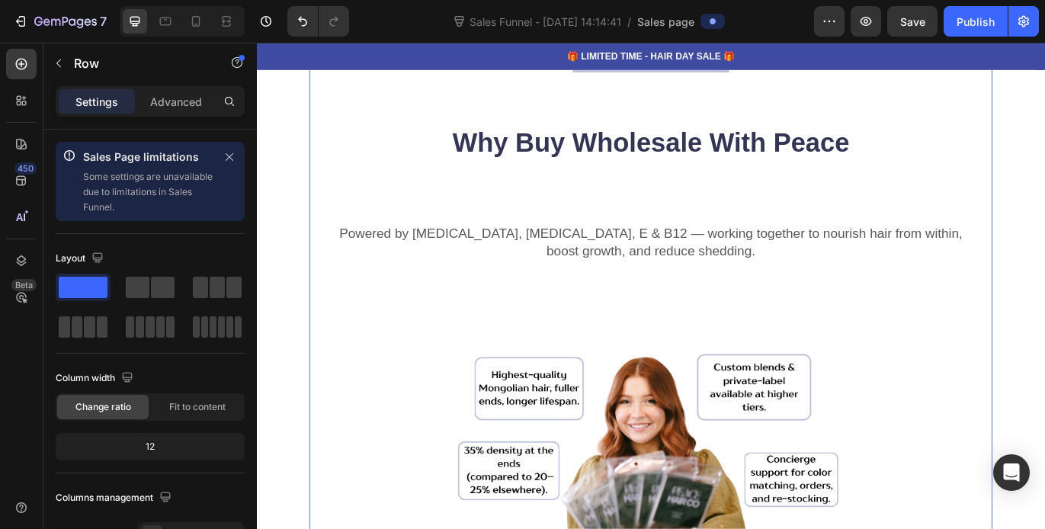
click at [683, 308] on div "Powered by [MEDICAL_DATA], [MEDICAL_DATA], E & B12 — working together to nouris…" at bounding box center [714, 291] width 793 height 79
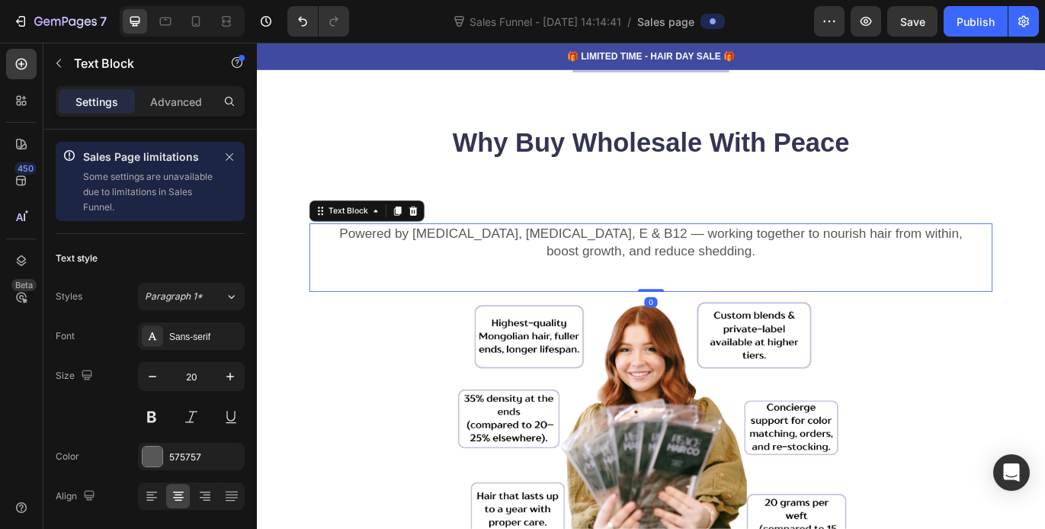
drag, startPoint x: 711, startPoint y: 389, endPoint x: 773, endPoint y: 179, distance: 218.5
click at [713, 326] on div "Powered by [MEDICAL_DATA], [MEDICAL_DATA], E & B12 — working together to nouris…" at bounding box center [714, 291] width 793 height 79
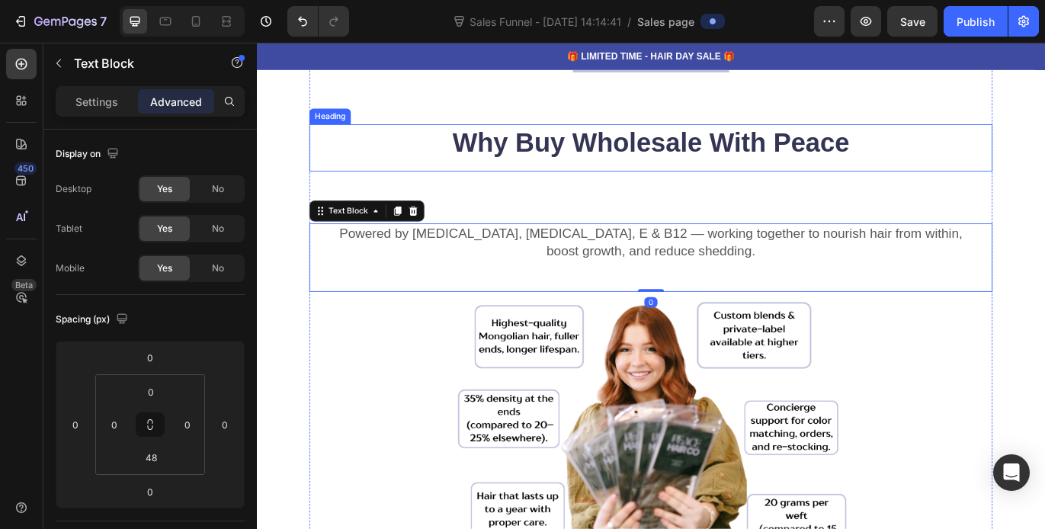
click at [776, 190] on div "Why Buy Wholesale With Peace Heading" at bounding box center [714, 164] width 793 height 55
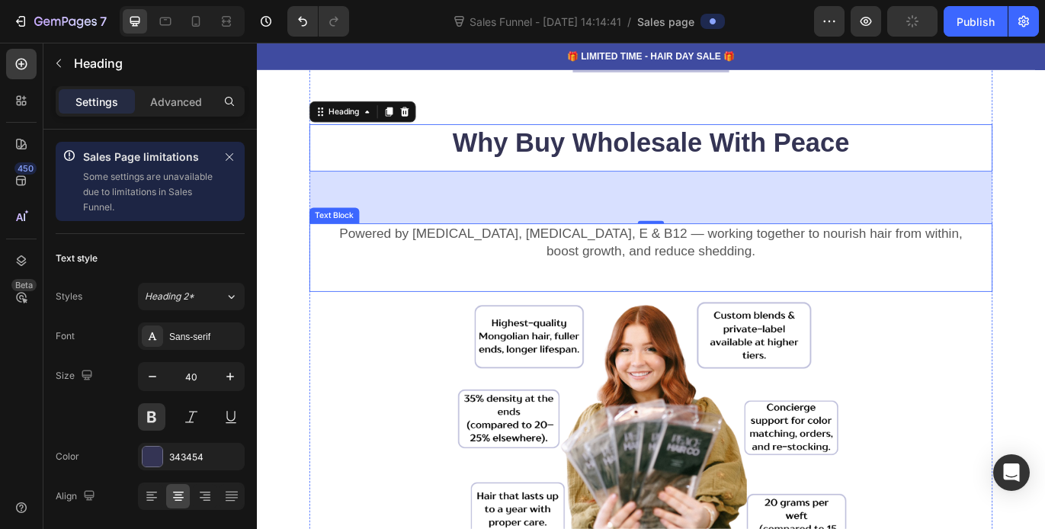
click at [685, 278] on p "Powered by [MEDICAL_DATA], [MEDICAL_DATA], E & B12 — working together to nouris…" at bounding box center [714, 274] width 790 height 40
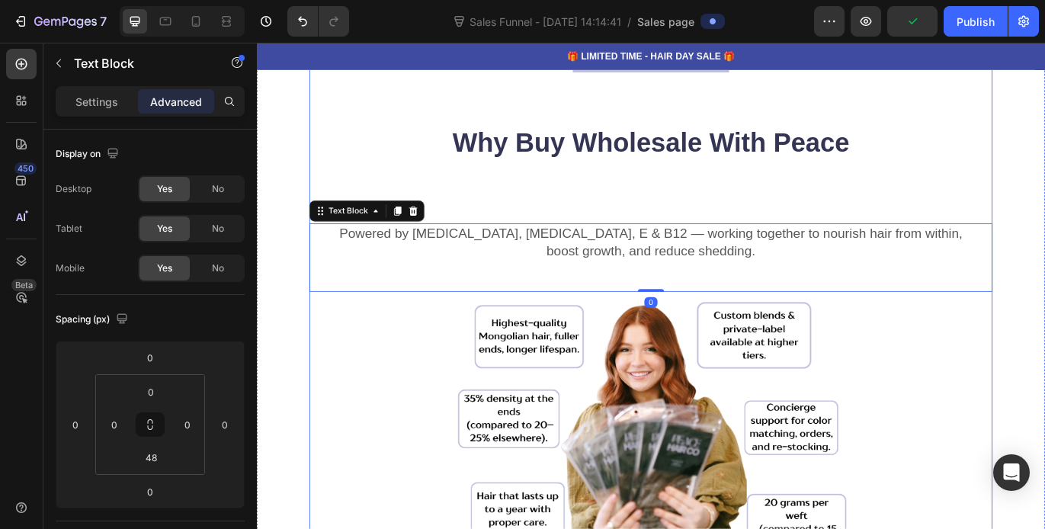
click at [711, 249] on div "Wholesale Extensions Made Simple, Transparent, and Profitable. Heading Peace Ha…" at bounding box center [714, 518] width 793 height 1306
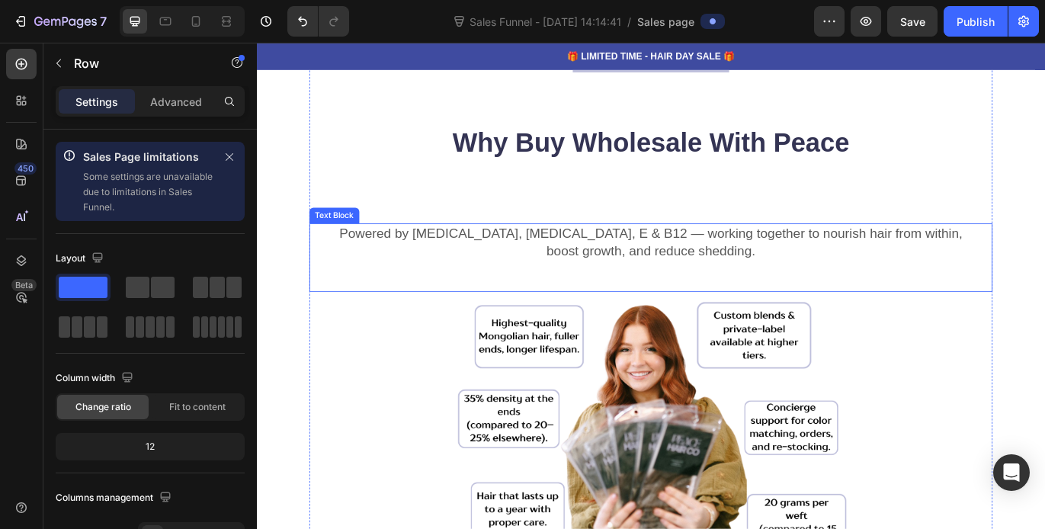
click at [694, 258] on p "Powered by [MEDICAL_DATA], [MEDICAL_DATA], E & B12 — working together to nouris…" at bounding box center [714, 274] width 790 height 40
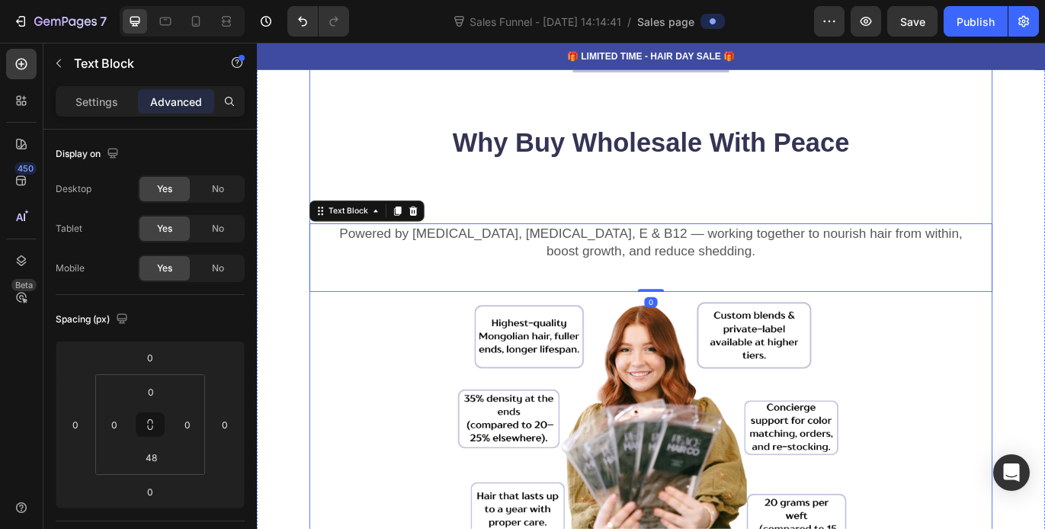
click at [694, 194] on div "Wholesale Extensions Made Simple, Transparent, and Profitable. Heading Peace Ha…" at bounding box center [714, 518] width 793 height 1306
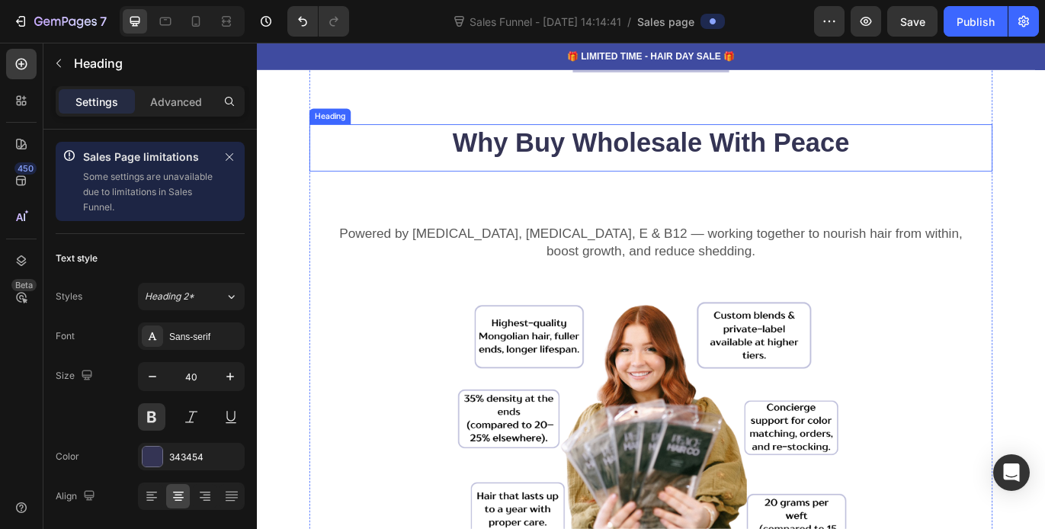
click at [694, 187] on div "Why Buy Wholesale With Peace Heading" at bounding box center [714, 164] width 793 height 55
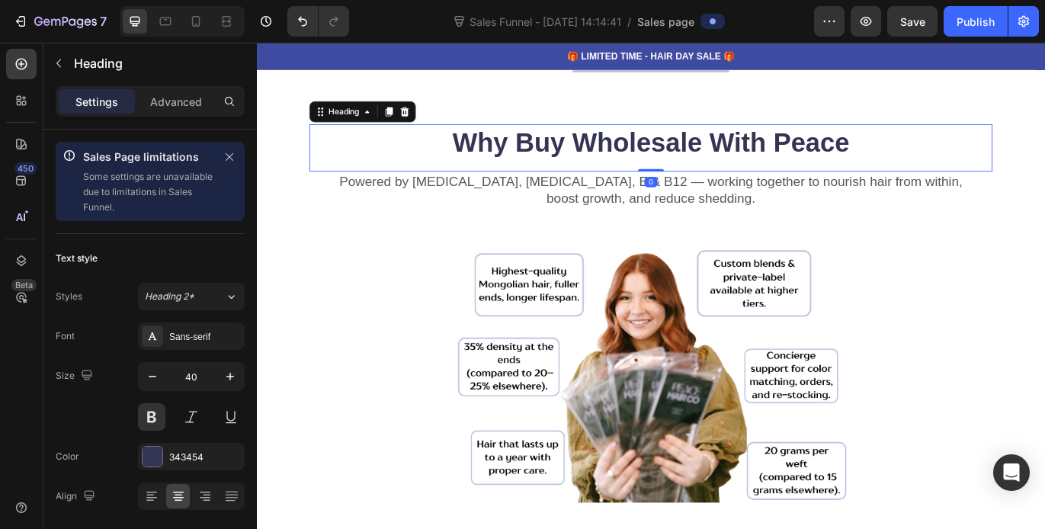
drag, startPoint x: 704, startPoint y: 251, endPoint x: 707, endPoint y: 258, distance: 8.5
click at [705, 189] on div at bounding box center [714, 190] width 30 height 3
click at [978, 290] on div at bounding box center [714, 423] width 793 height 305
click at [707, 258] on div "Powered by [MEDICAL_DATA], [MEDICAL_DATA], E & B12 — working together to nouris…" at bounding box center [714, 231] width 793 height 79
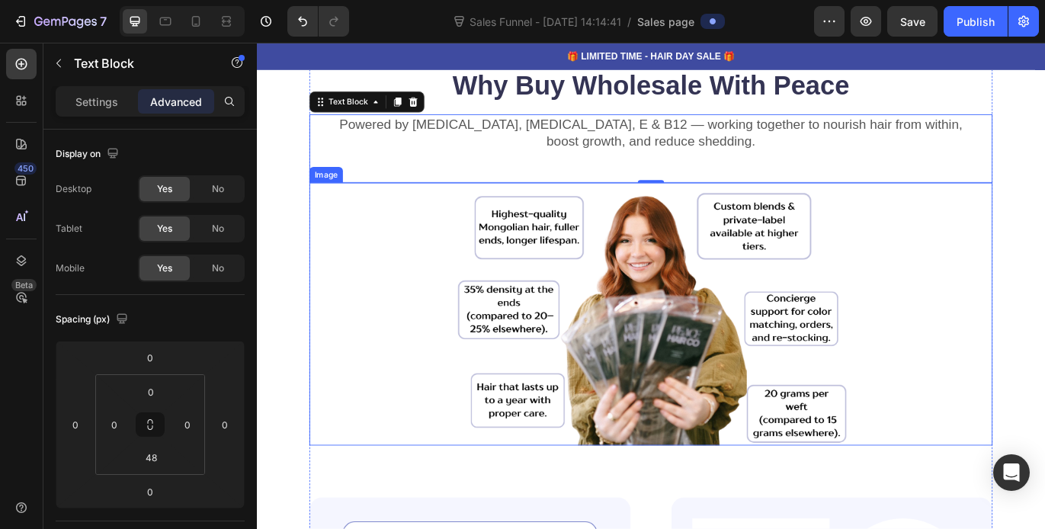
scroll to position [305, 0]
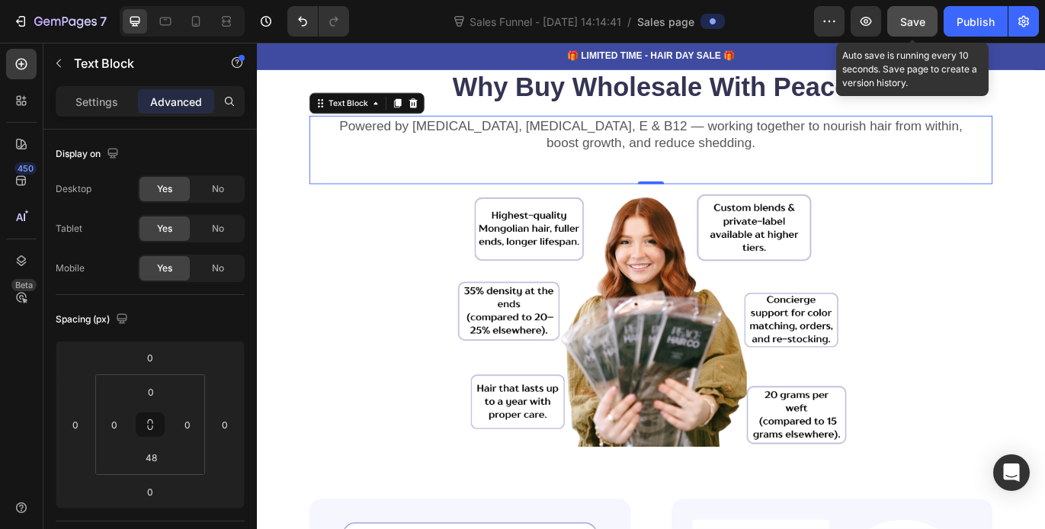
click at [916, 22] on span "Save" at bounding box center [912, 21] width 25 height 13
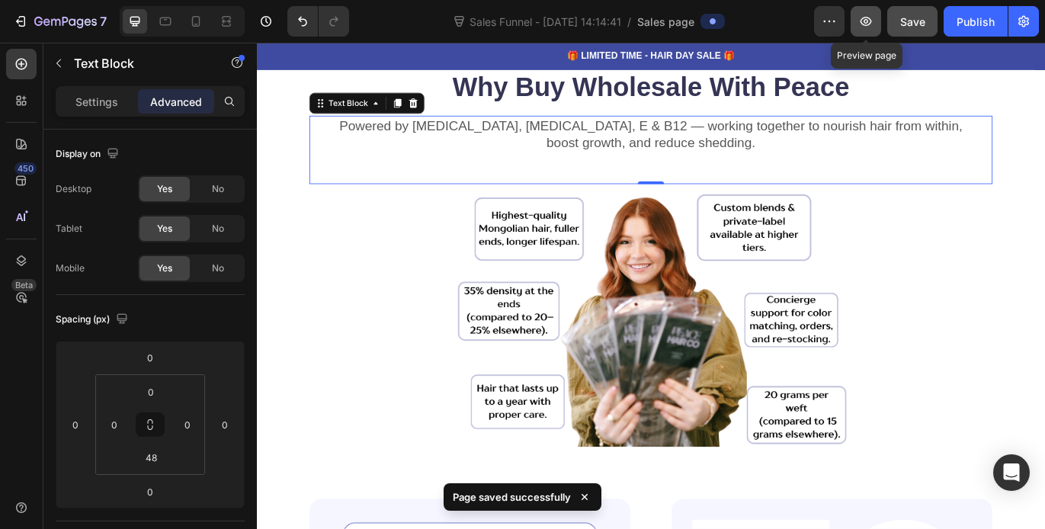
click at [867, 17] on icon "button" at bounding box center [865, 21] width 15 height 15
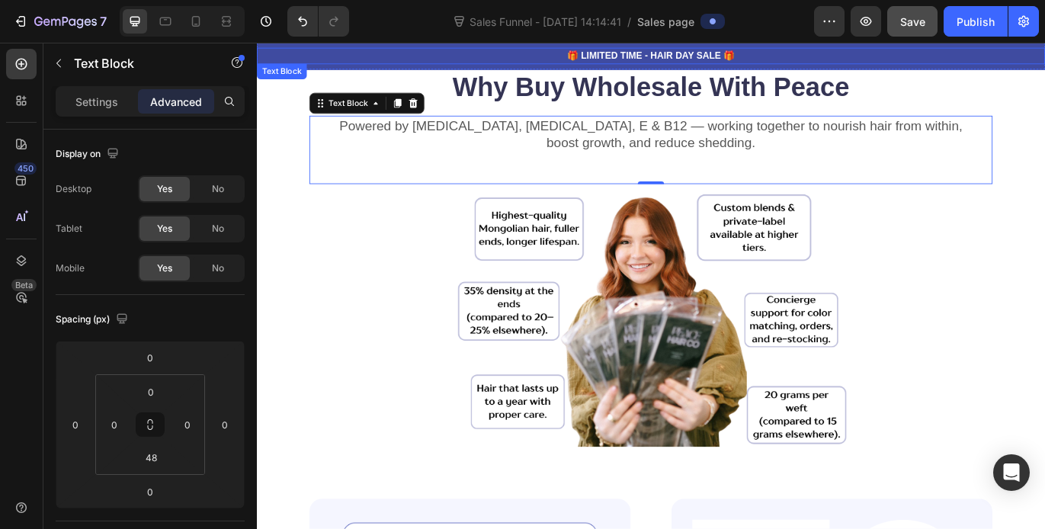
click at [382, 64] on p "🎁 LIMITED TIME - HAIR DAY SALE 🎁" at bounding box center [714, 58] width 912 height 16
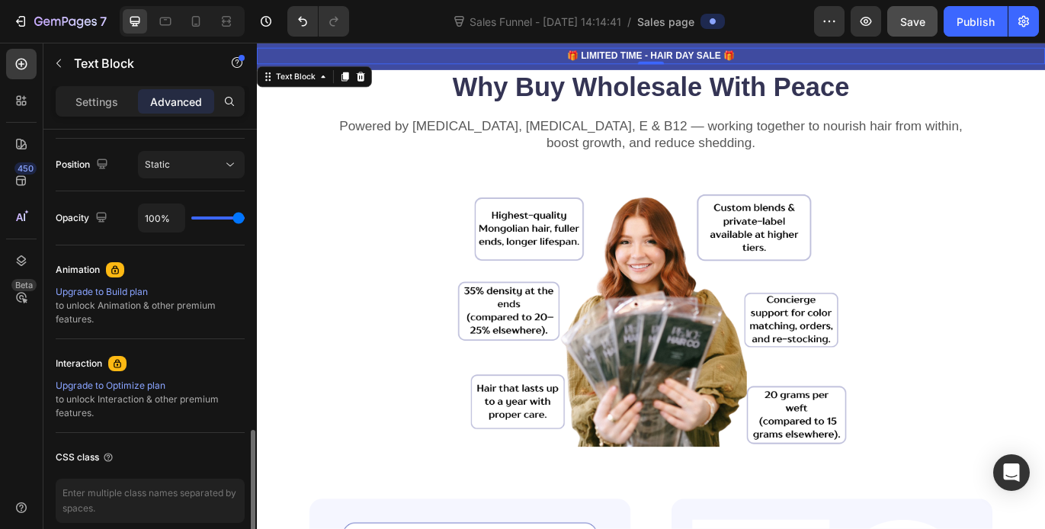
scroll to position [615, 0]
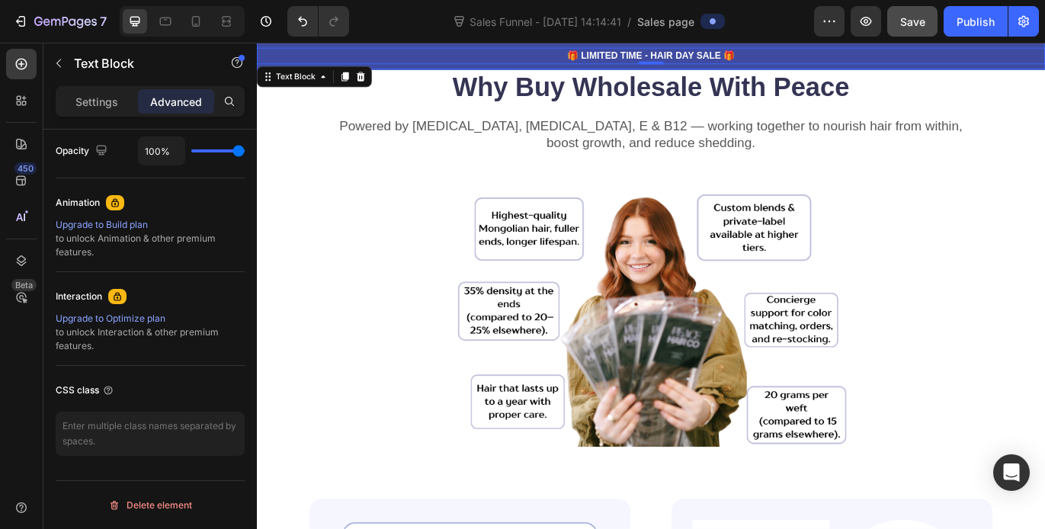
click at [275, 48] on div "🎁 LIMITED TIME - HAIR DAY SALE 🎁 Text Block 0 Row" at bounding box center [714, 58] width 915 height 31
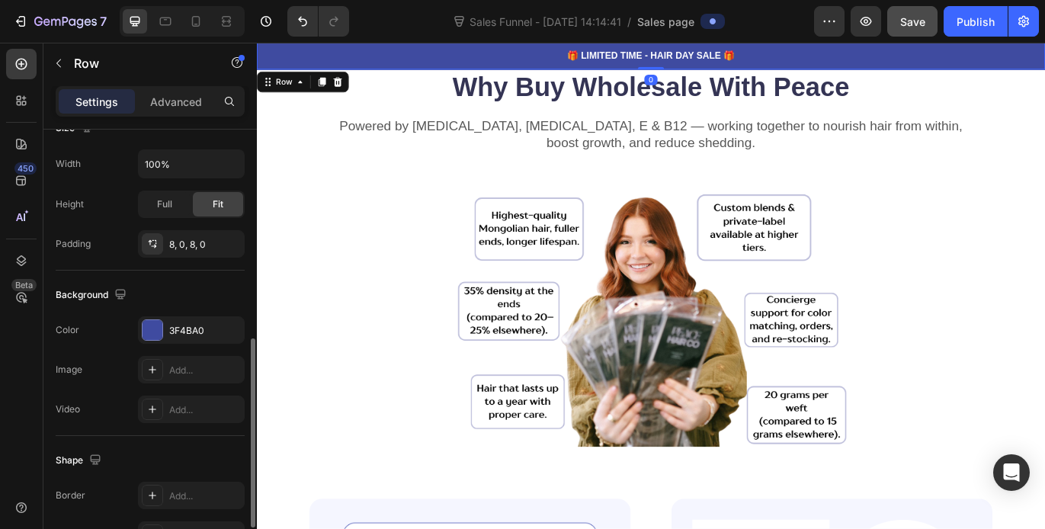
scroll to position [467, 0]
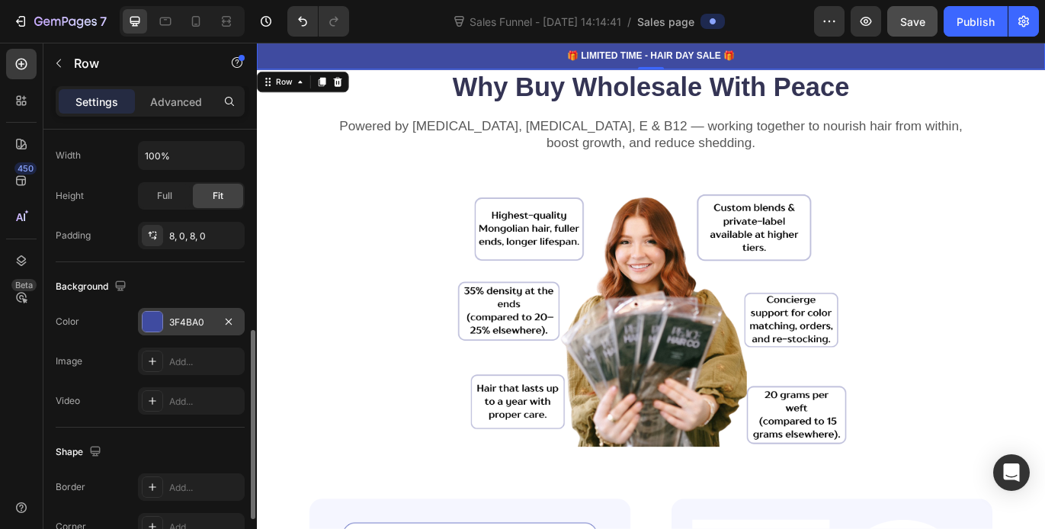
click at [159, 322] on div at bounding box center [153, 322] width 20 height 20
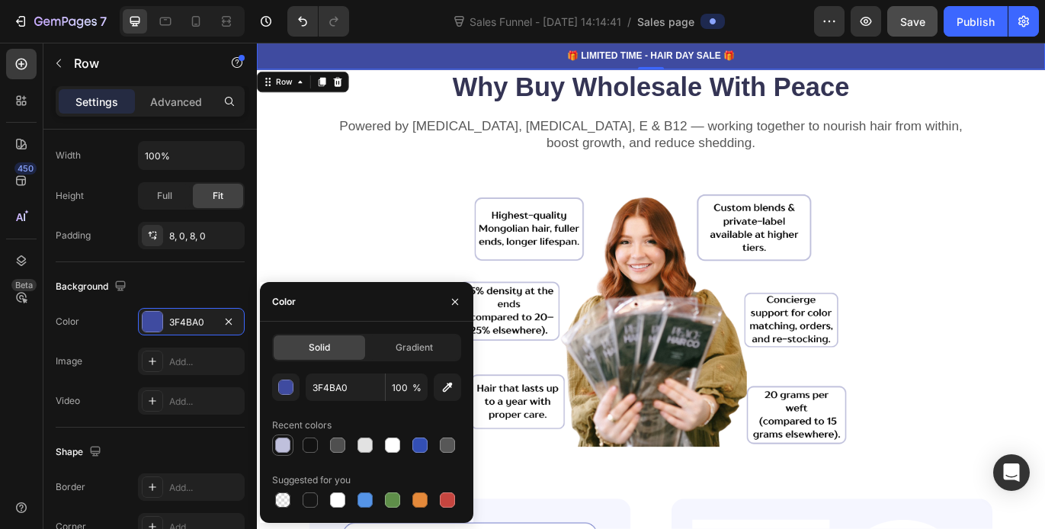
click at [284, 447] on div at bounding box center [282, 445] width 15 height 15
type input "BFC0DC"
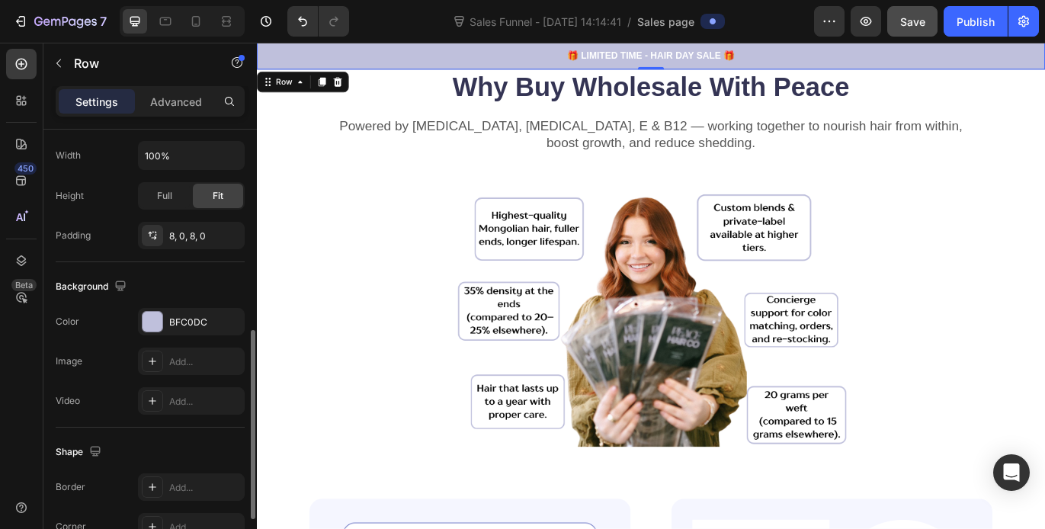
click at [231, 286] on div "Background" at bounding box center [150, 286] width 189 height 24
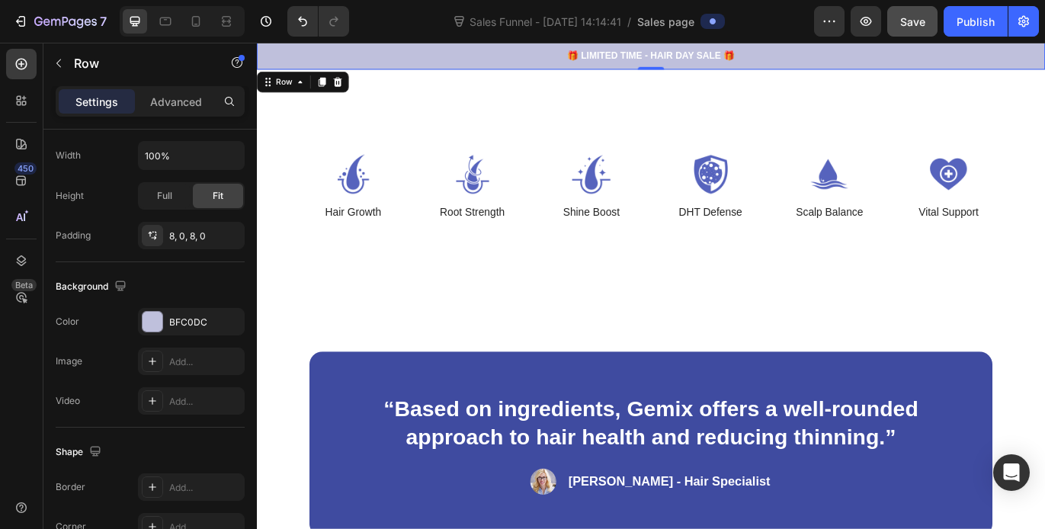
scroll to position [1410, 0]
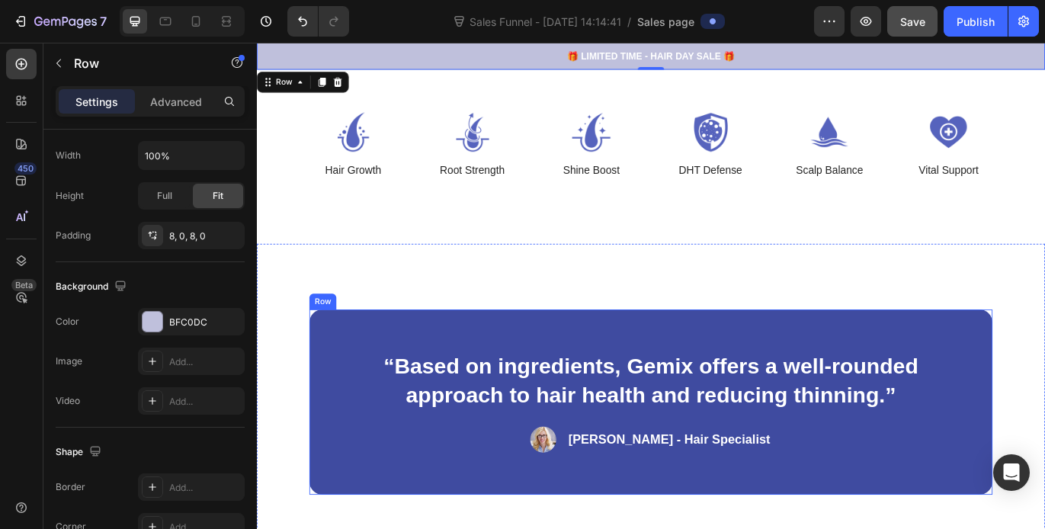
click at [355, 377] on div "“Based on ingredients, Gemix offers a well-rounded approach to hair health and …" at bounding box center [714, 459] width 793 height 215
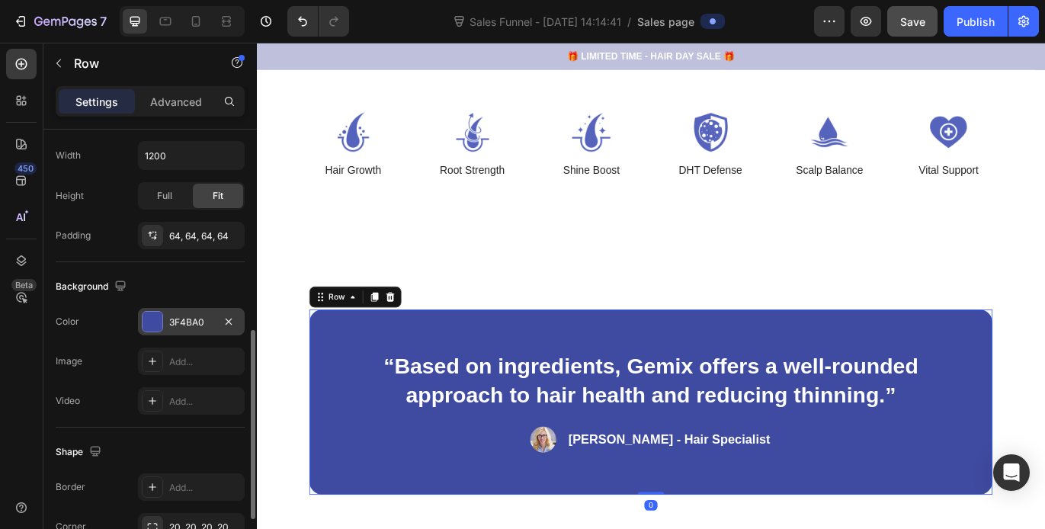
click at [159, 325] on div at bounding box center [153, 322] width 20 height 20
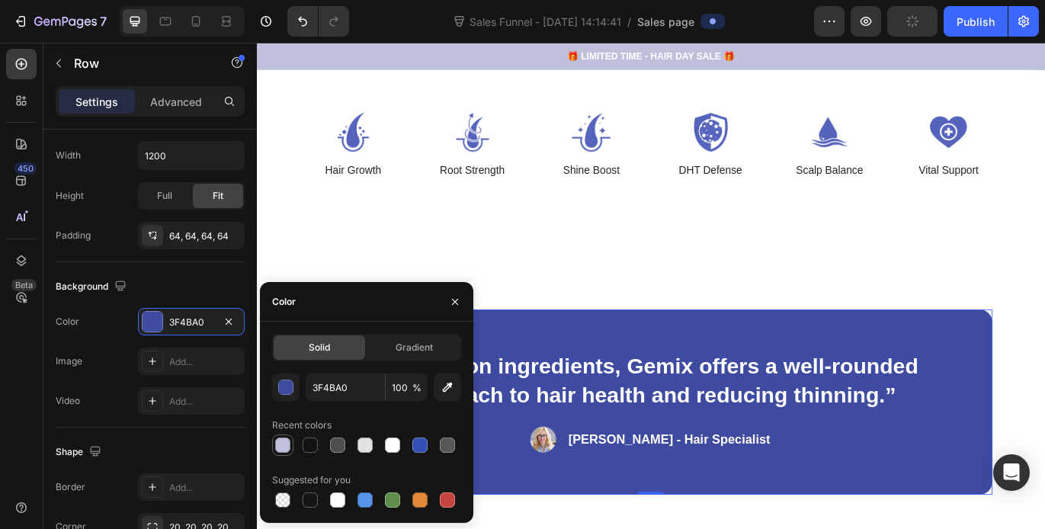
click at [284, 447] on div at bounding box center [282, 445] width 15 height 15
type input "BFC0DC"
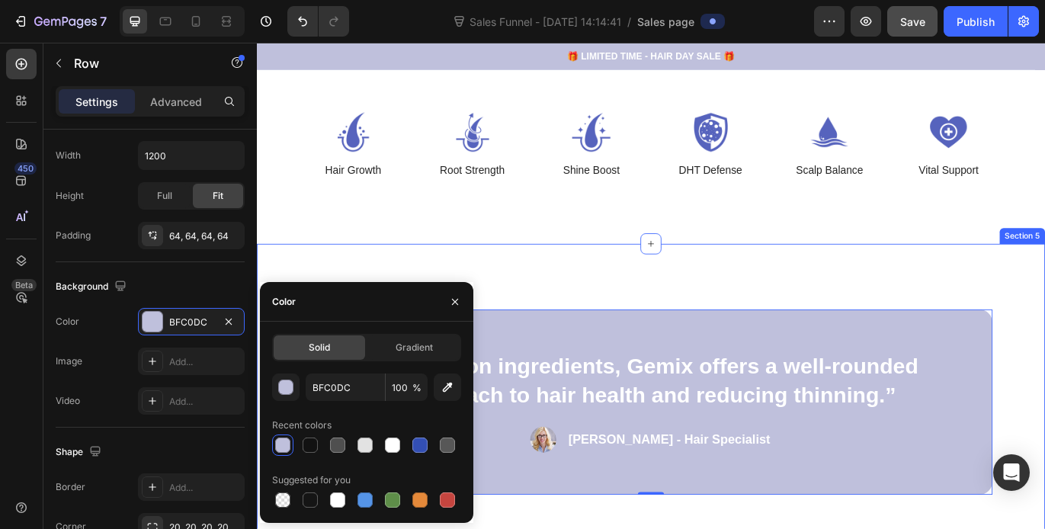
click at [267, 281] on div "“Based on ingredients, Gemix offers a well-rounded approach to hair health and …" at bounding box center [714, 459] width 915 height 367
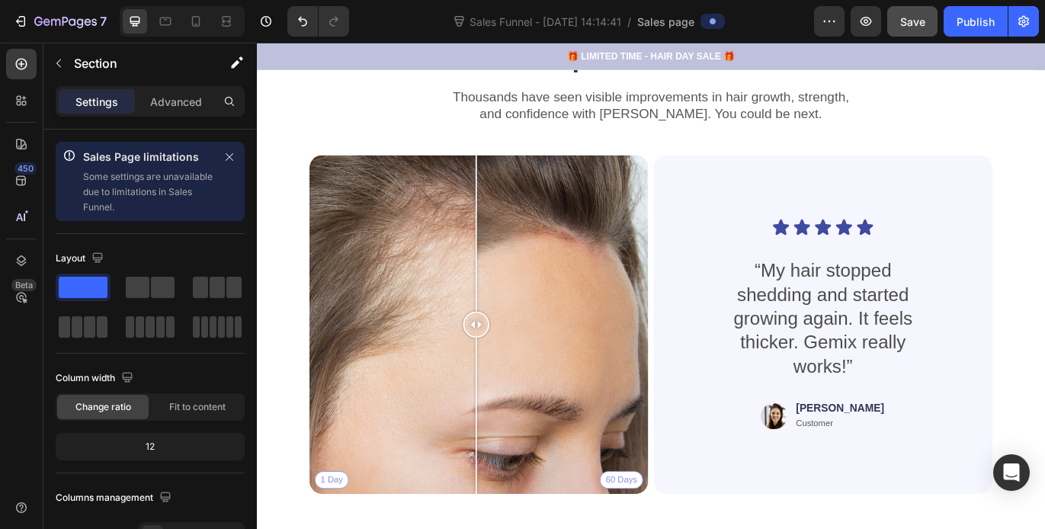
scroll to position [2657, 0]
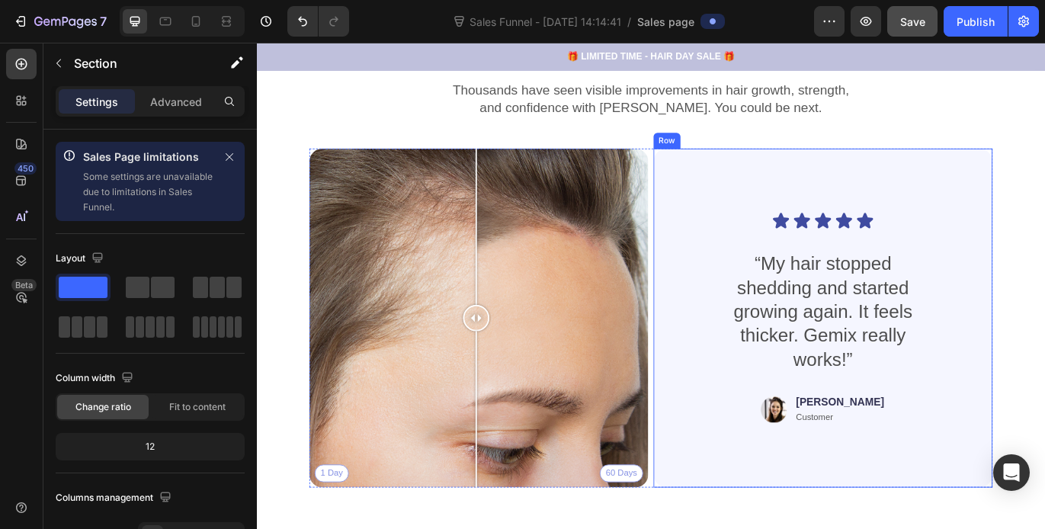
click at [730, 203] on div "Icon Icon Icon Icon Icon Icon List “My hair stopped shedding and started growin…" at bounding box center [913, 361] width 393 height 393
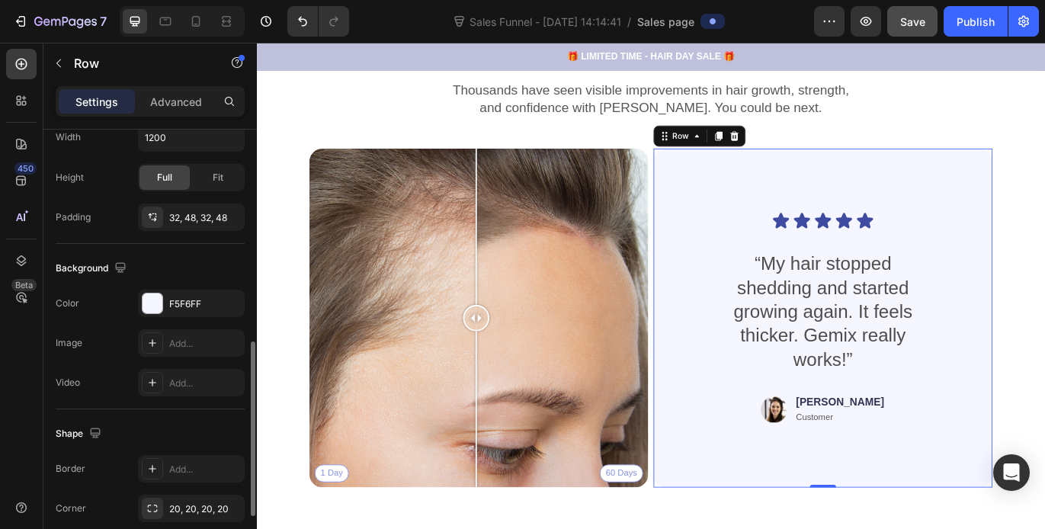
scroll to position [579, 0]
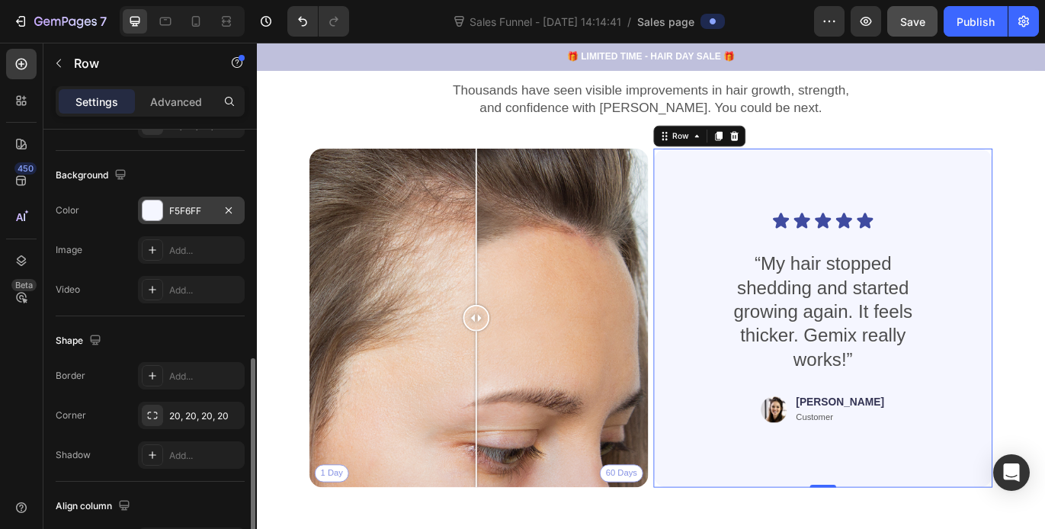
click at [158, 209] on div at bounding box center [153, 210] width 20 height 20
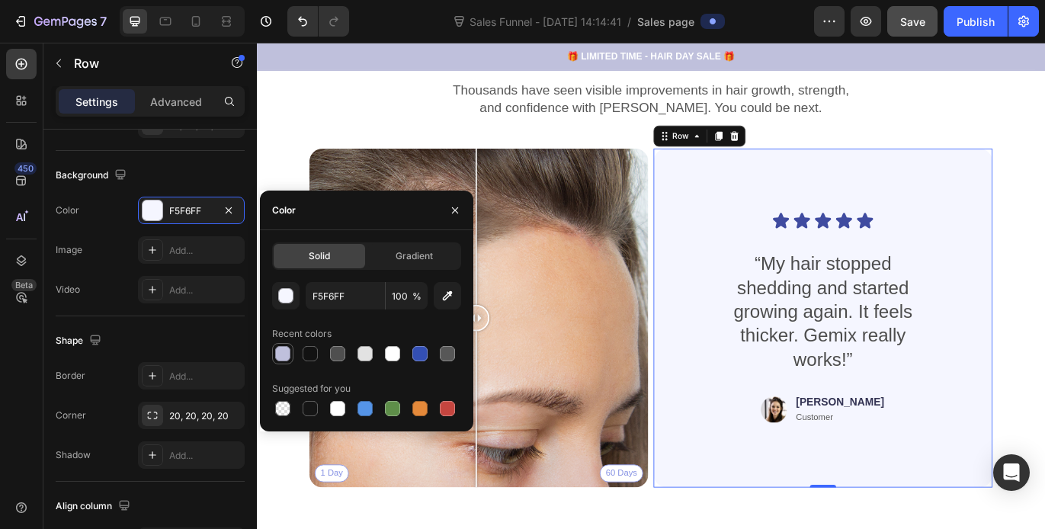
click at [284, 348] on div at bounding box center [282, 353] width 15 height 15
type input "BFC0DC"
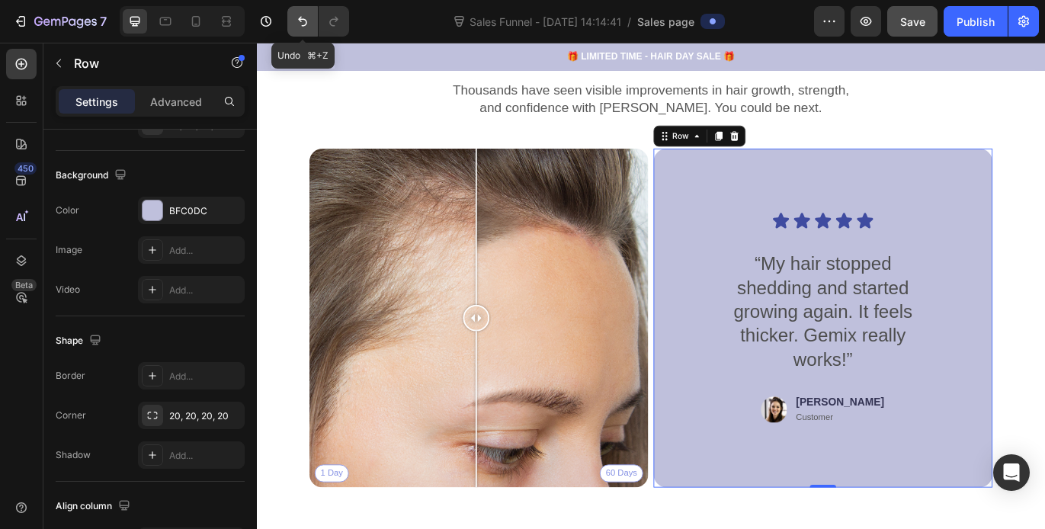
click at [297, 18] on icon "Undo/Redo" at bounding box center [302, 21] width 15 height 15
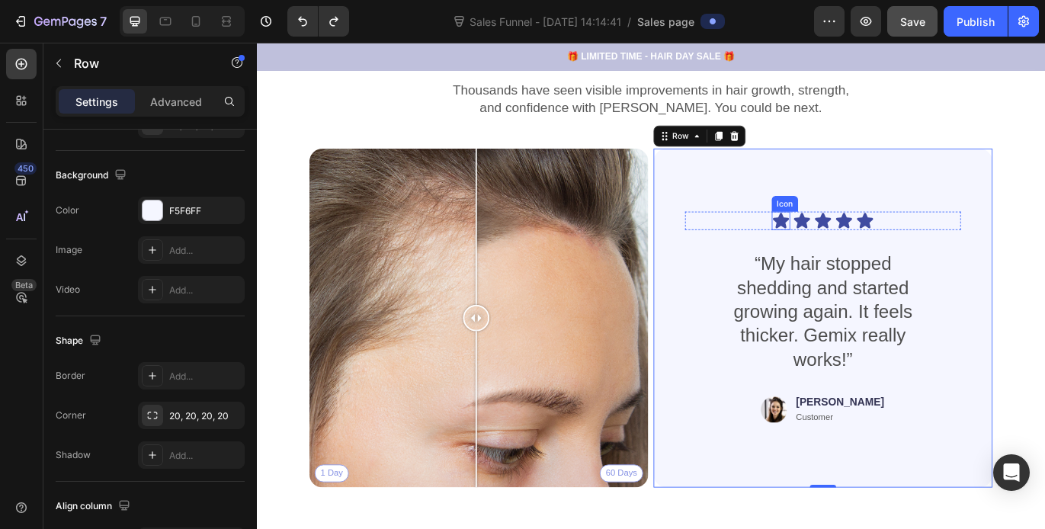
click at [857, 248] on icon at bounding box center [865, 249] width 18 height 18
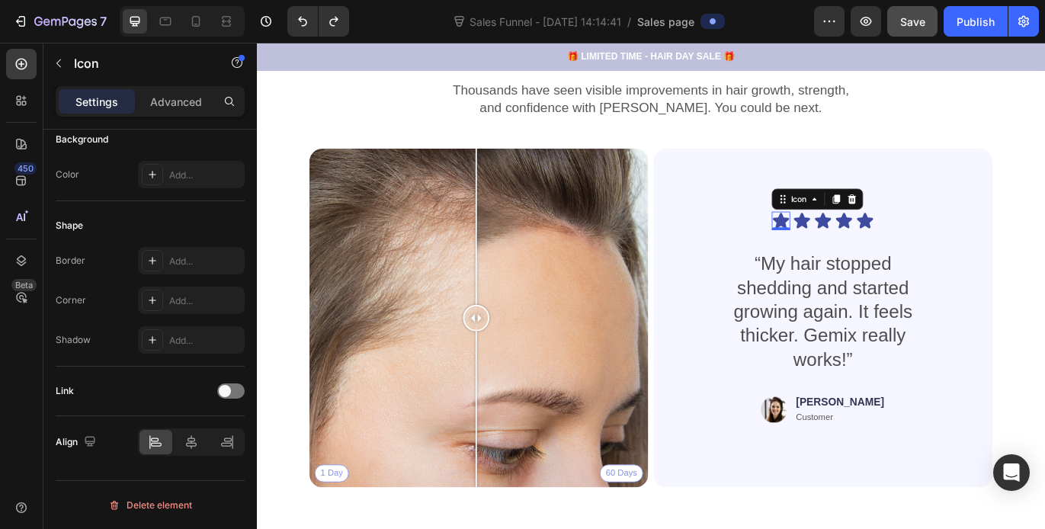
scroll to position [0, 0]
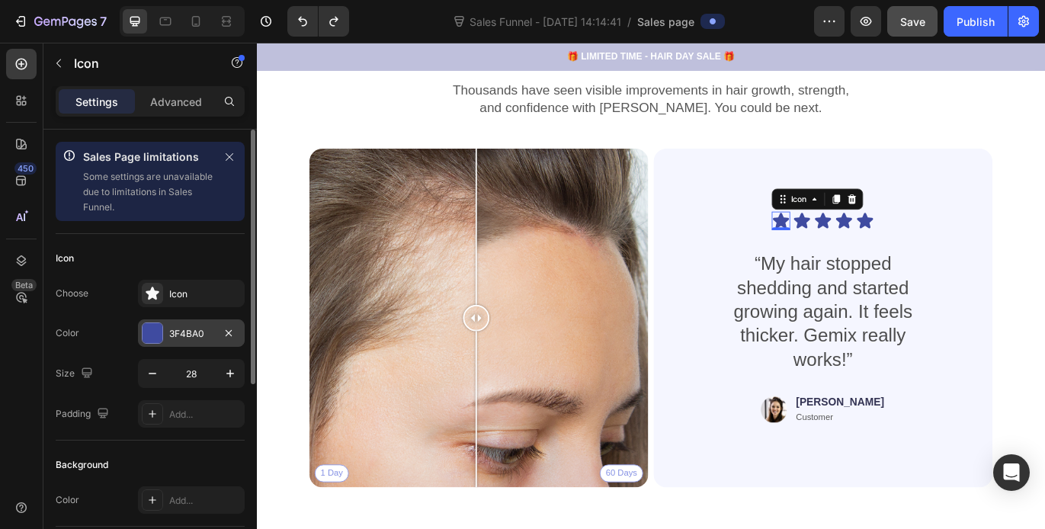
click at [150, 341] on div at bounding box center [153, 333] width 20 height 20
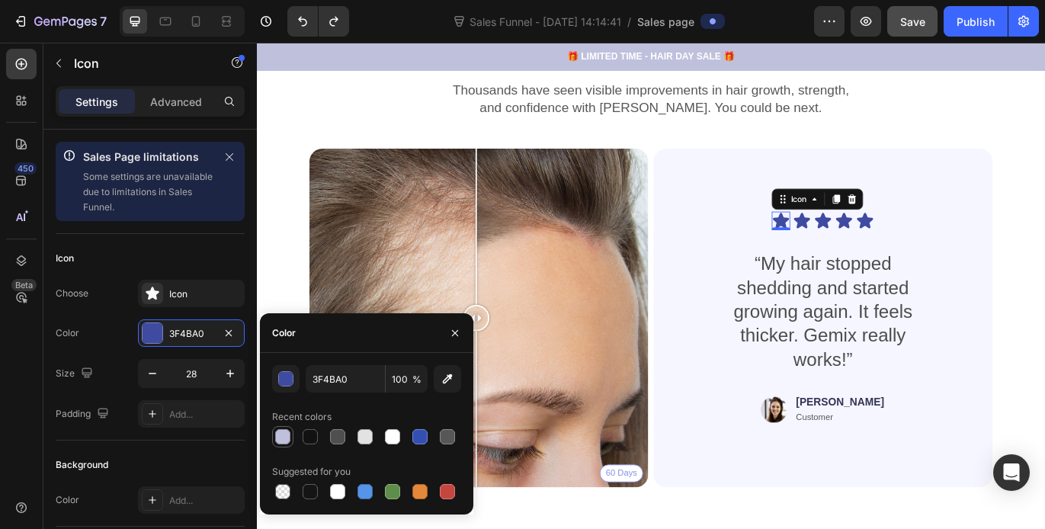
click at [280, 439] on div at bounding box center [282, 436] width 15 height 15
type input "BFC0DC"
click at [885, 250] on icon at bounding box center [889, 249] width 18 height 18
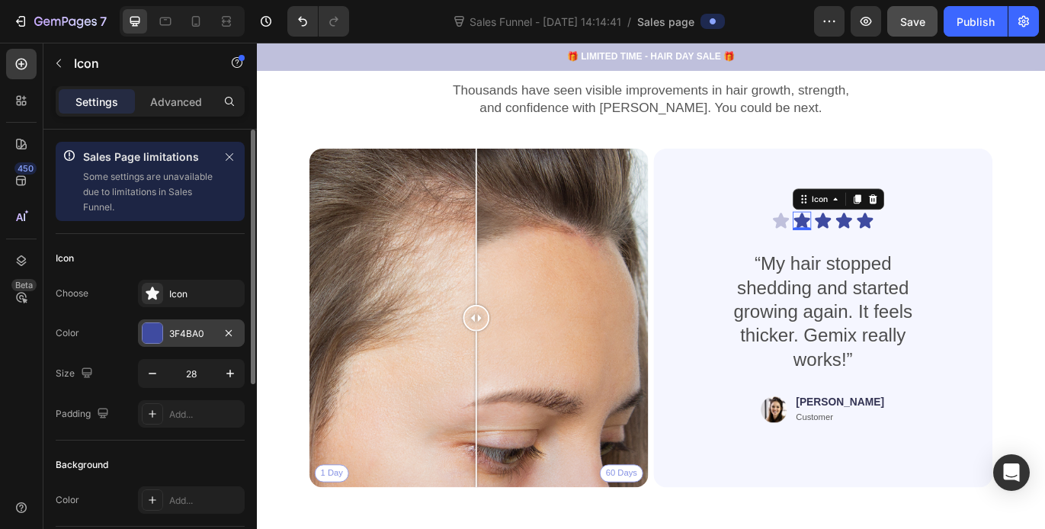
click at [155, 335] on div at bounding box center [153, 333] width 20 height 20
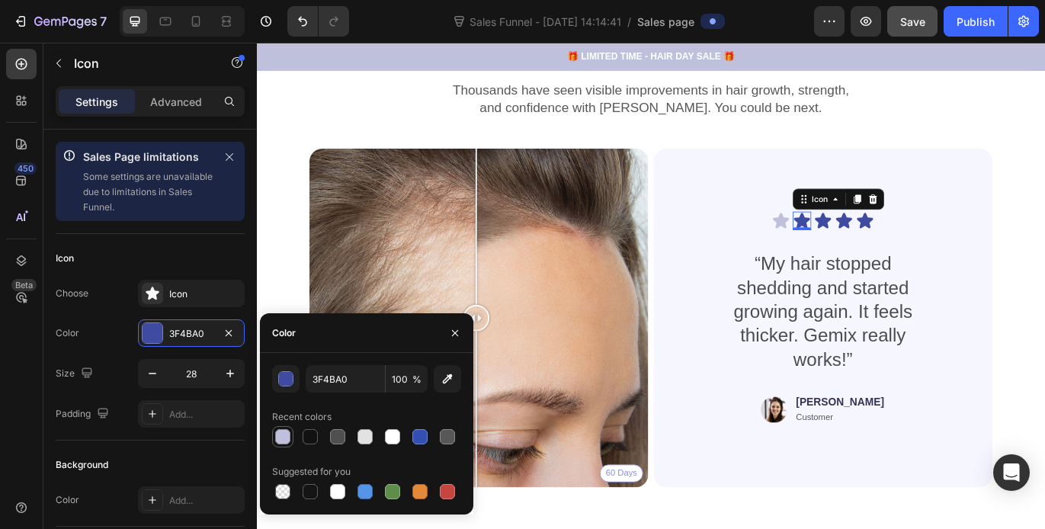
click at [284, 429] on div at bounding box center [282, 436] width 15 height 15
type input "BFC0DC"
click at [908, 249] on icon at bounding box center [914, 249] width 18 height 18
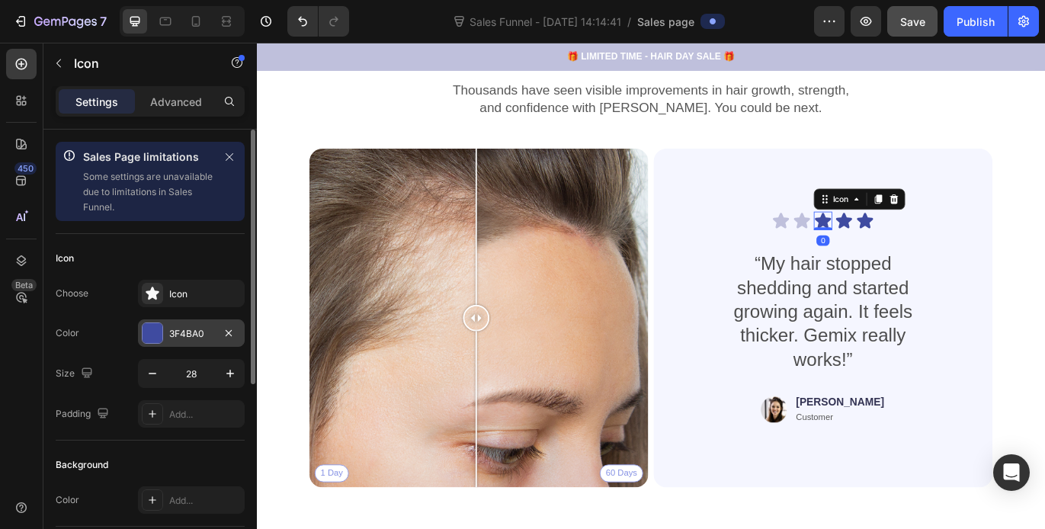
click at [159, 336] on div at bounding box center [153, 333] width 20 height 20
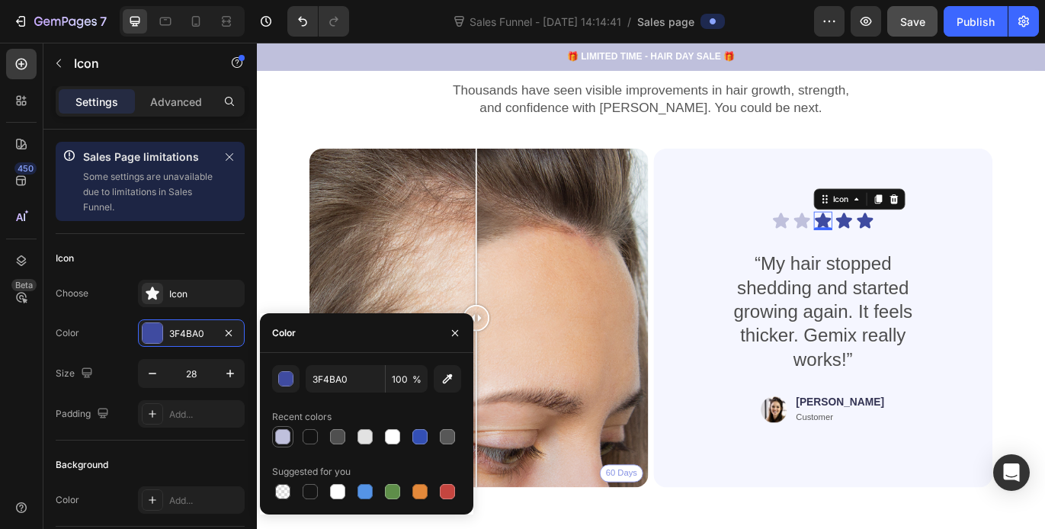
click at [284, 433] on div at bounding box center [282, 436] width 15 height 15
type input "BFC0DC"
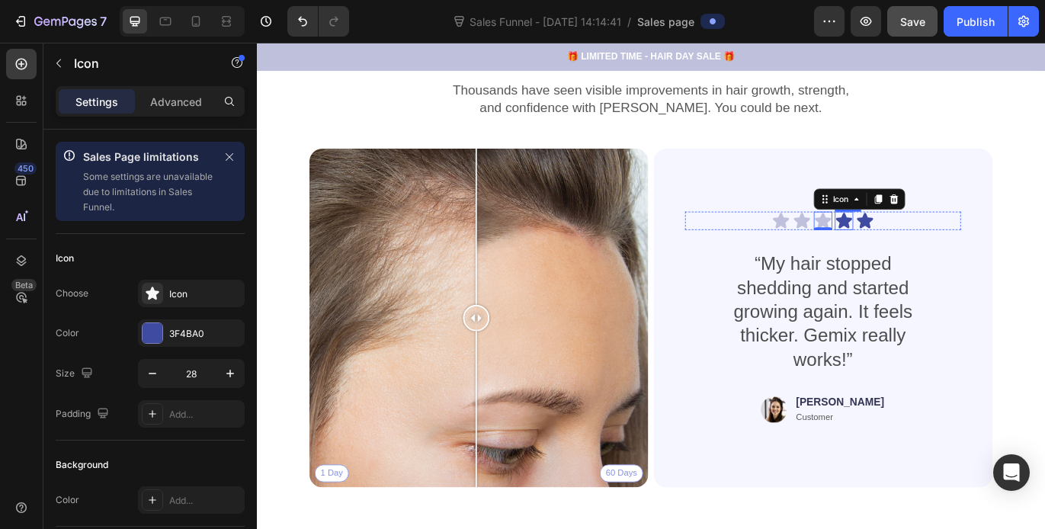
click at [931, 253] on icon at bounding box center [938, 249] width 21 height 21
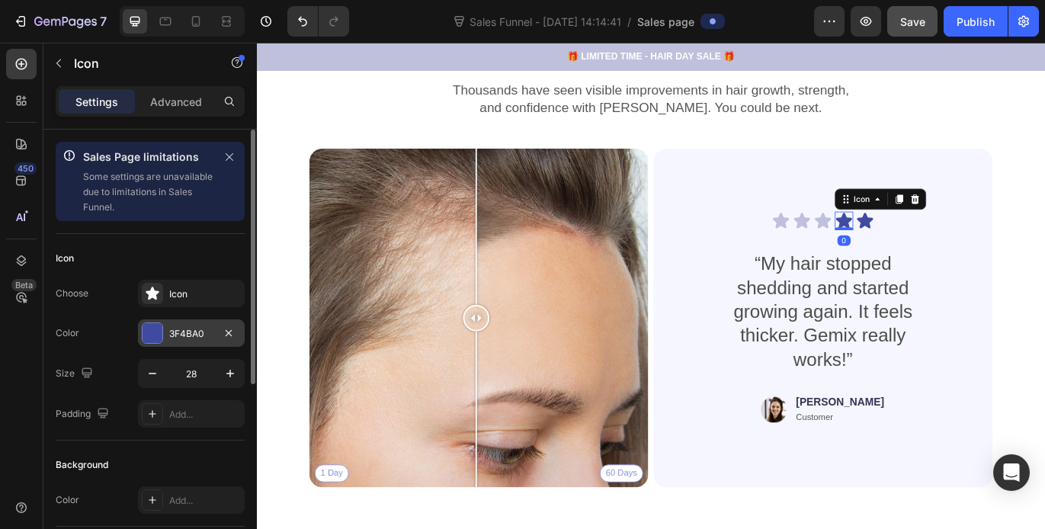
click at [152, 342] on div at bounding box center [153, 333] width 20 height 20
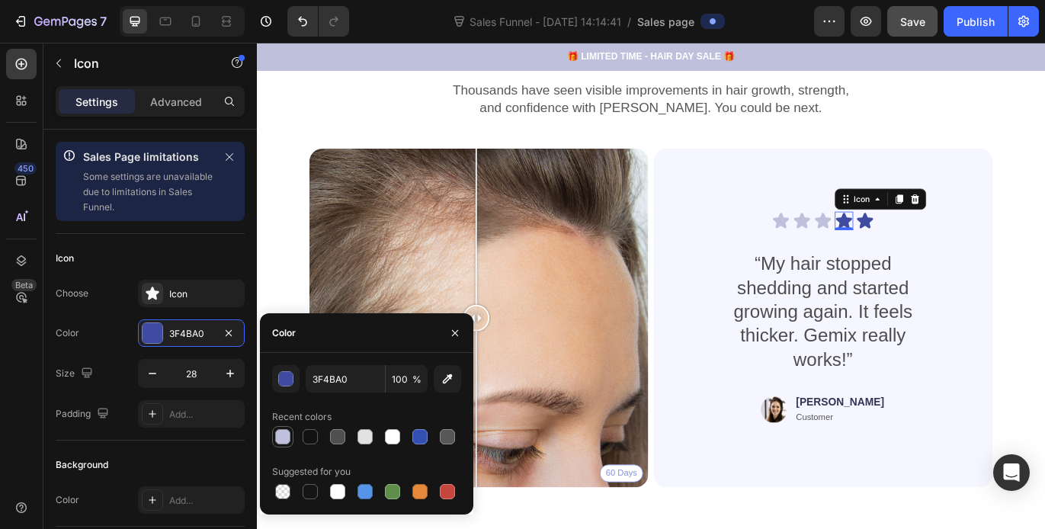
click at [285, 434] on div at bounding box center [282, 436] width 15 height 15
type input "BFC0DC"
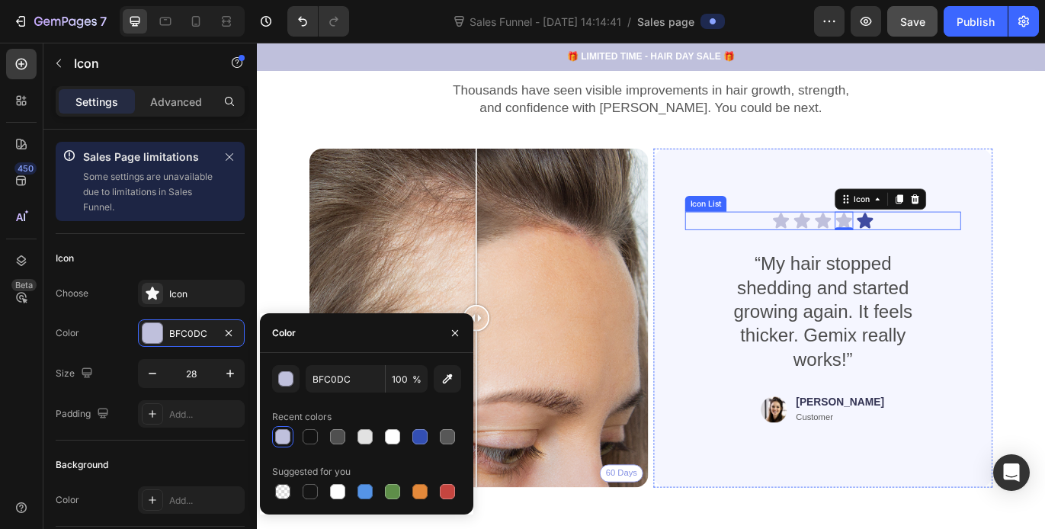
click at [960, 247] on icon at bounding box center [963, 249] width 18 height 18
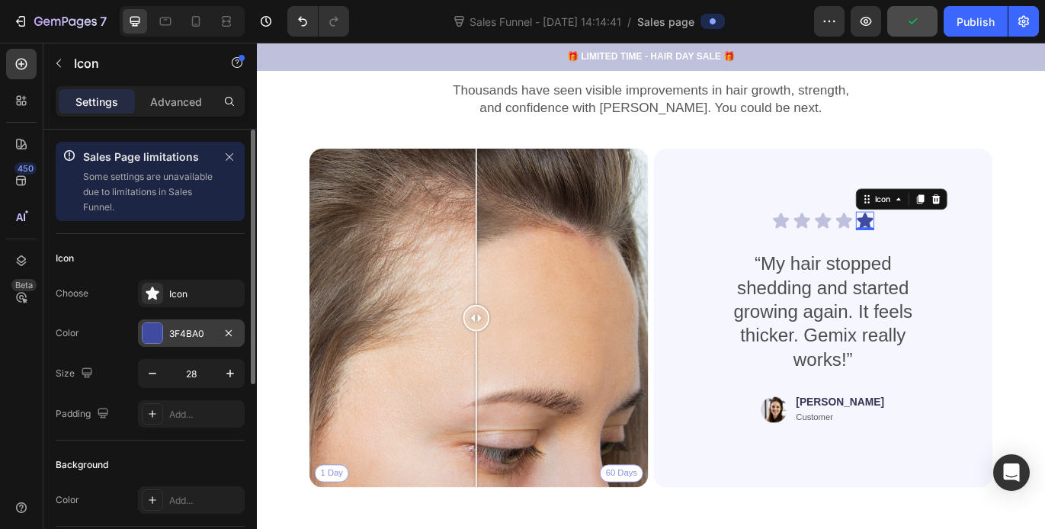
click at [156, 339] on div at bounding box center [153, 333] width 20 height 20
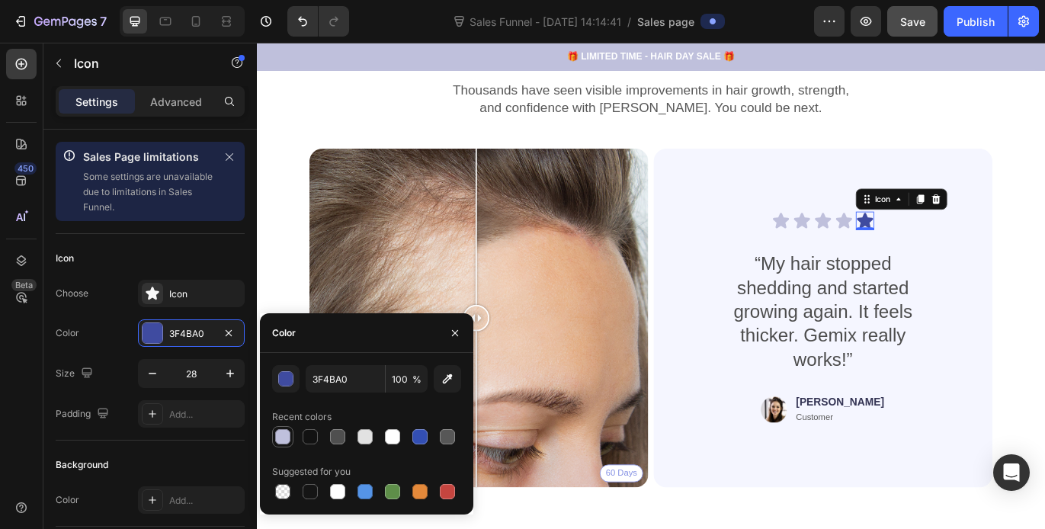
click at [284, 435] on div at bounding box center [282, 436] width 15 height 15
type input "BFC0DC"
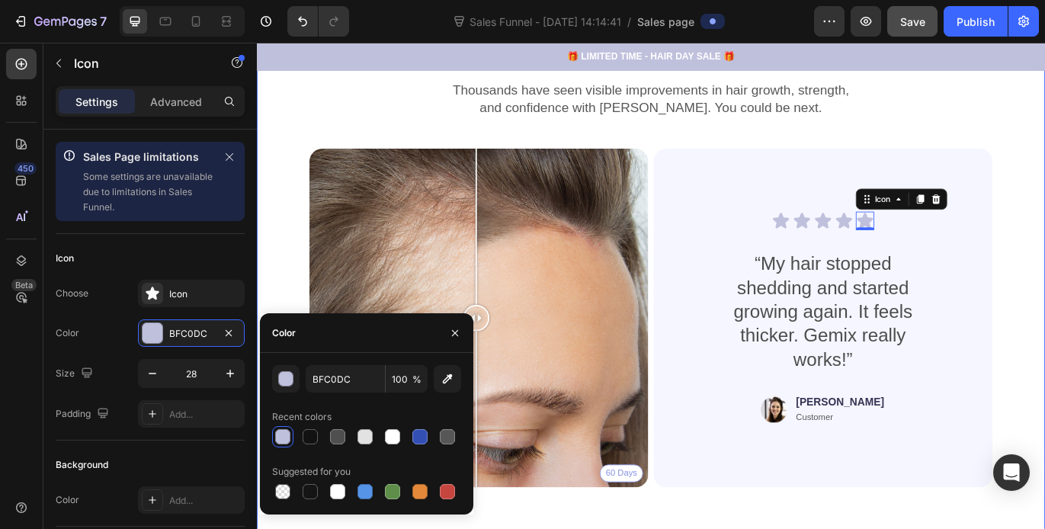
click at [1044, 231] on div "Real People. Real Hair Results Heading Thousands have seen visible improvements…" at bounding box center [714, 339] width 915 height 616
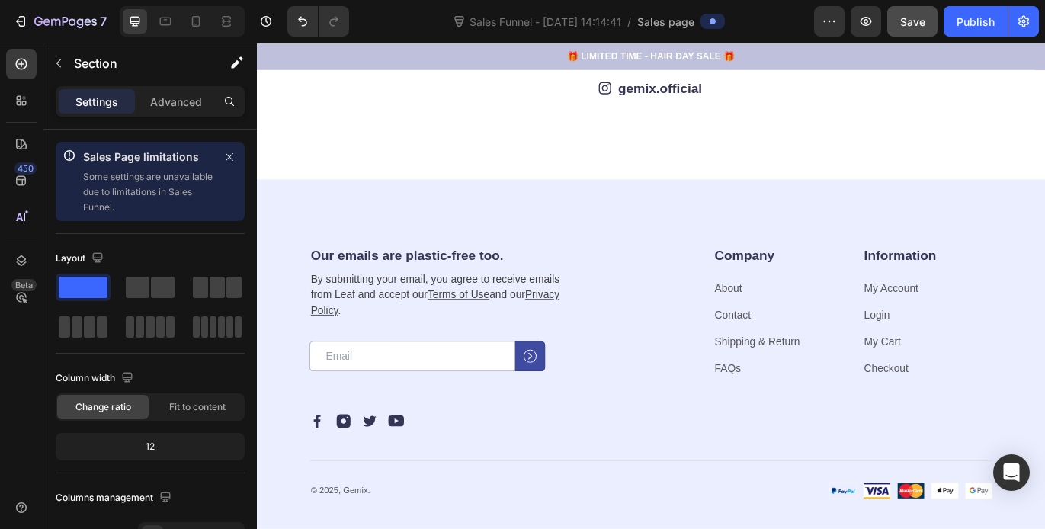
scroll to position [3833, 0]
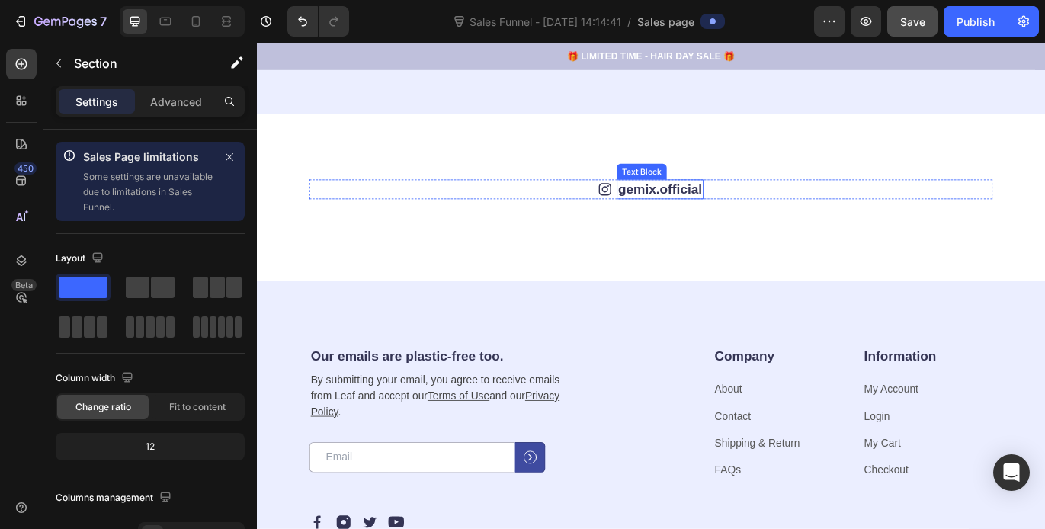
click at [704, 206] on link "gemix.official" at bounding box center [725, 212] width 98 height 17
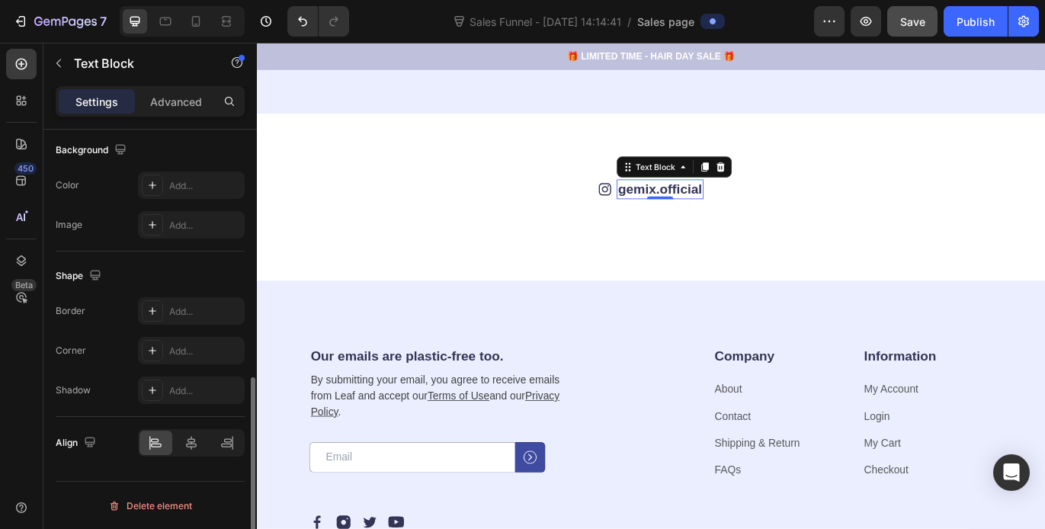
scroll to position [565, 0]
click at [717, 215] on link "gemix.official" at bounding box center [725, 212] width 98 height 17
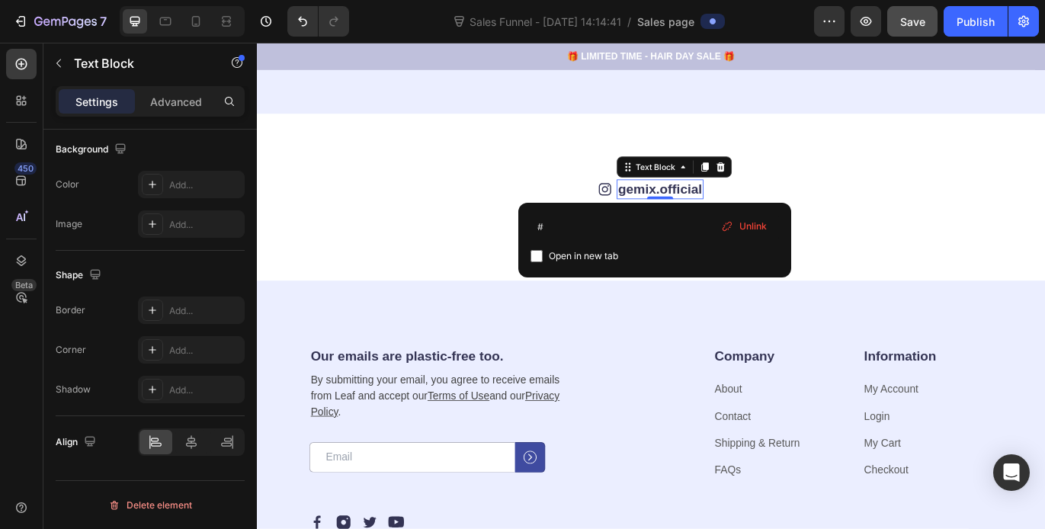
click at [751, 223] on span "Unlink" at bounding box center [752, 227] width 27 height 14
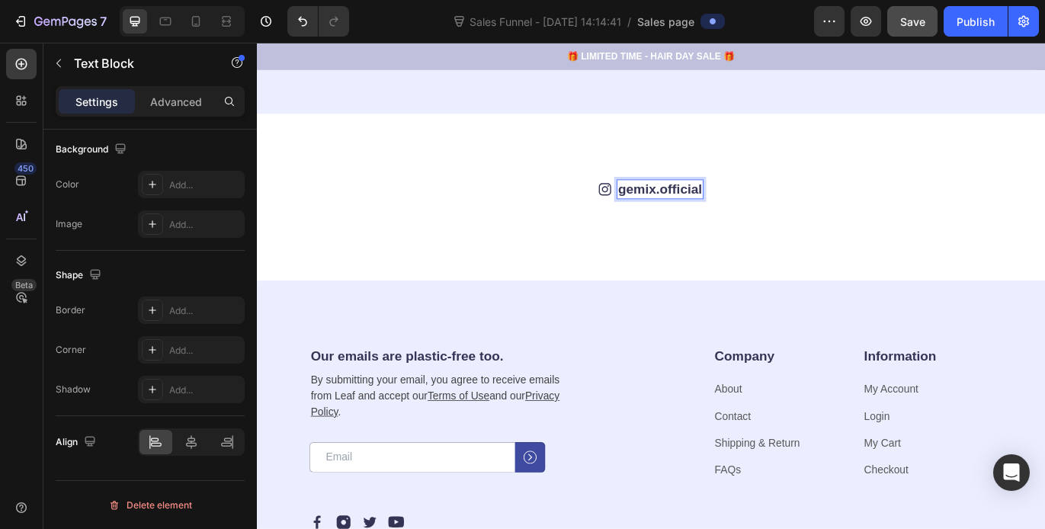
click at [742, 213] on p "gemix.official" at bounding box center [725, 213] width 98 height 20
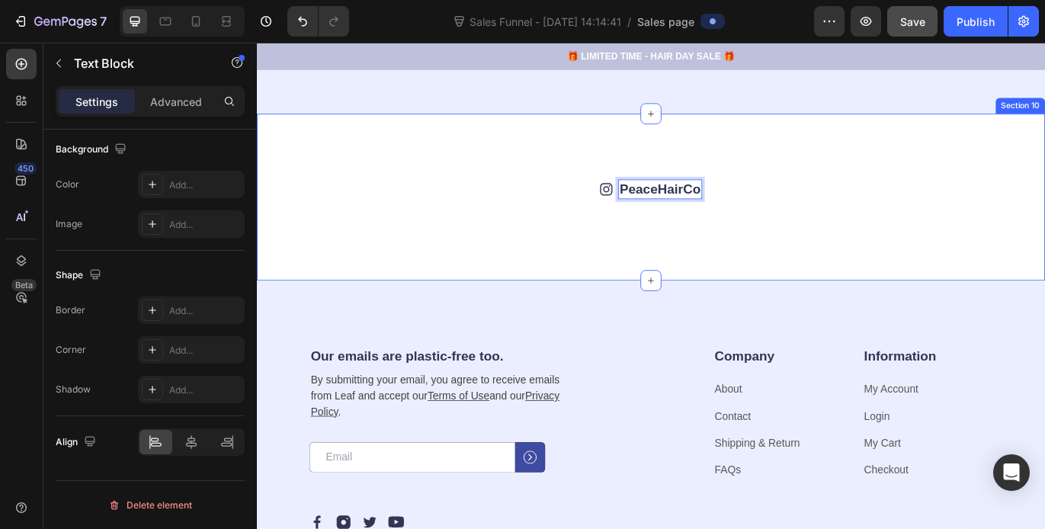
click at [906, 192] on div "Icon PeaceHairCo Text Block 0 Row Image Image Image Image Image Image Image Ima…" at bounding box center [714, 222] width 915 height 194
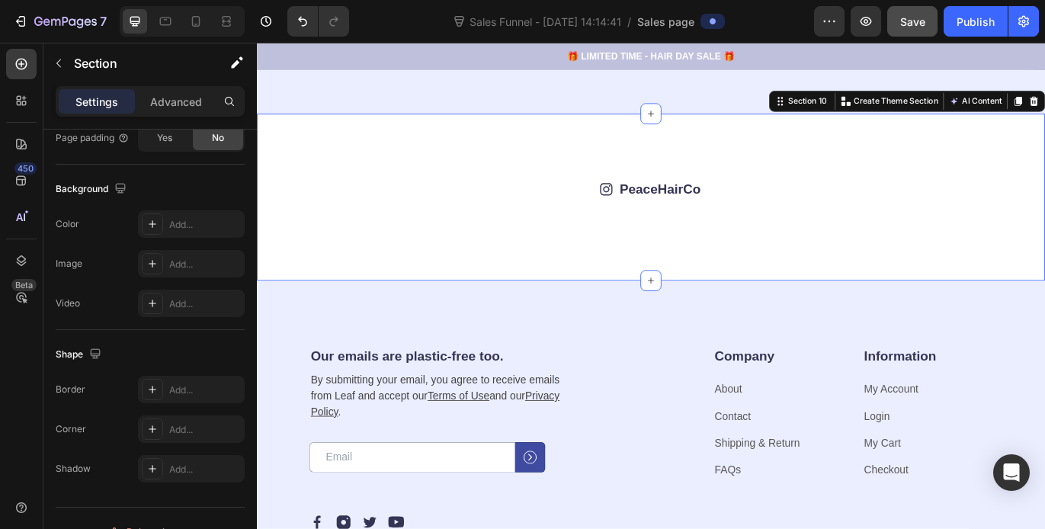
scroll to position [0, 0]
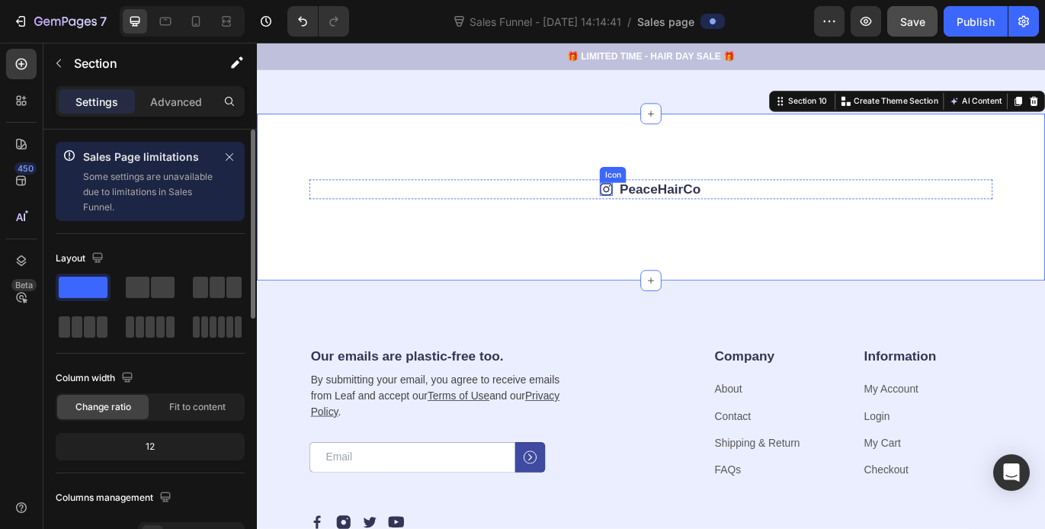
click at [662, 216] on icon at bounding box center [663, 213] width 14 height 14
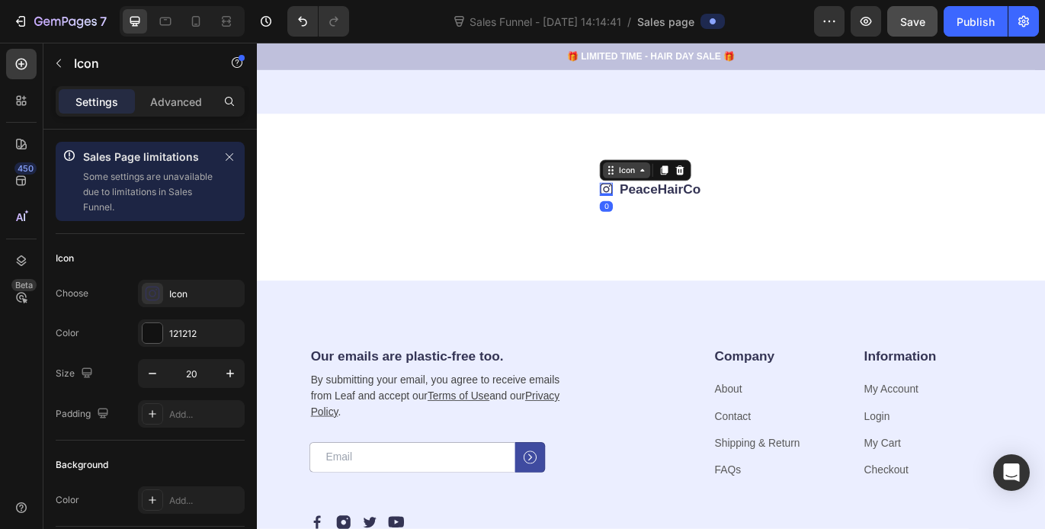
click at [691, 197] on div "Icon" at bounding box center [686, 190] width 55 height 18
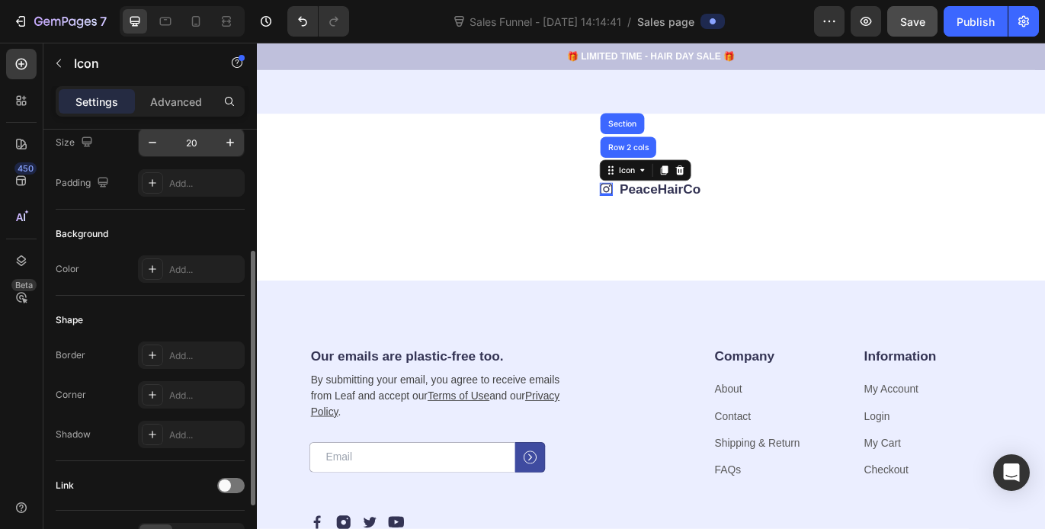
scroll to position [325, 0]
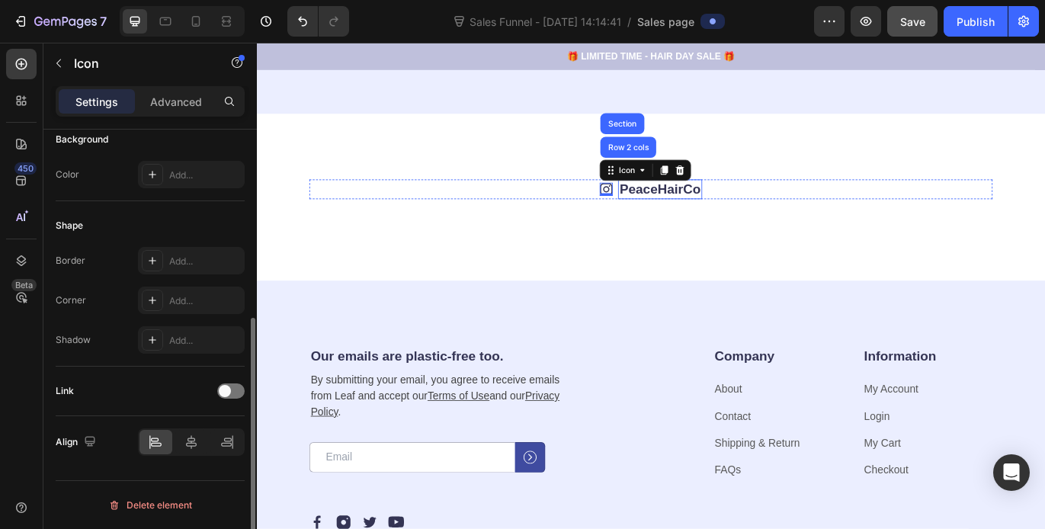
click at [715, 211] on p "PeaceHairCo" at bounding box center [725, 213] width 94 height 20
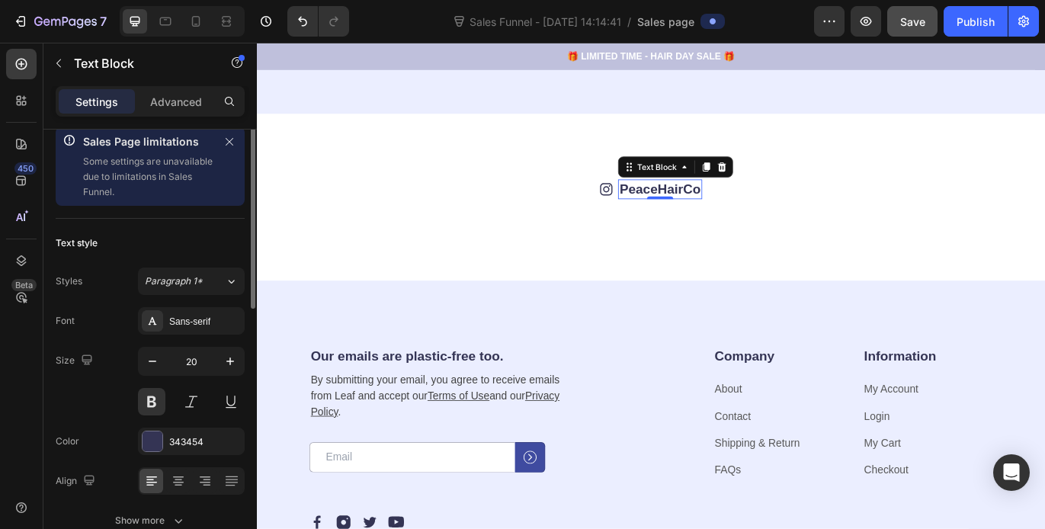
scroll to position [0, 0]
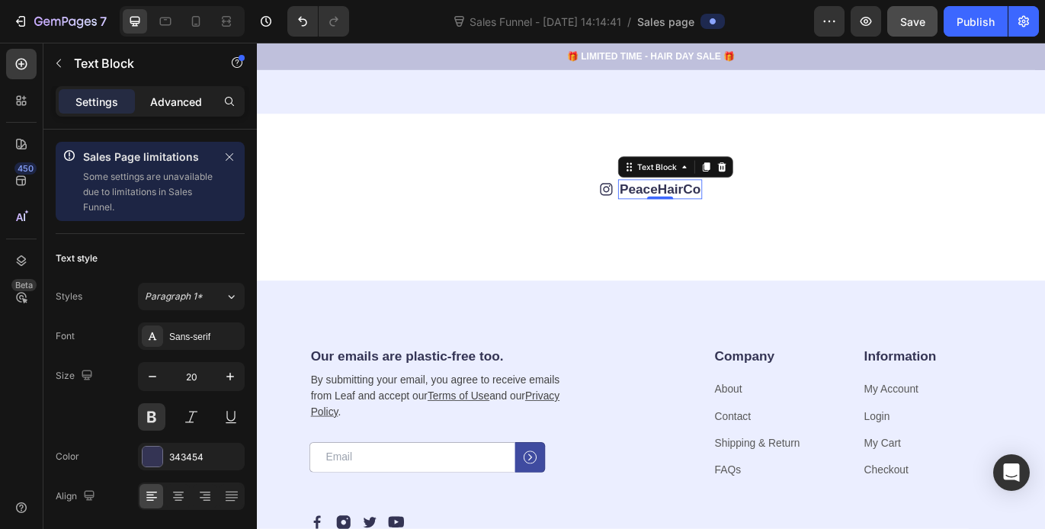
click at [196, 99] on p "Advanced" at bounding box center [176, 102] width 52 height 16
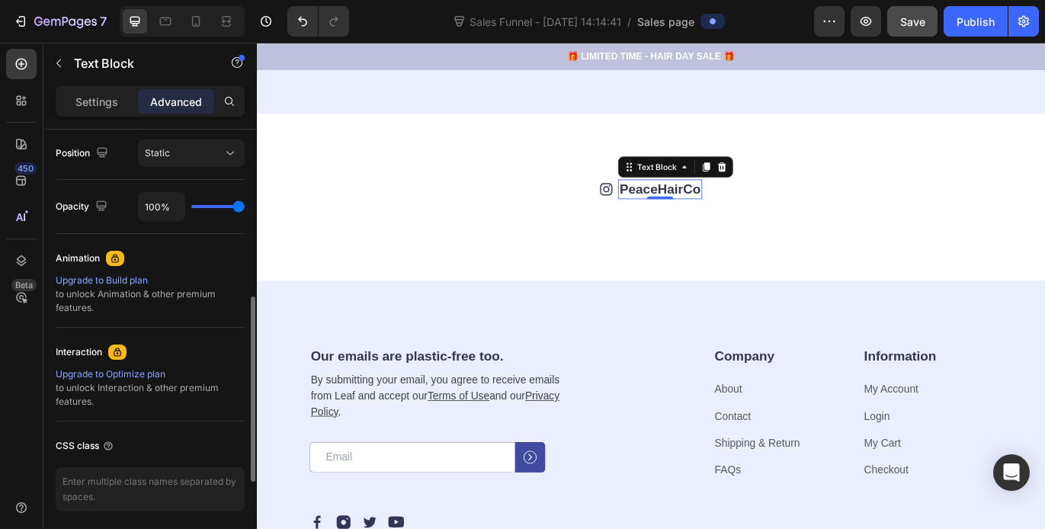
scroll to position [615, 0]
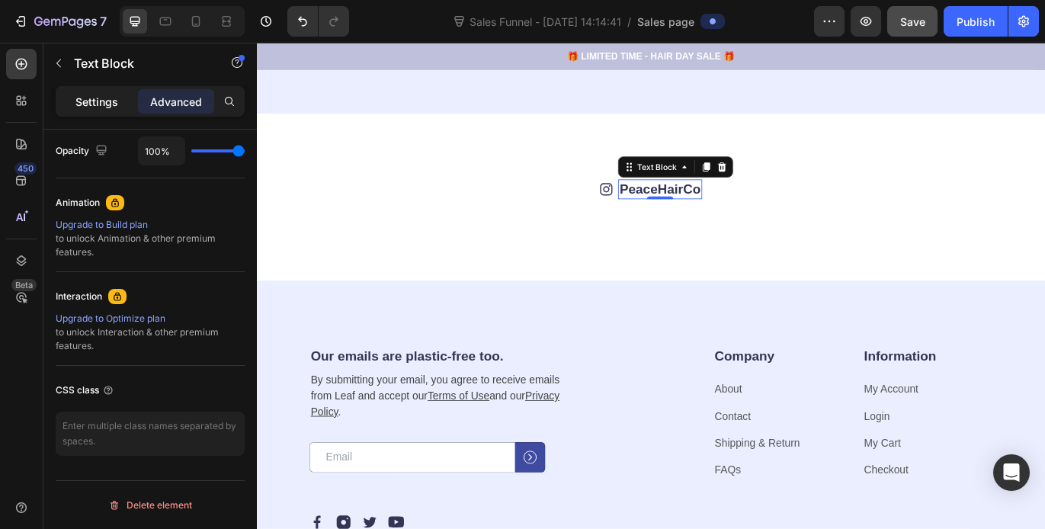
click at [99, 98] on p "Settings" at bounding box center [96, 102] width 43 height 16
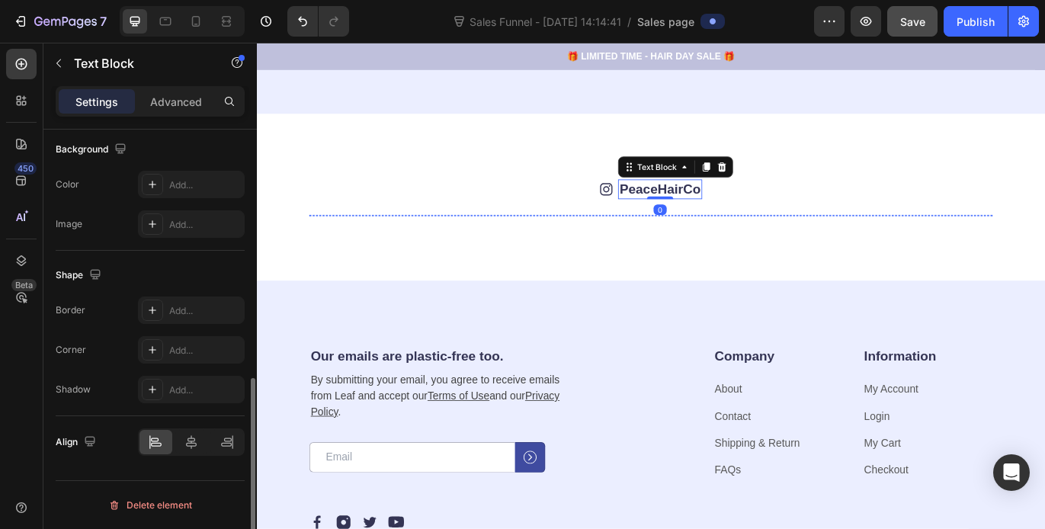
scroll to position [565, 0]
click at [383, 242] on img at bounding box center [391, 242] width 146 height 0
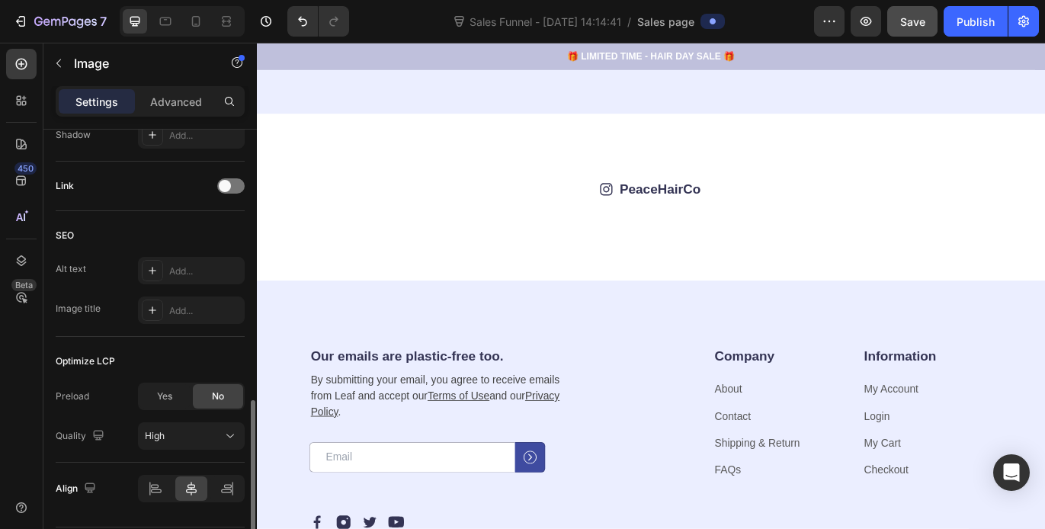
scroll to position [813, 0]
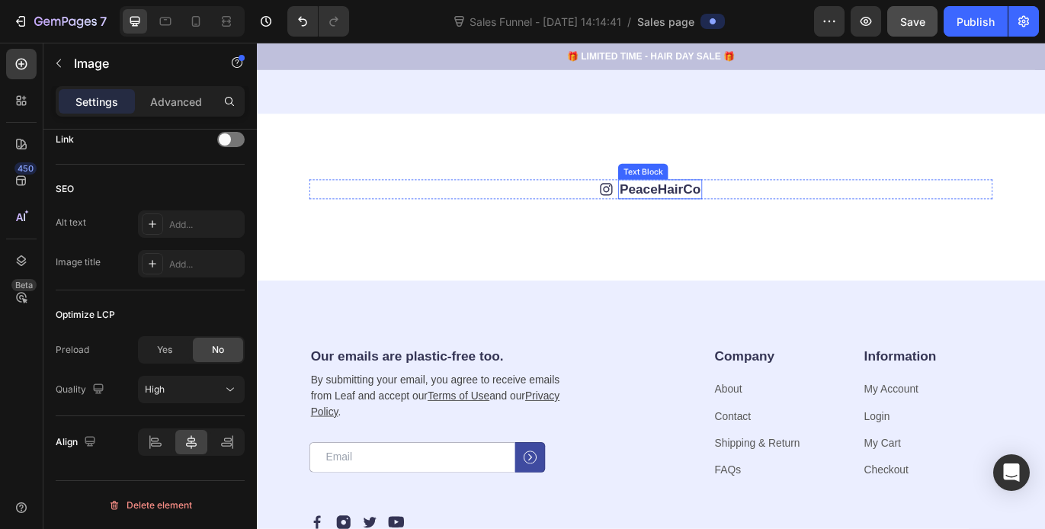
click at [726, 216] on p "PeaceHairCo" at bounding box center [725, 213] width 94 height 20
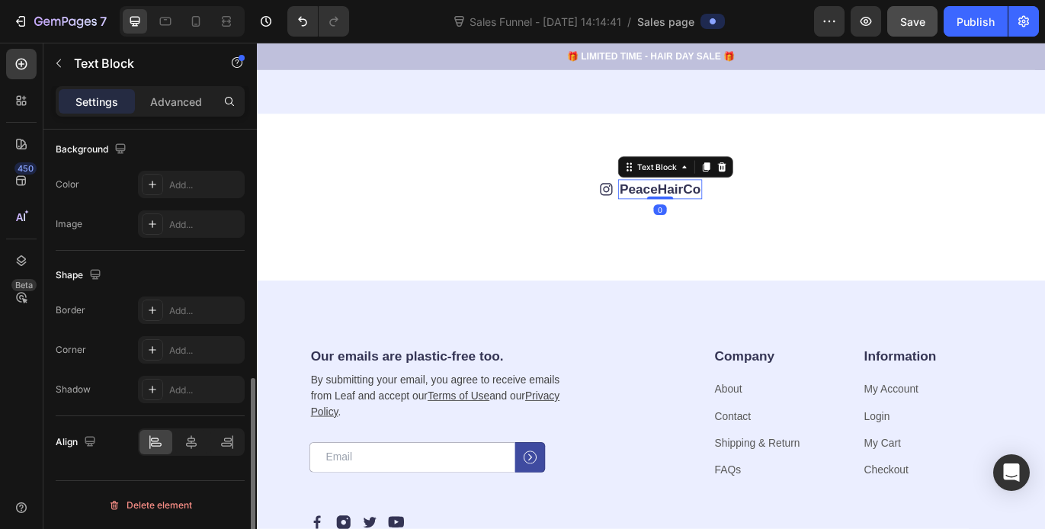
scroll to position [0, 0]
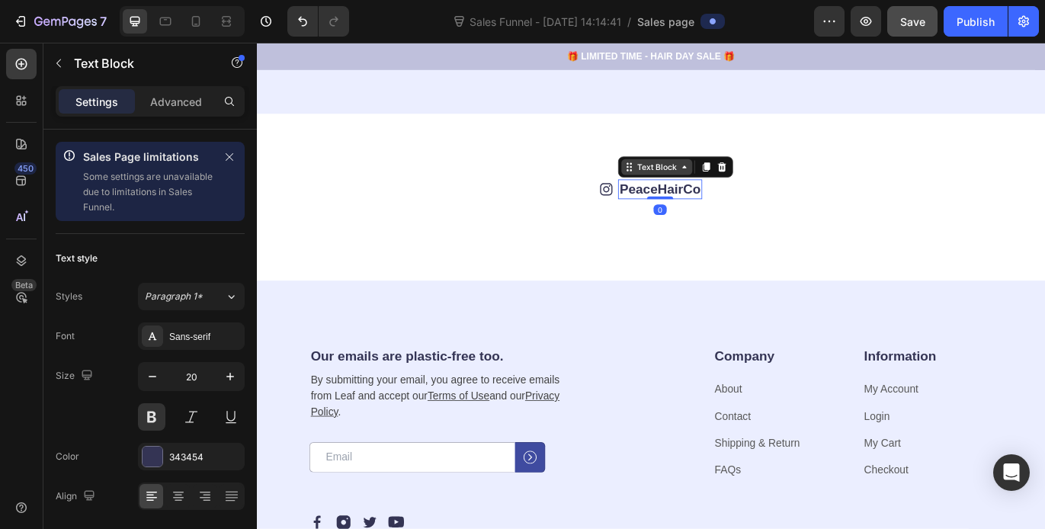
click at [733, 188] on div "Text Block" at bounding box center [721, 187] width 52 height 14
click at [685, 188] on icon at bounding box center [689, 187] width 12 height 12
click at [776, 188] on icon at bounding box center [778, 186] width 8 height 11
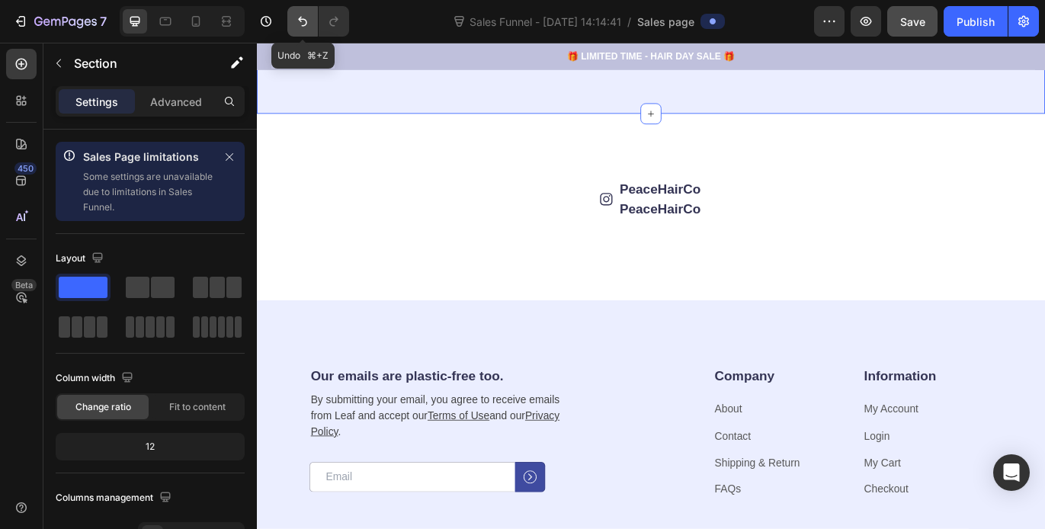
click at [301, 21] on icon "Undo/Redo" at bounding box center [302, 21] width 15 height 15
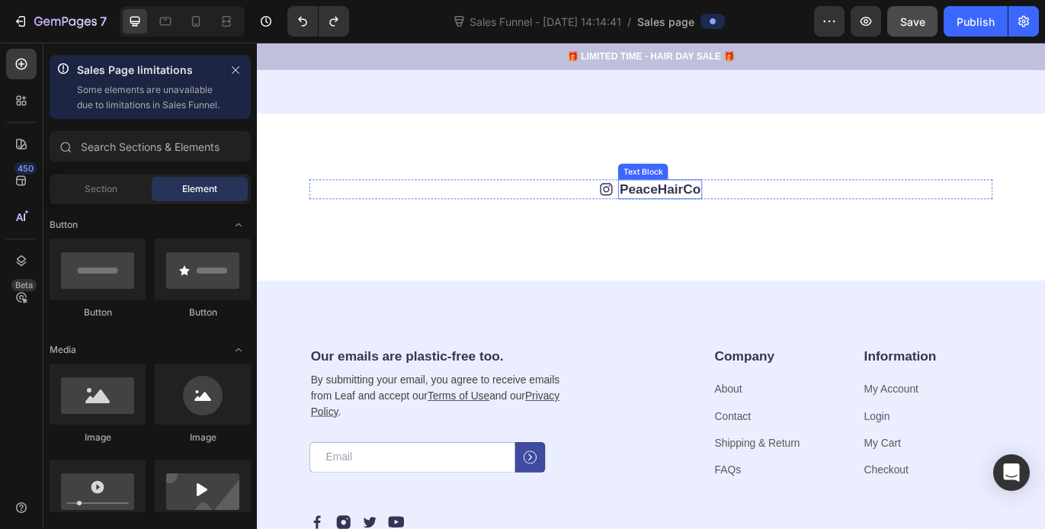
click at [723, 216] on p "PeaceHairCo" at bounding box center [725, 213] width 94 height 20
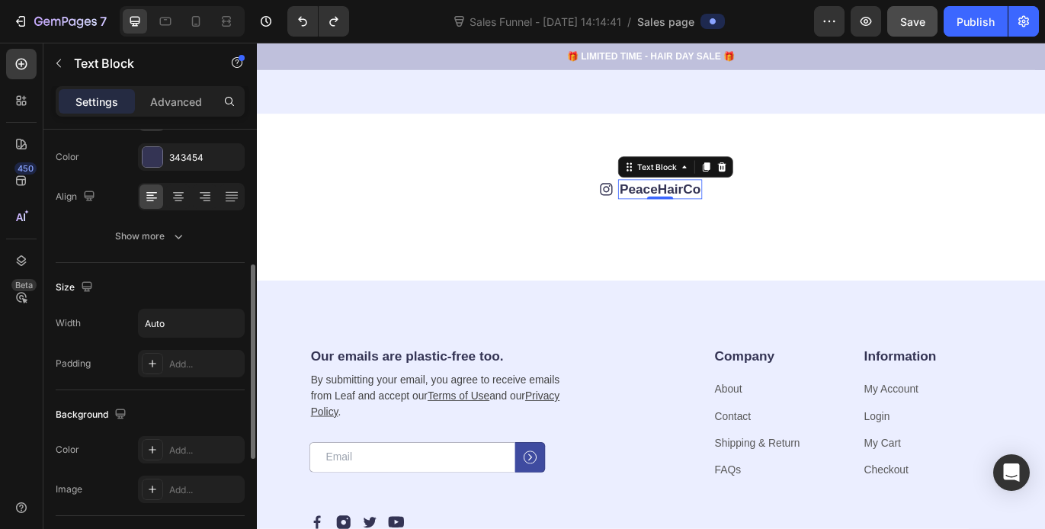
scroll to position [303, 0]
click at [181, 103] on p "Advanced" at bounding box center [176, 102] width 52 height 16
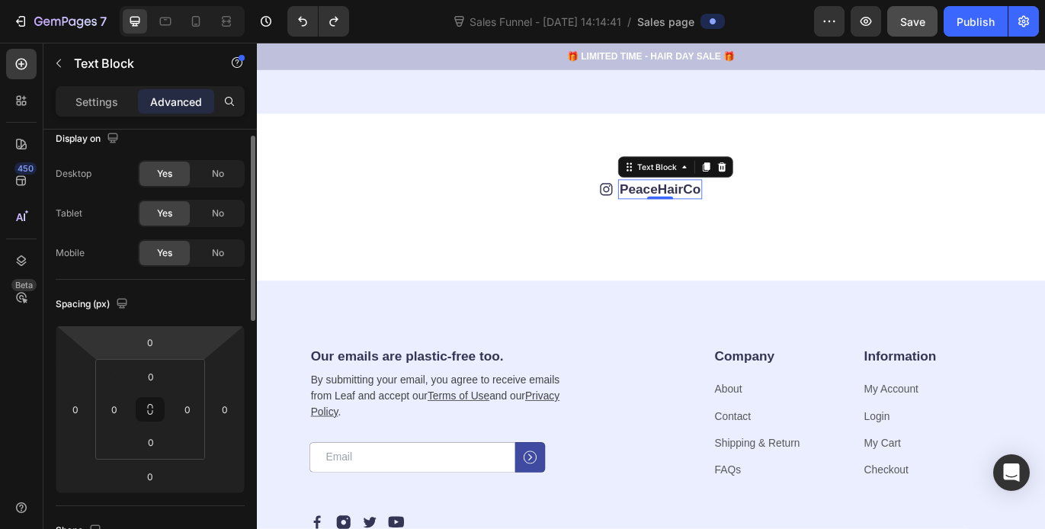
scroll to position [0, 0]
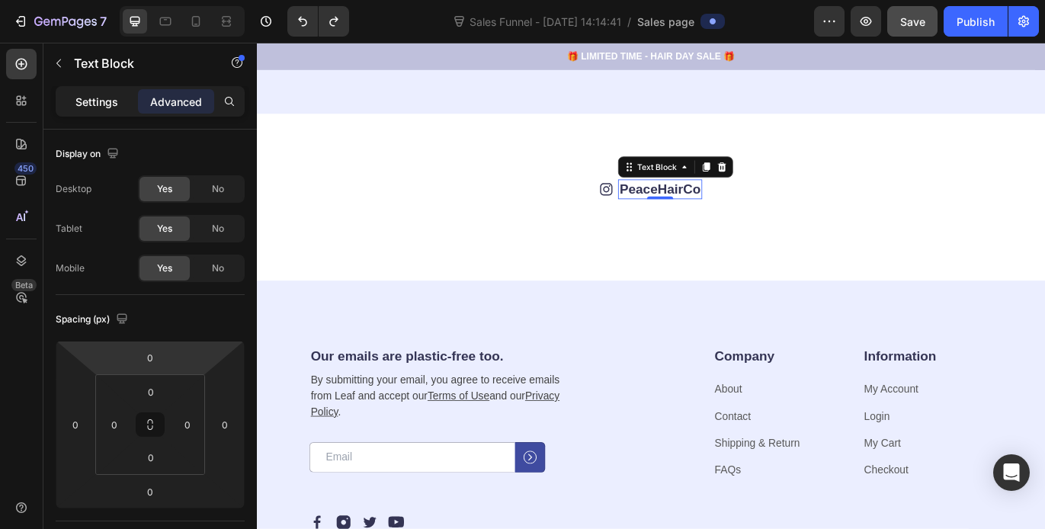
click at [100, 101] on p "Settings" at bounding box center [96, 102] width 43 height 16
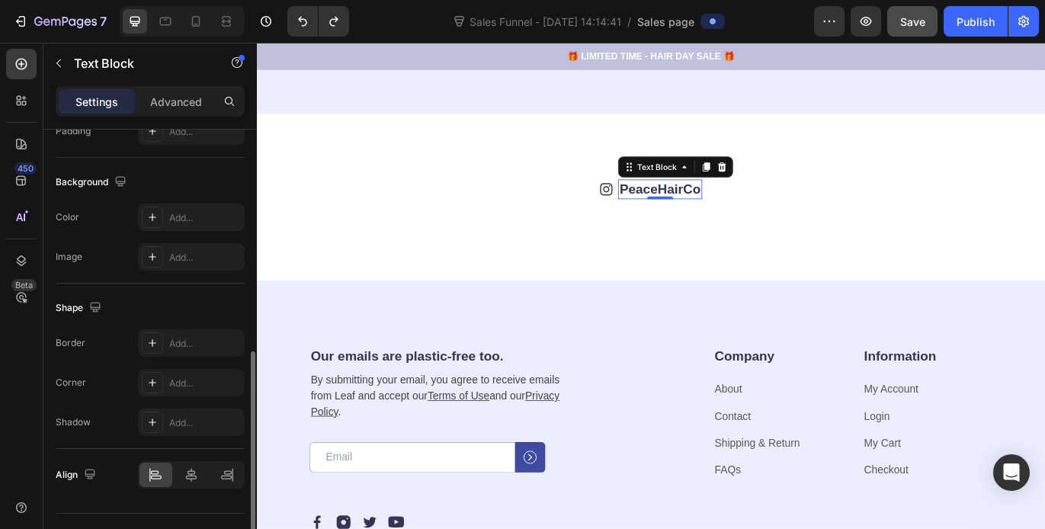
scroll to position [565, 0]
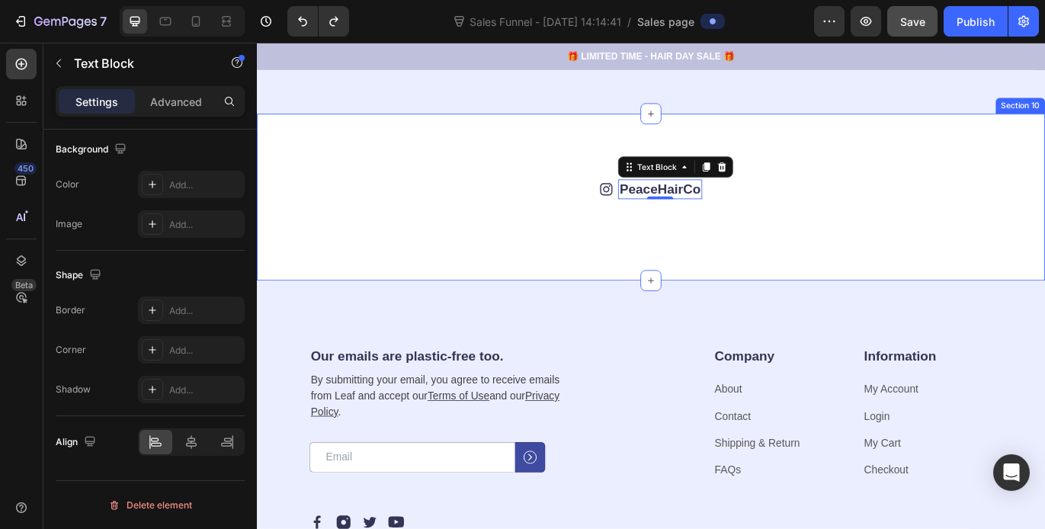
click at [890, 166] on div "Icon PeaceHairCo Text Block 0 Row Image Image Image Image Image Image Image Ima…" at bounding box center [714, 222] width 915 height 194
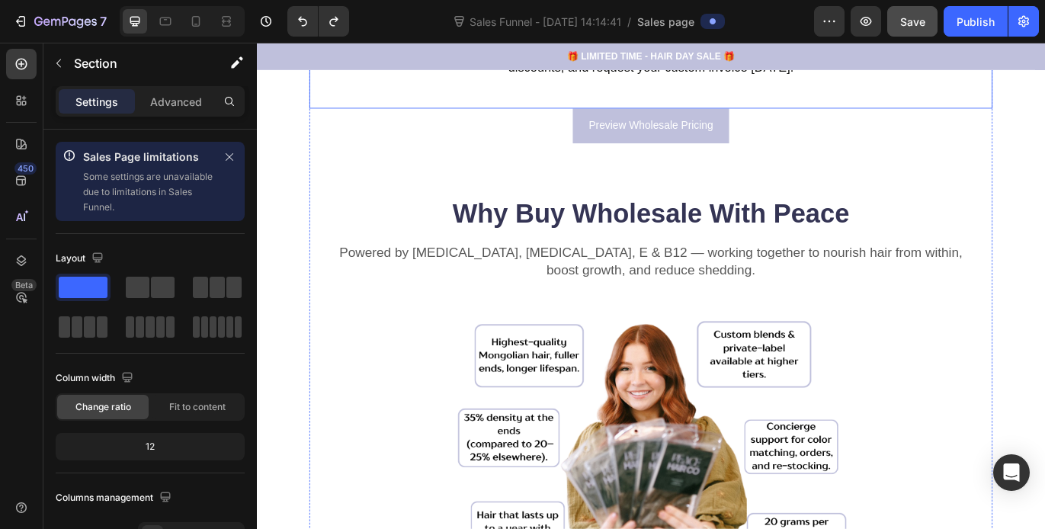
scroll to position [159, 0]
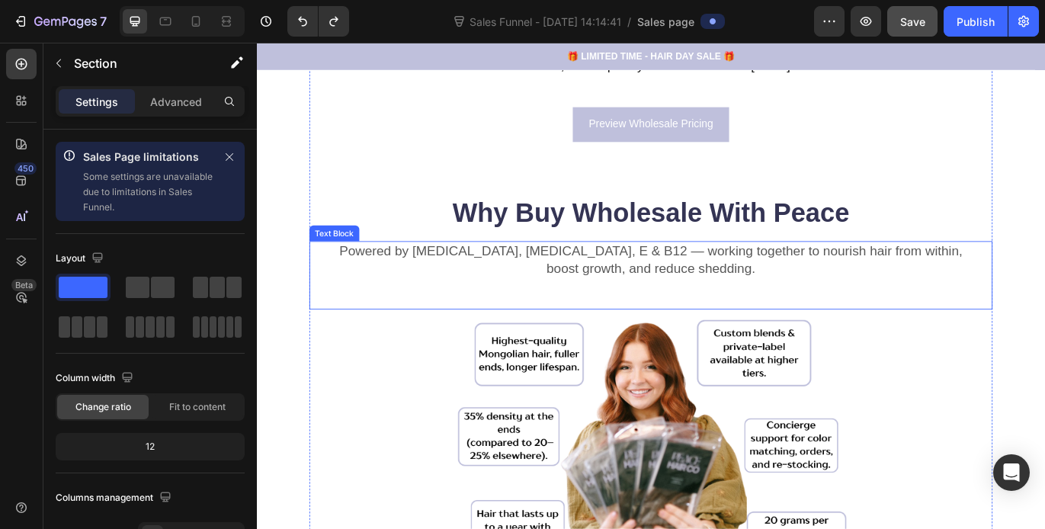
click at [797, 295] on p "Powered by [MEDICAL_DATA], [MEDICAL_DATA], E & B12 — working together to nouris…" at bounding box center [714, 294] width 790 height 40
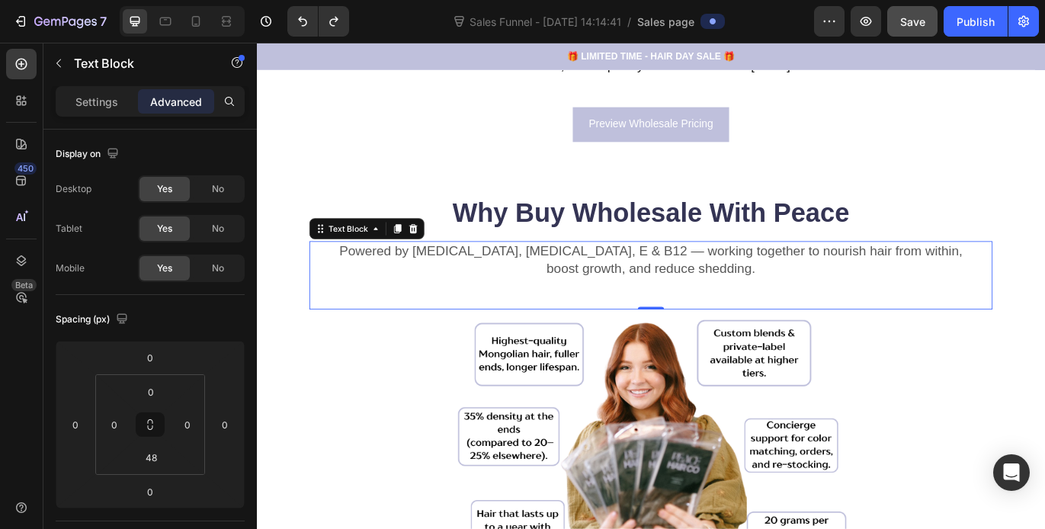
click at [726, 311] on p "Powered by [MEDICAL_DATA], [MEDICAL_DATA], E & B12 — working together to nouris…" at bounding box center [714, 294] width 790 height 40
click at [801, 309] on p "Powered by [MEDICAL_DATA], [MEDICAL_DATA], E & B12 — working together to nouris…" at bounding box center [714, 294] width 790 height 40
click at [827, 306] on p "Powered by [MEDICAL_DATA], [MEDICAL_DATA], E & B12 — working together to nouris…" at bounding box center [714, 294] width 790 height 40
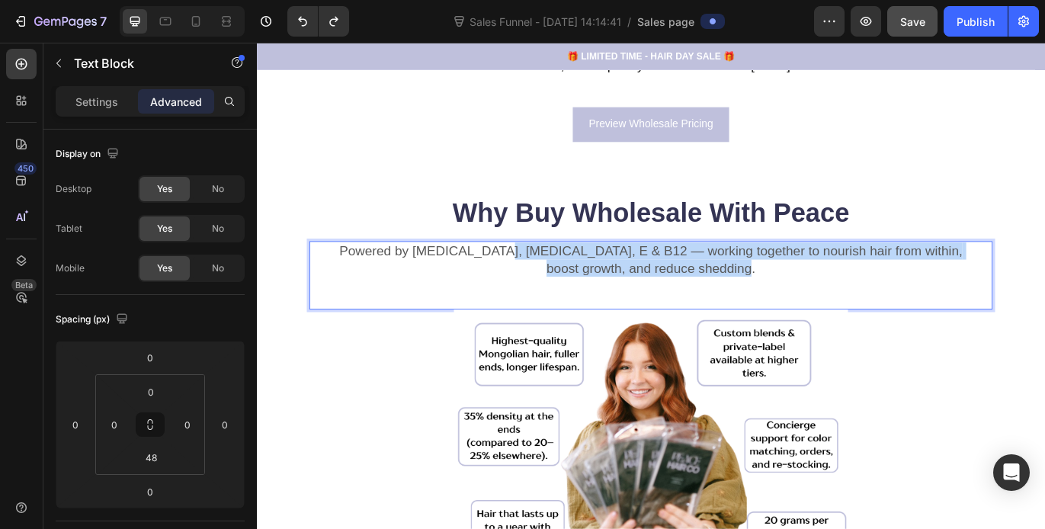
drag, startPoint x: 827, startPoint y: 306, endPoint x: 582, endPoint y: 284, distance: 246.5
click at [581, 284] on p "Powered by [MEDICAL_DATA], [MEDICAL_DATA], E & B12 — working together to nouris…" at bounding box center [714, 294] width 790 height 40
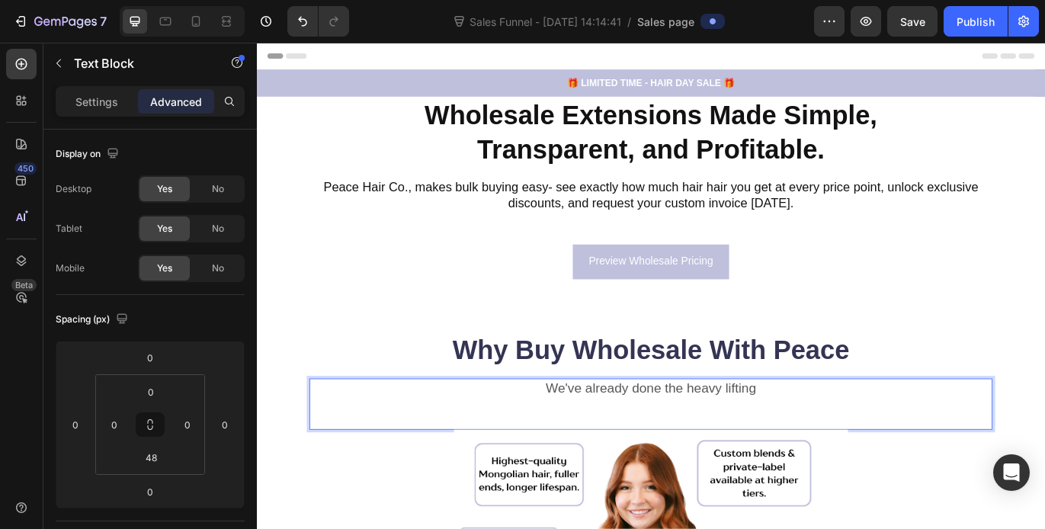
scroll to position [159, 0]
